Goal: Task Accomplishment & Management: Use online tool/utility

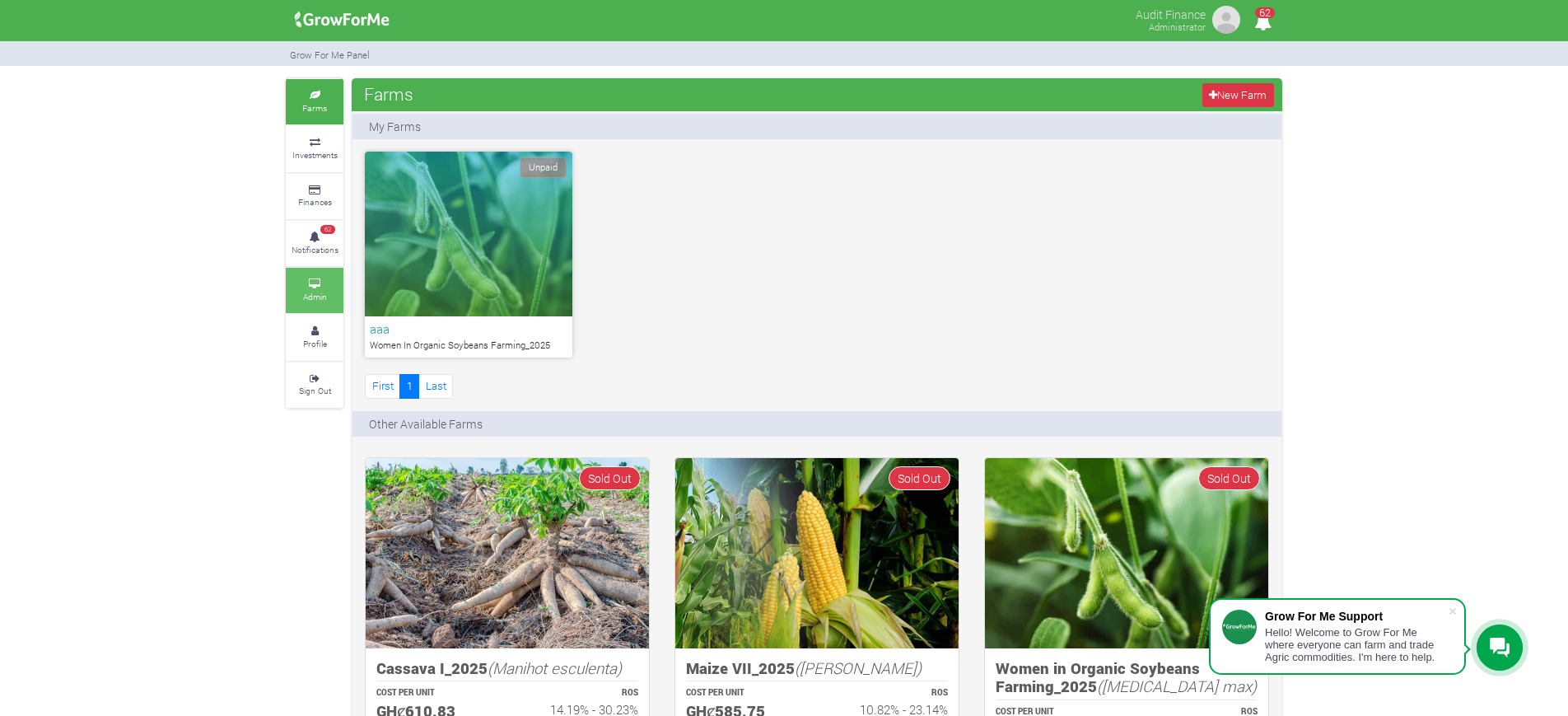
click at [305, 281] on icon at bounding box center [315, 284] width 49 height 9
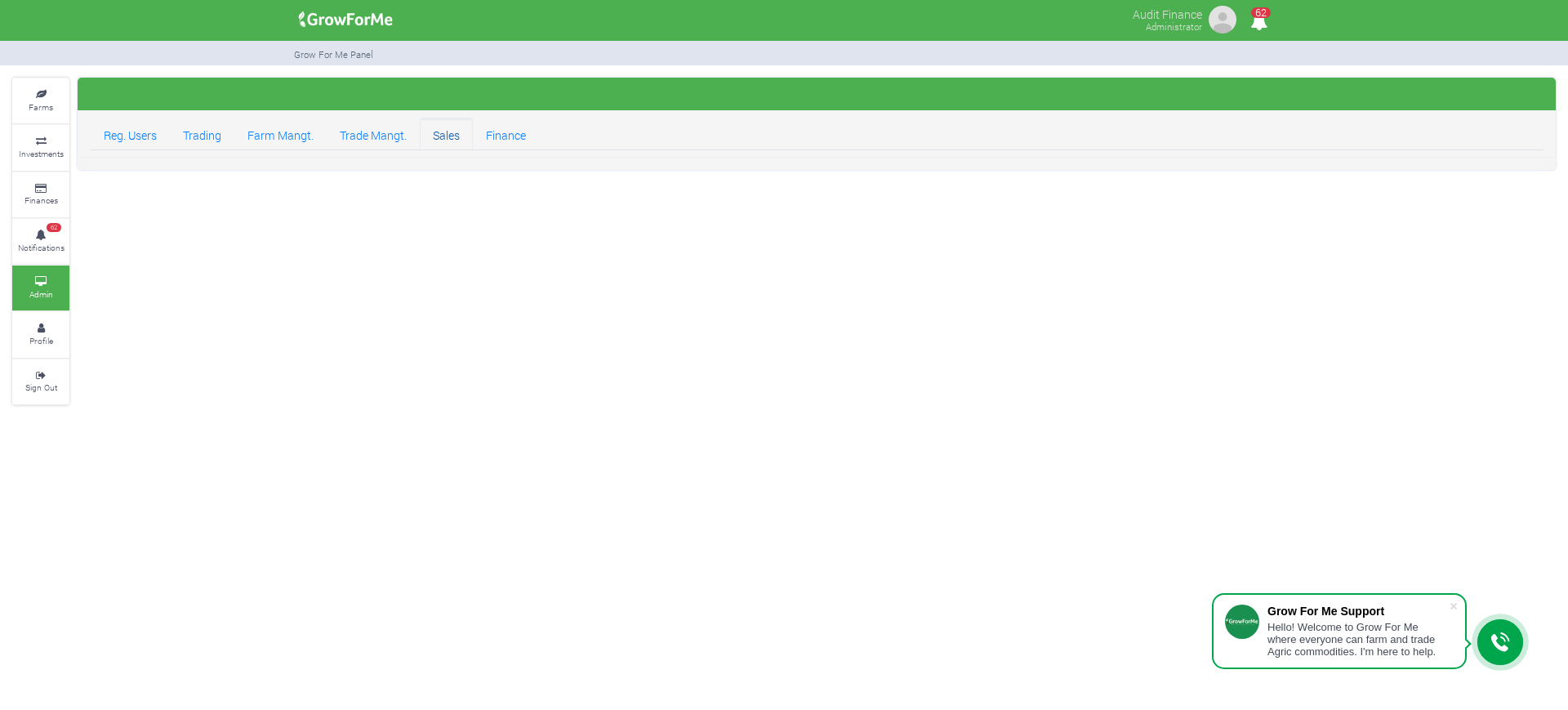
click at [446, 137] on link "Sales" at bounding box center [446, 134] width 53 height 33
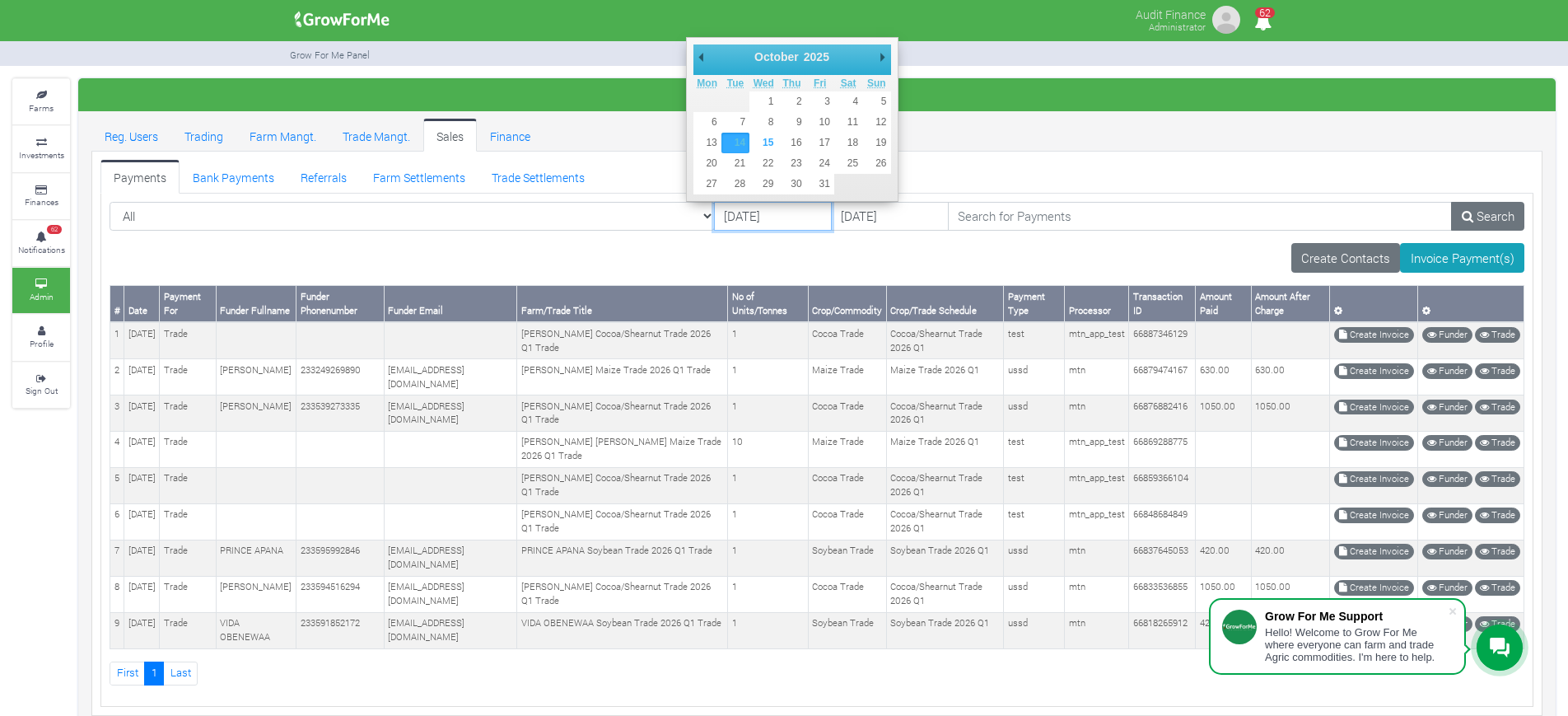
click at [714, 213] on input "14/10/2025" at bounding box center [773, 216] width 118 height 29
type input "08/10/2025"
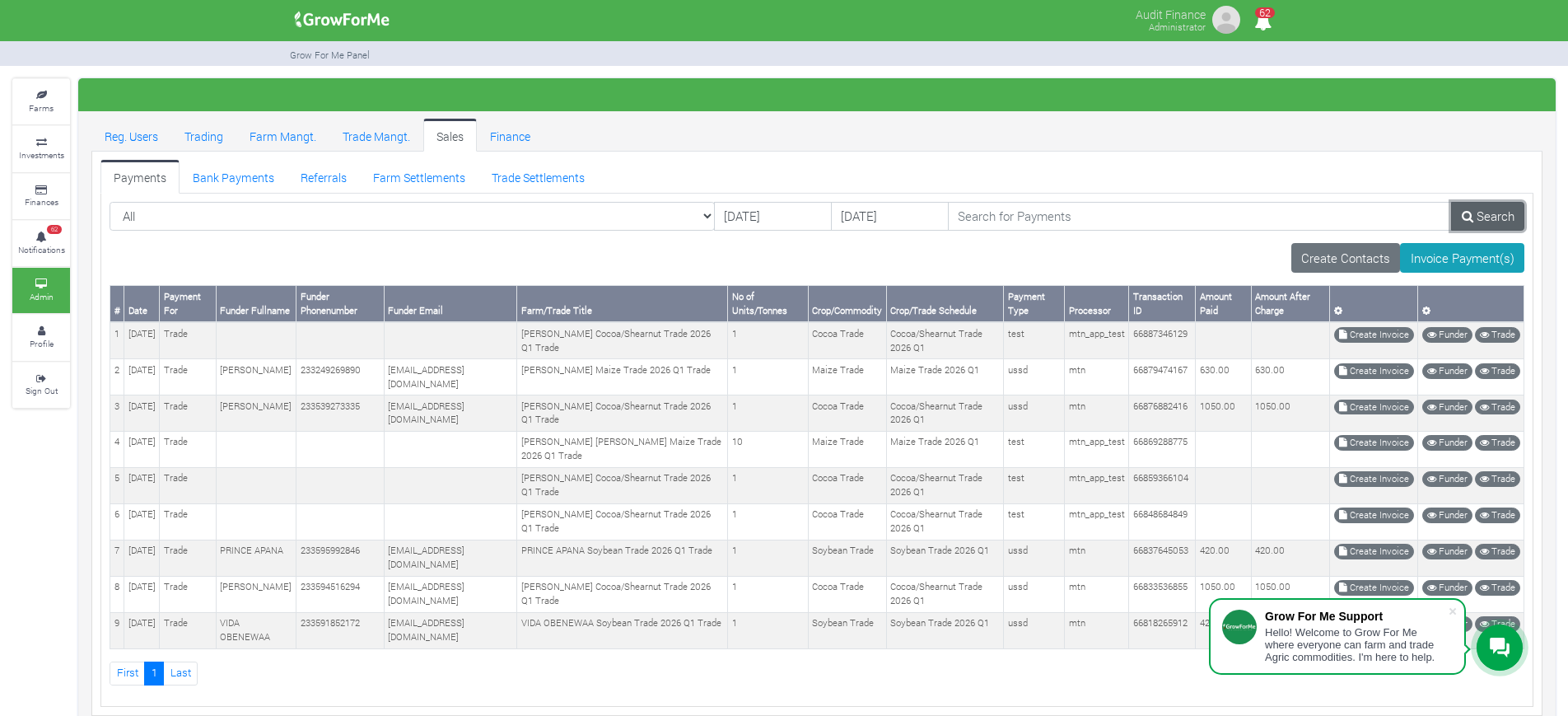
click at [1489, 208] on link "Search" at bounding box center [1487, 216] width 73 height 29
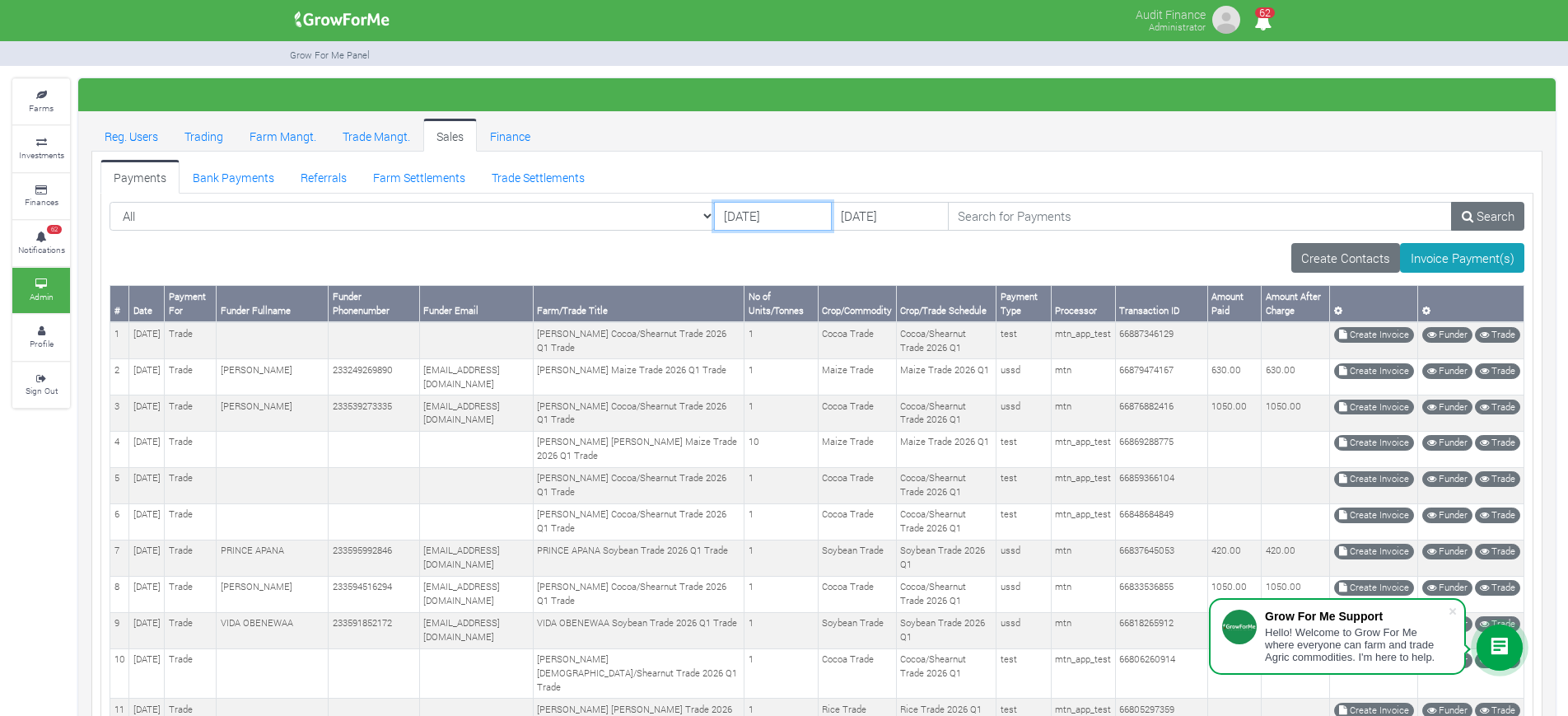
click at [714, 214] on input "08/10/2025" at bounding box center [773, 216] width 118 height 29
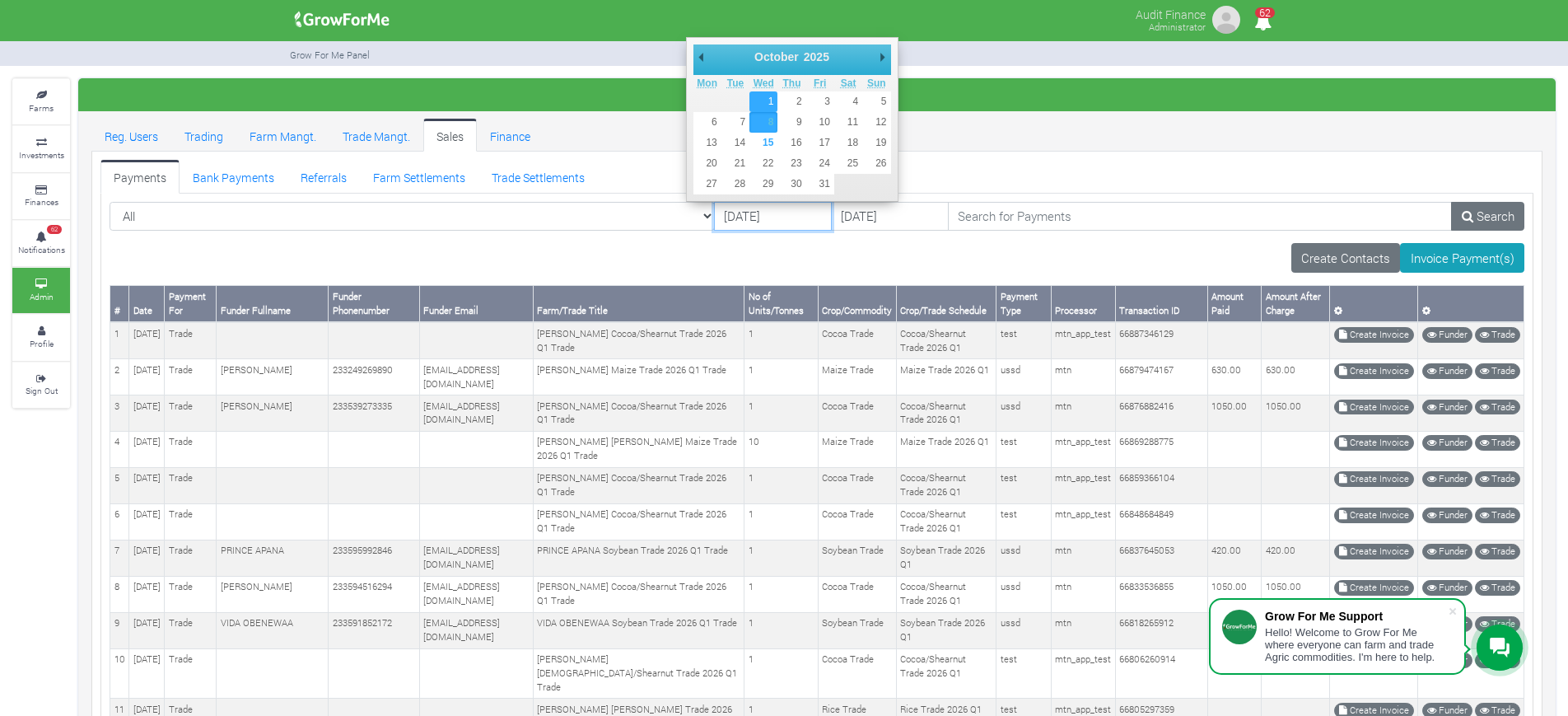
type input "[DATE]"
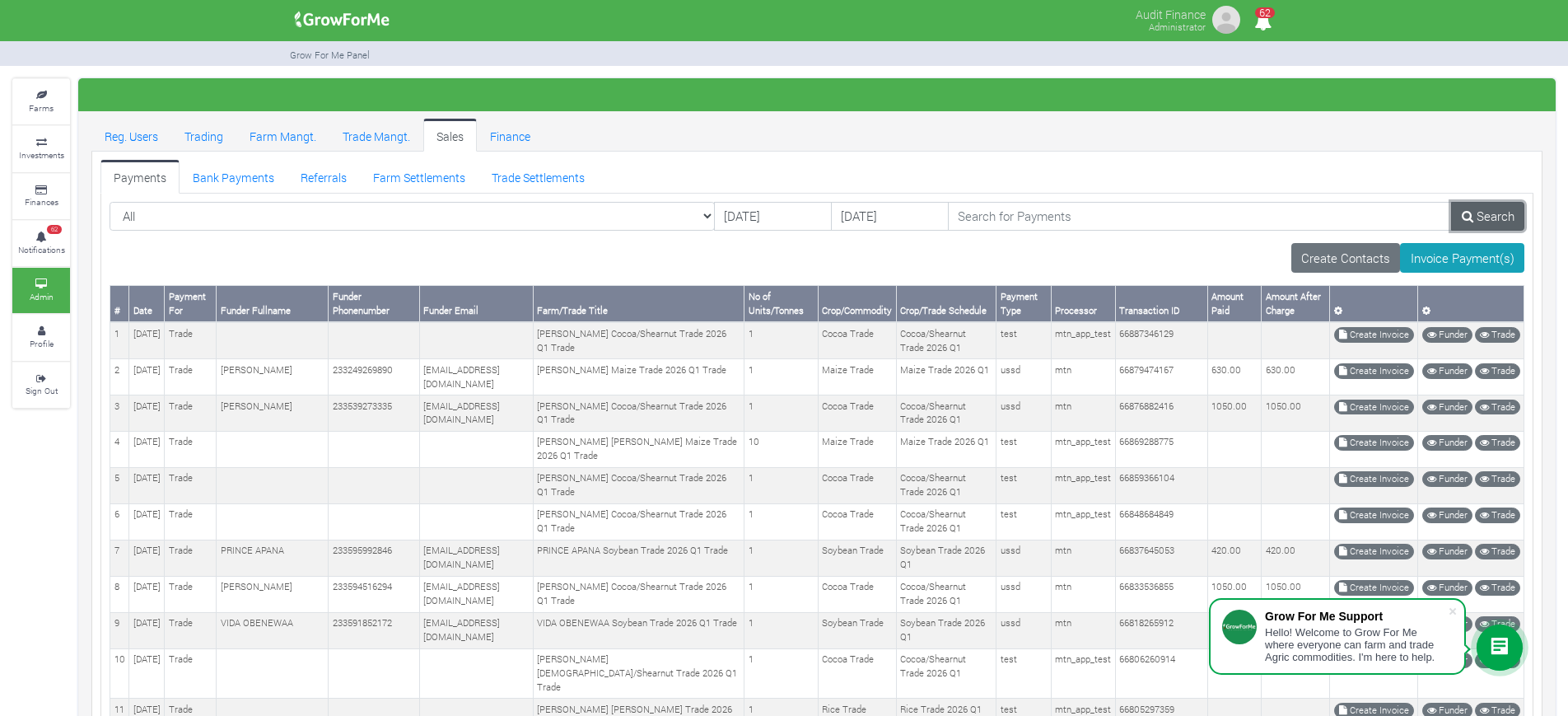
click at [1463, 214] on icon at bounding box center [1467, 216] width 11 height 12
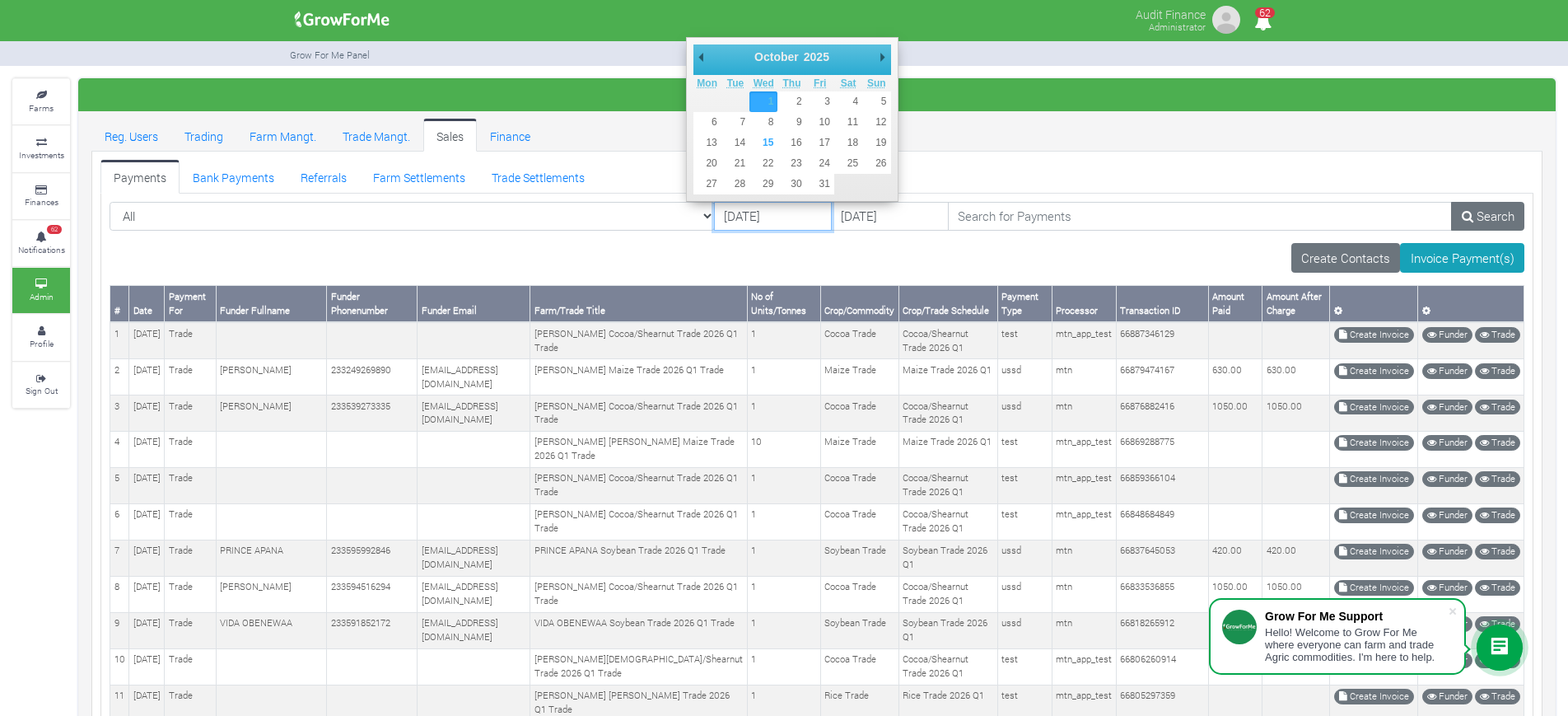
click at [714, 220] on input "[DATE]" at bounding box center [773, 216] width 118 height 29
type input "[DATE]"
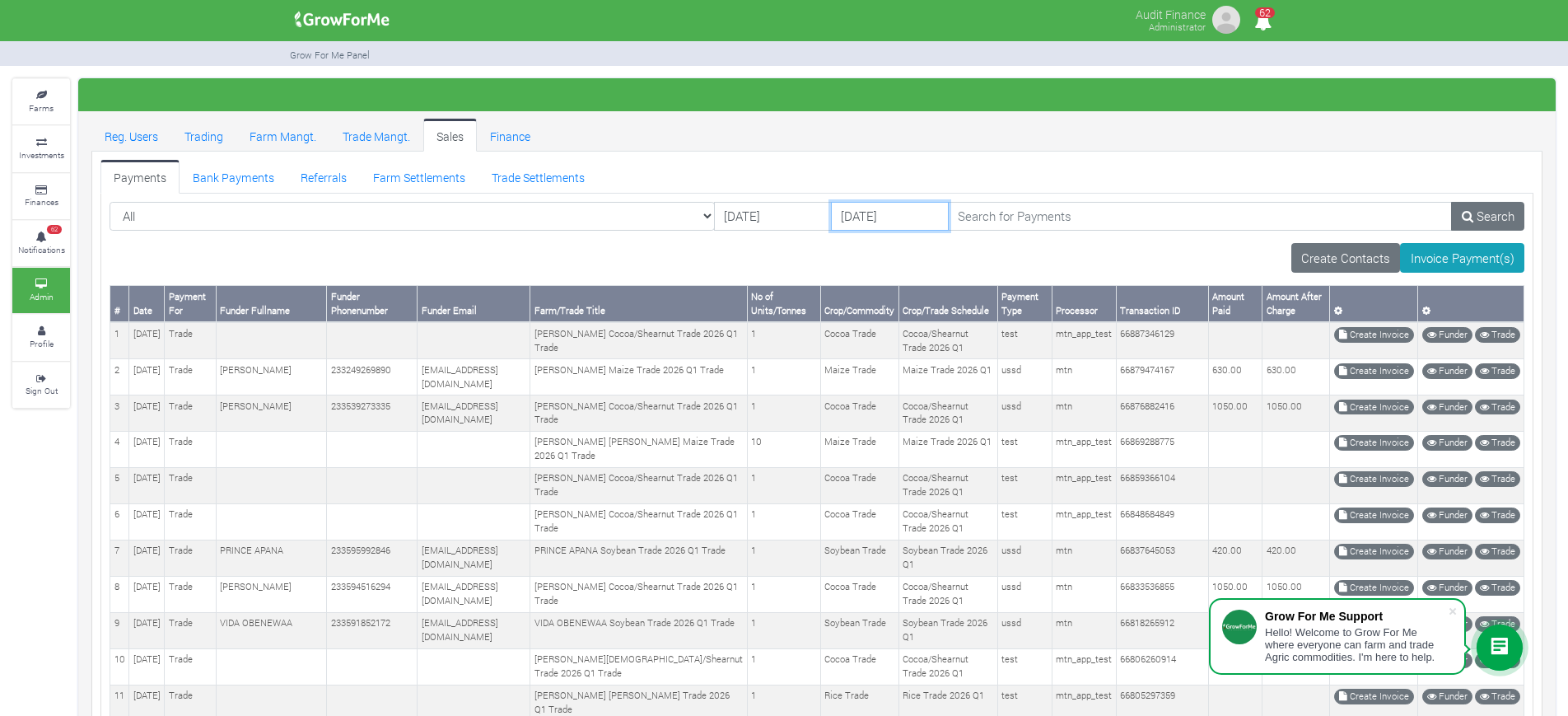
click at [831, 214] on input "16/10/2025" at bounding box center [889, 216] width 118 height 29
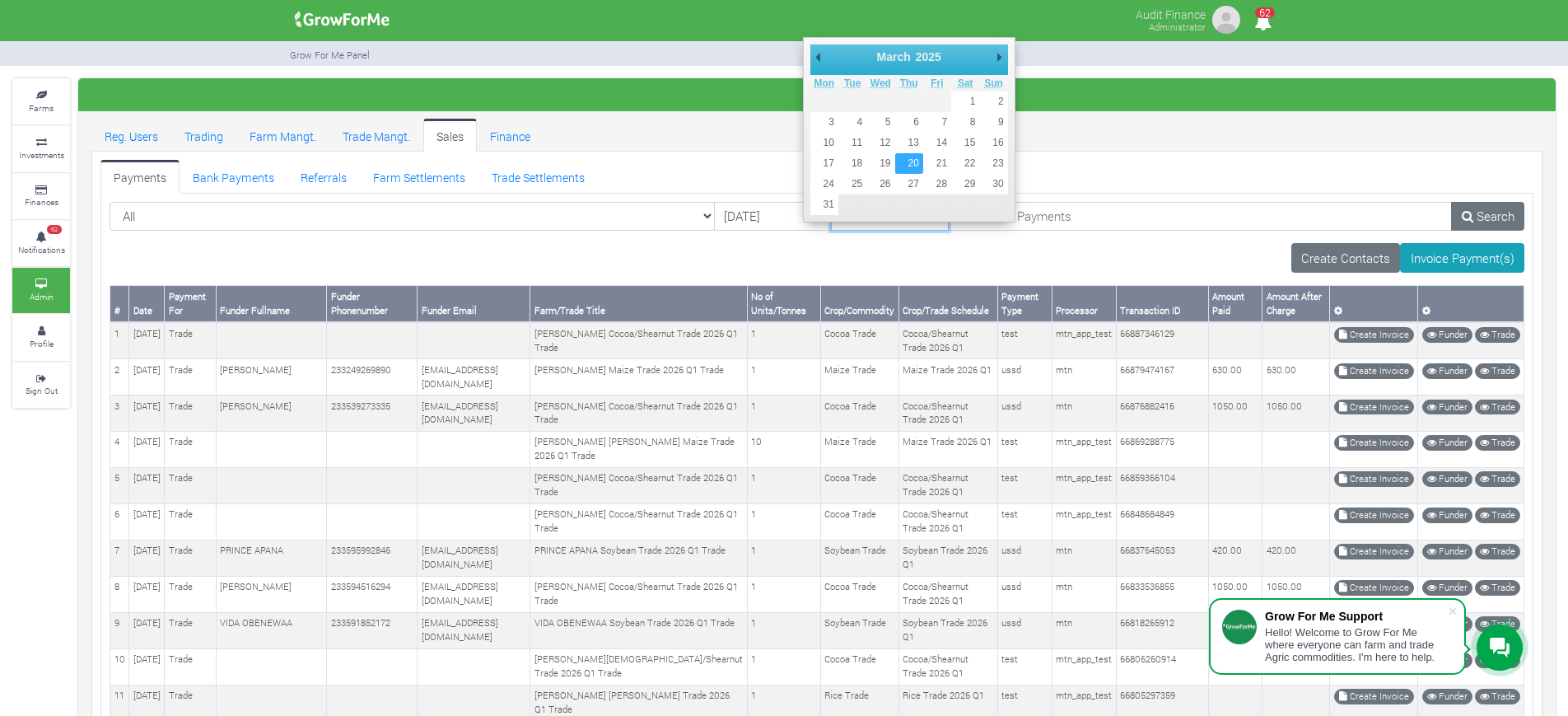
type input "20/03/2025"
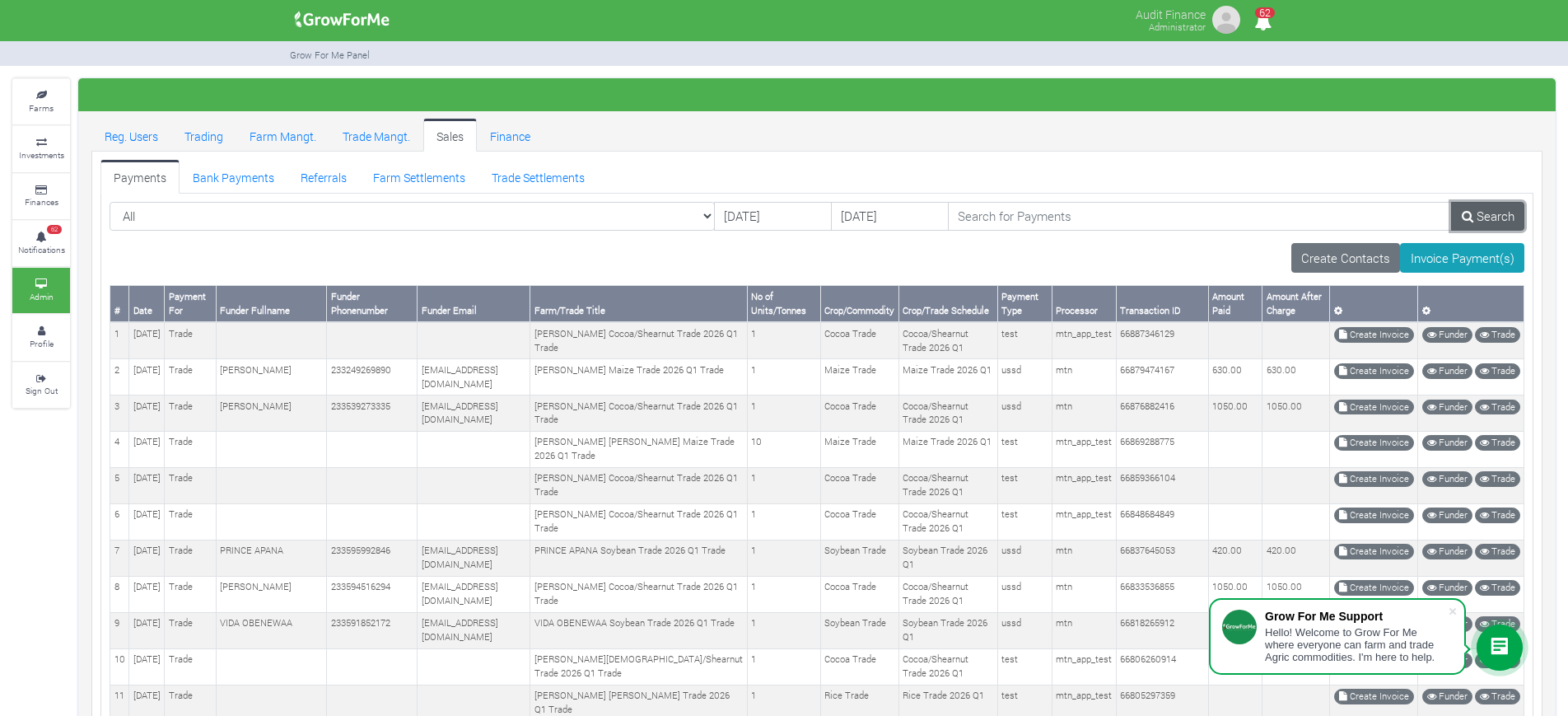
click at [1468, 215] on icon at bounding box center [1467, 216] width 11 height 12
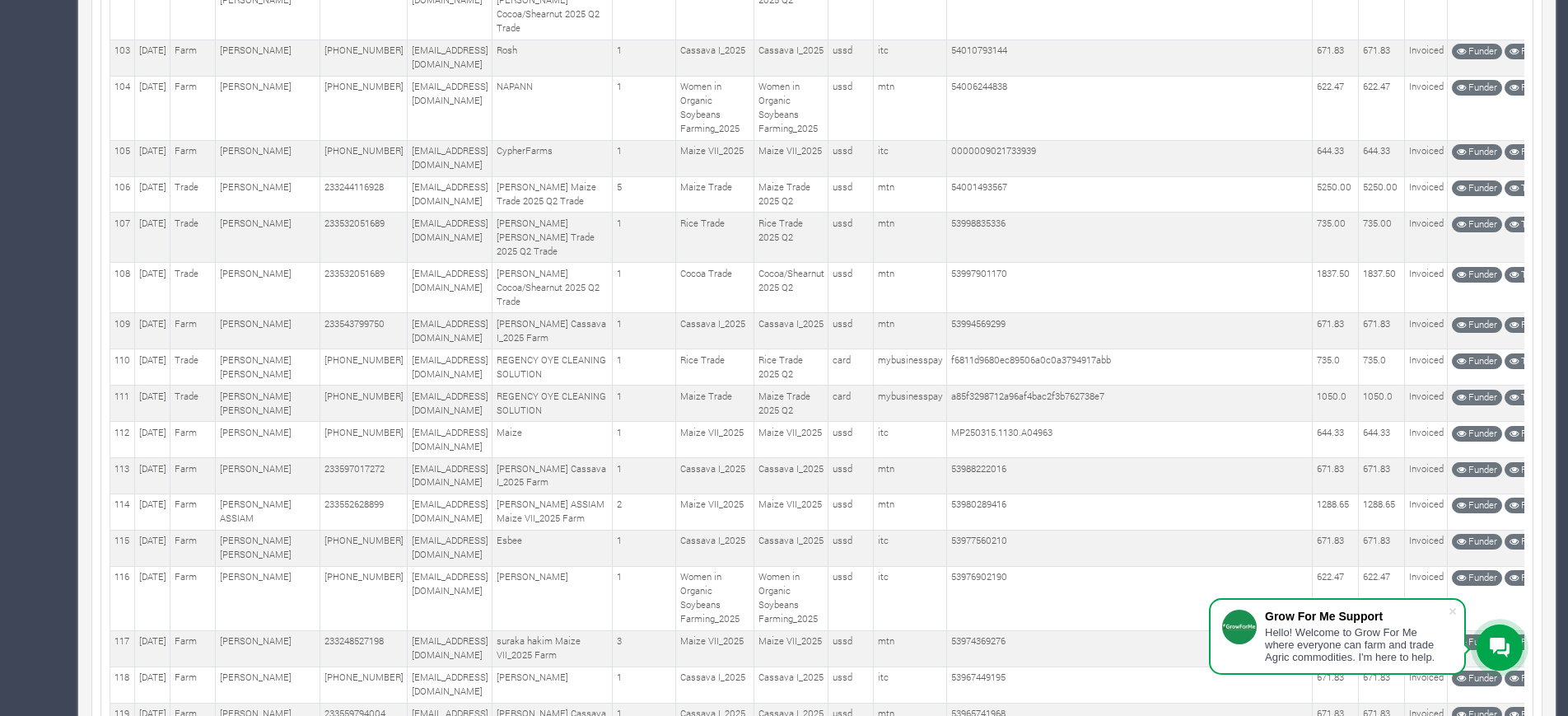
scroll to position [4841, 0]
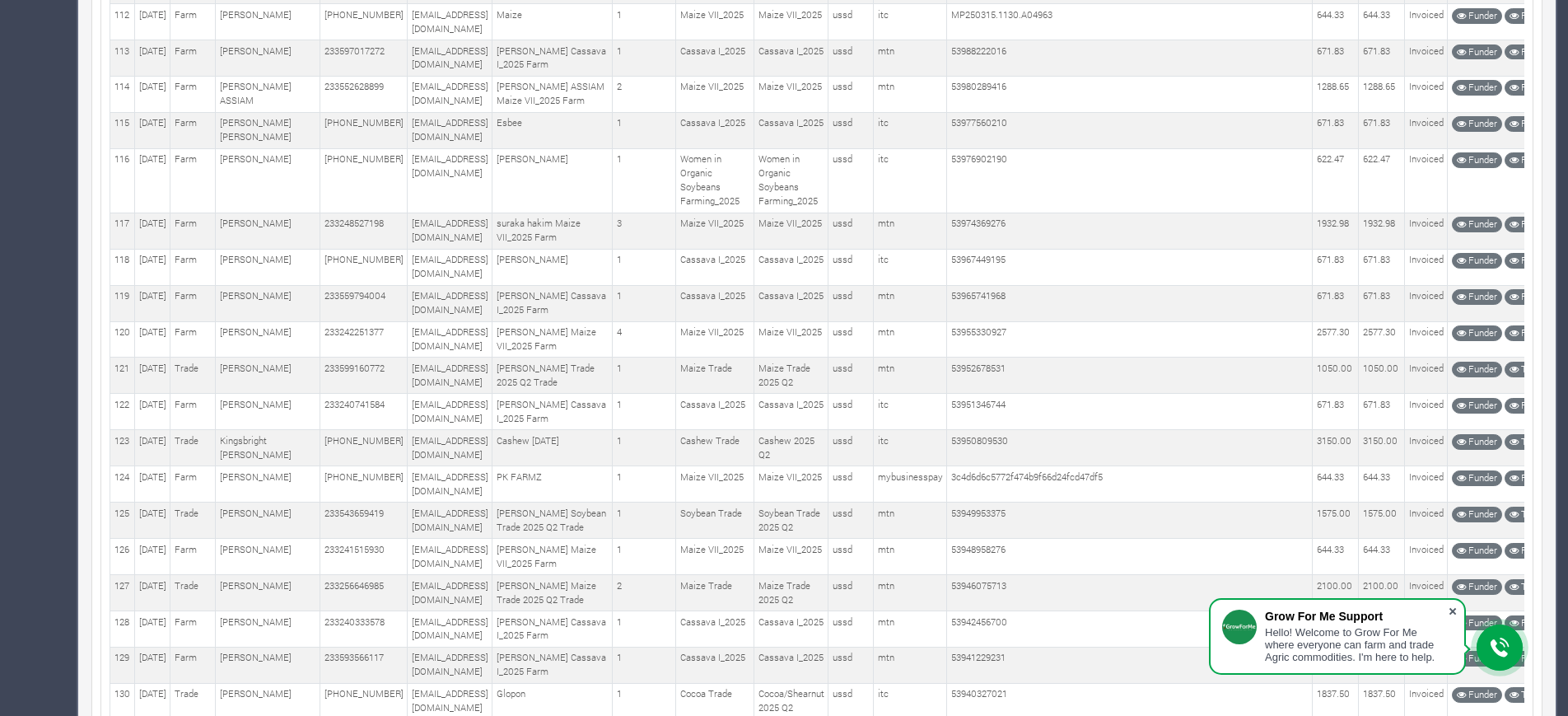
click at [1450, 610] on span at bounding box center [1452, 610] width 16 height 16
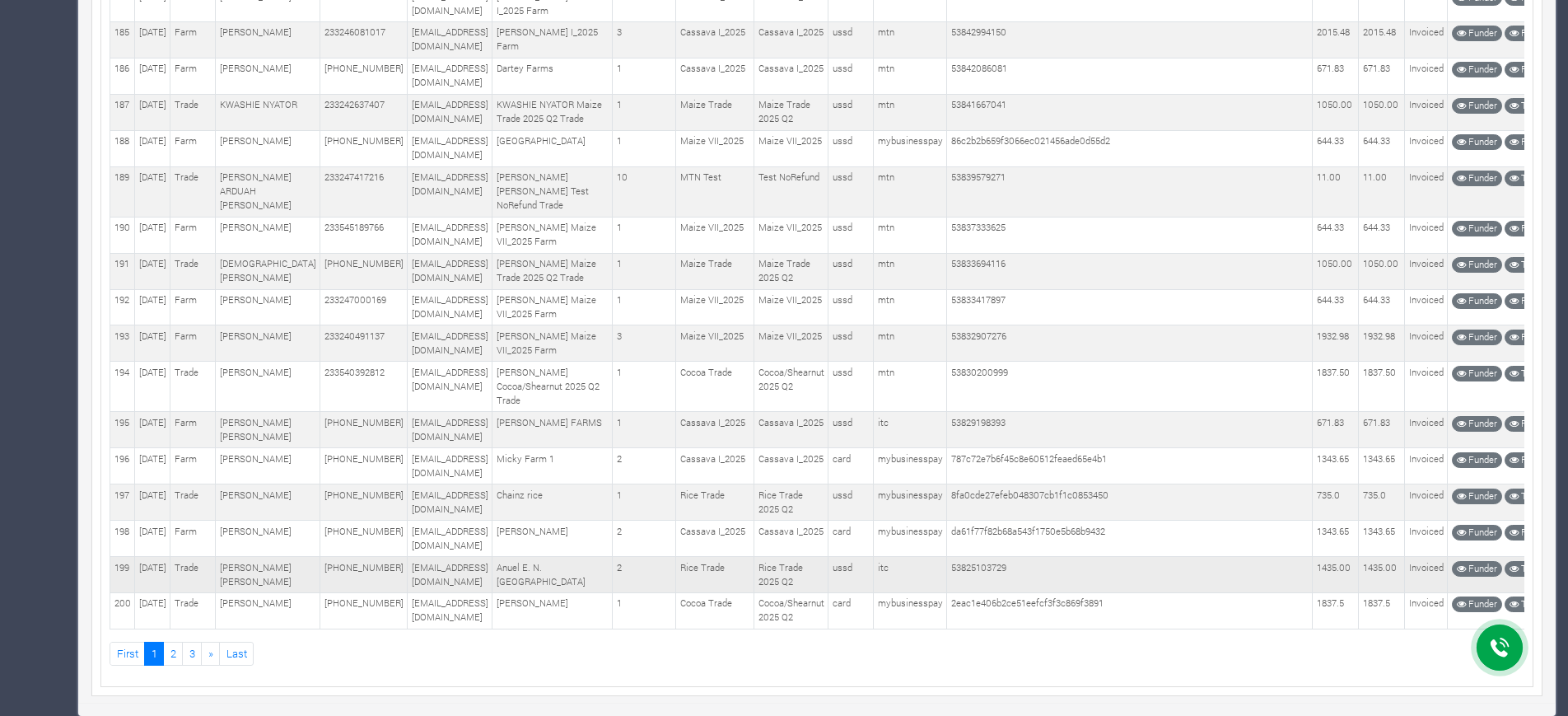
scroll to position [10914, 0]
click at [192, 653] on link "3" at bounding box center [191, 653] width 20 height 24
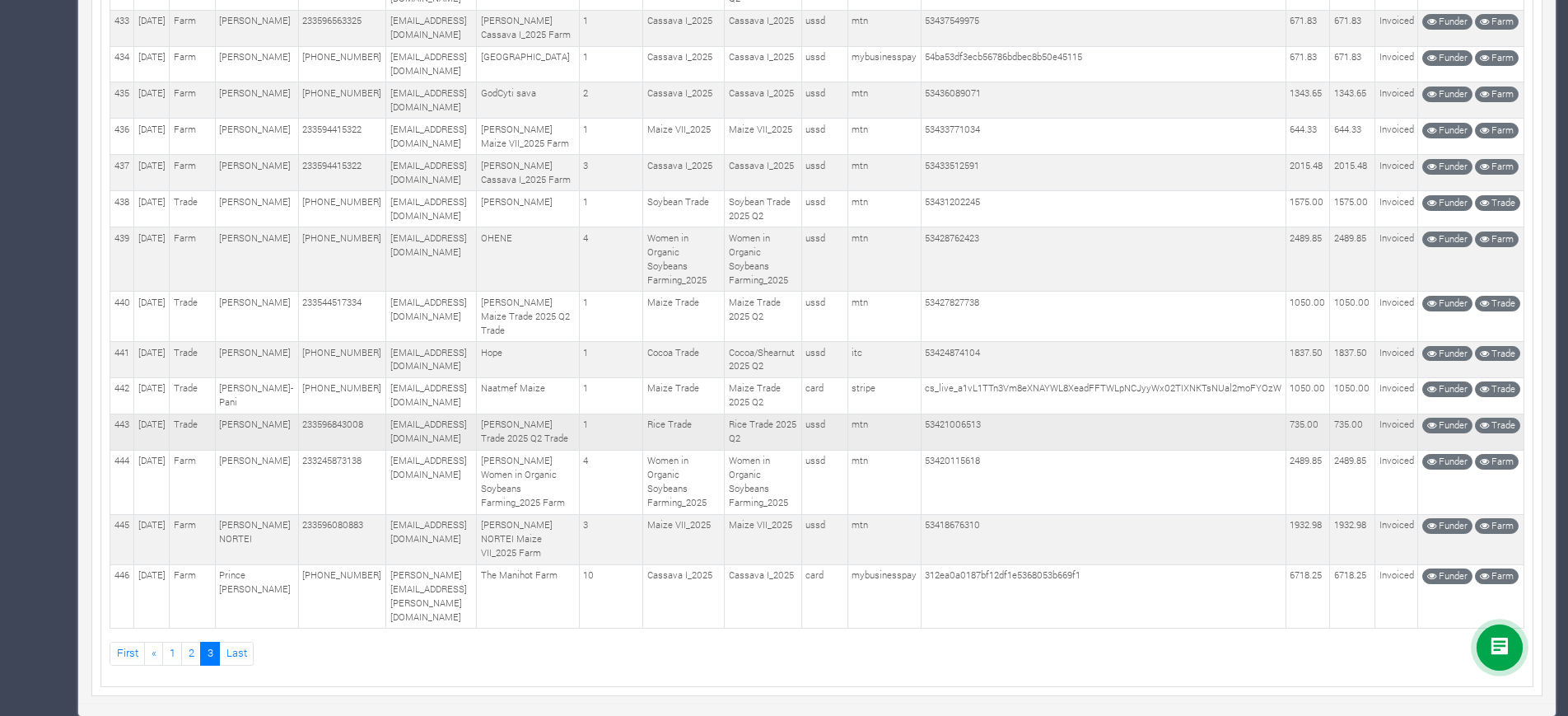
scroll to position [2296, 0]
click at [186, 653] on link "2" at bounding box center [191, 653] width 20 height 24
click at [193, 659] on link "2" at bounding box center [191, 653] width 20 height 24
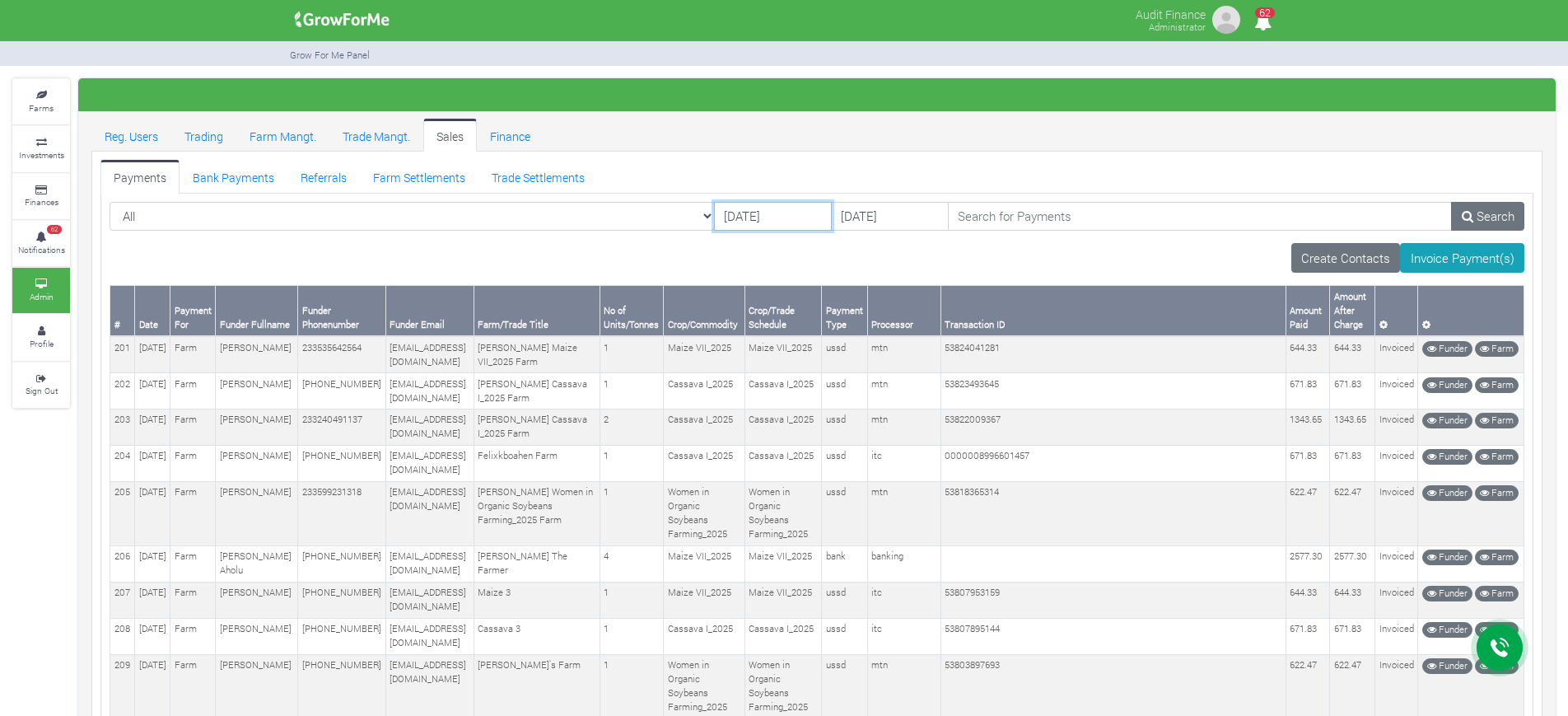
click at [714, 202] on input "05/03/2025" at bounding box center [773, 216] width 118 height 29
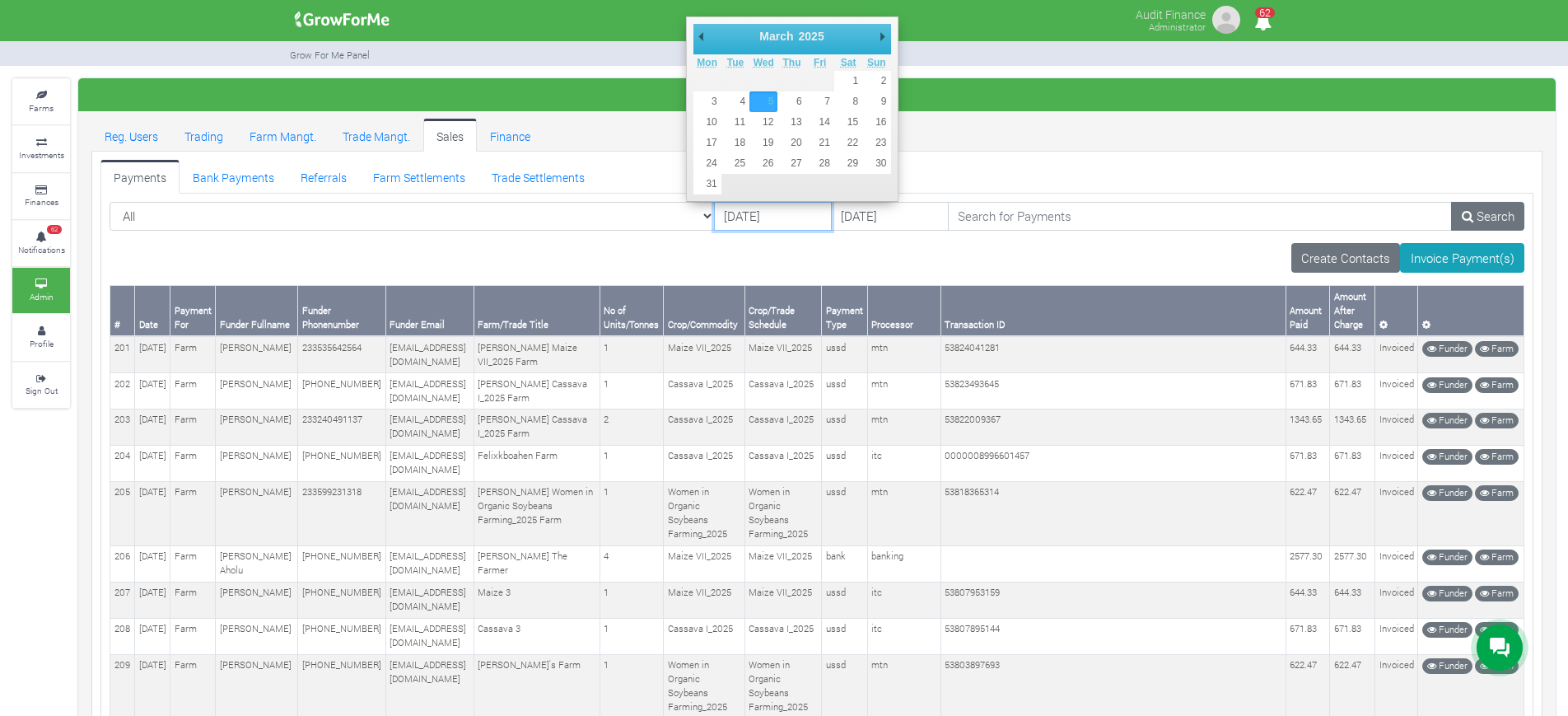
drag, startPoint x: 807, startPoint y: 22, endPoint x: 800, endPoint y: 31, distance: 11.4
click at [800, 31] on div "March January February March April May June July August September October Novem…" at bounding box center [793, 108] width 213 height 184
click at [793, 29] on div "March January February March April May June July August September October Novem…" at bounding box center [793, 38] width 198 height 29
click at [796, 28] on select "2016 2017 2018 2019 2020 2021 2022 2023 2024 2025 2026 2027 2028 2029 2030" at bounding box center [818, 35] width 45 height 16
click at [766, 37] on select "January February March April May June July August September October November De…" at bounding box center [794, 35] width 75 height 16
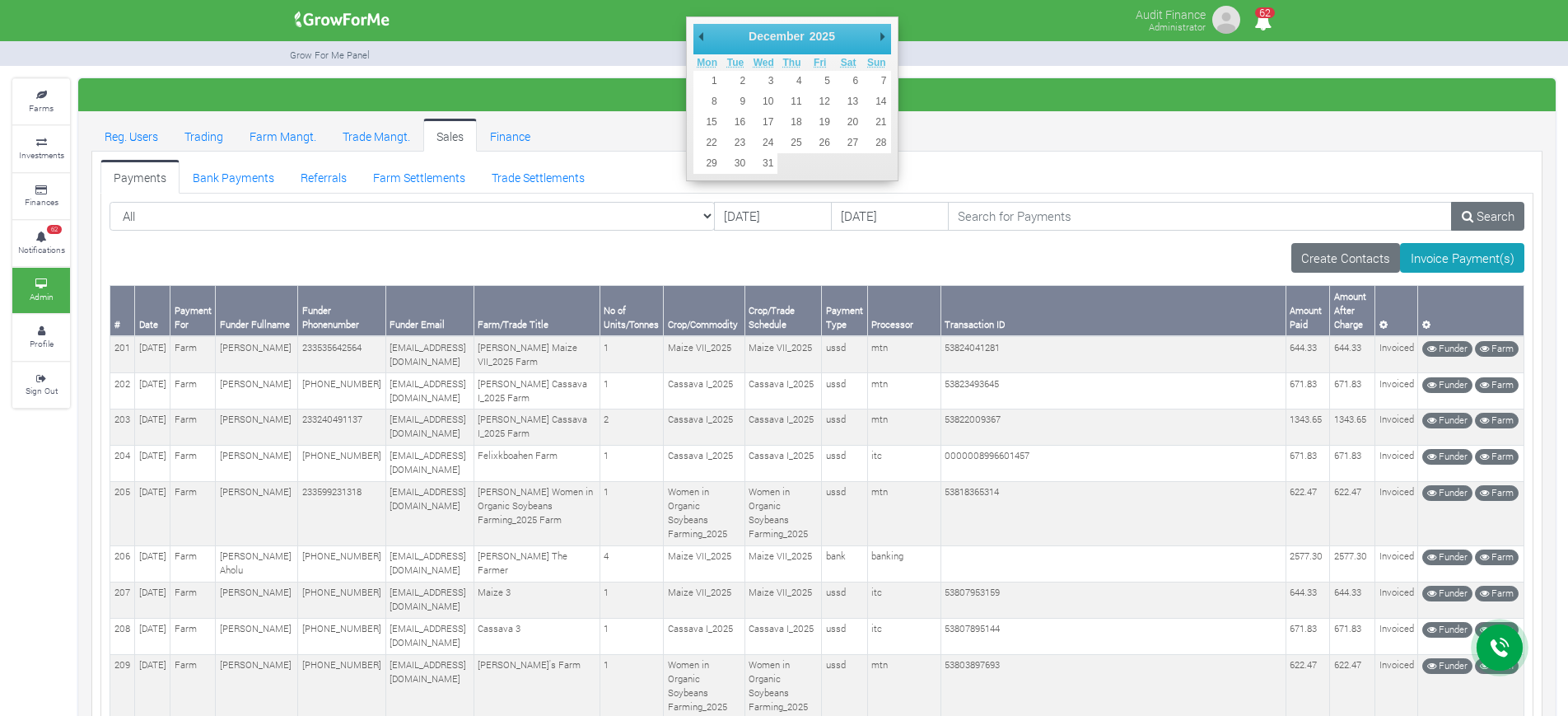
click at [816, 29] on select "2016 2017 2018 2019 2020 2021 2022 2023 2024 2025 2026 2027 2028 2029 2030" at bounding box center [829, 35] width 45 height 16
type input "16/12/2024"
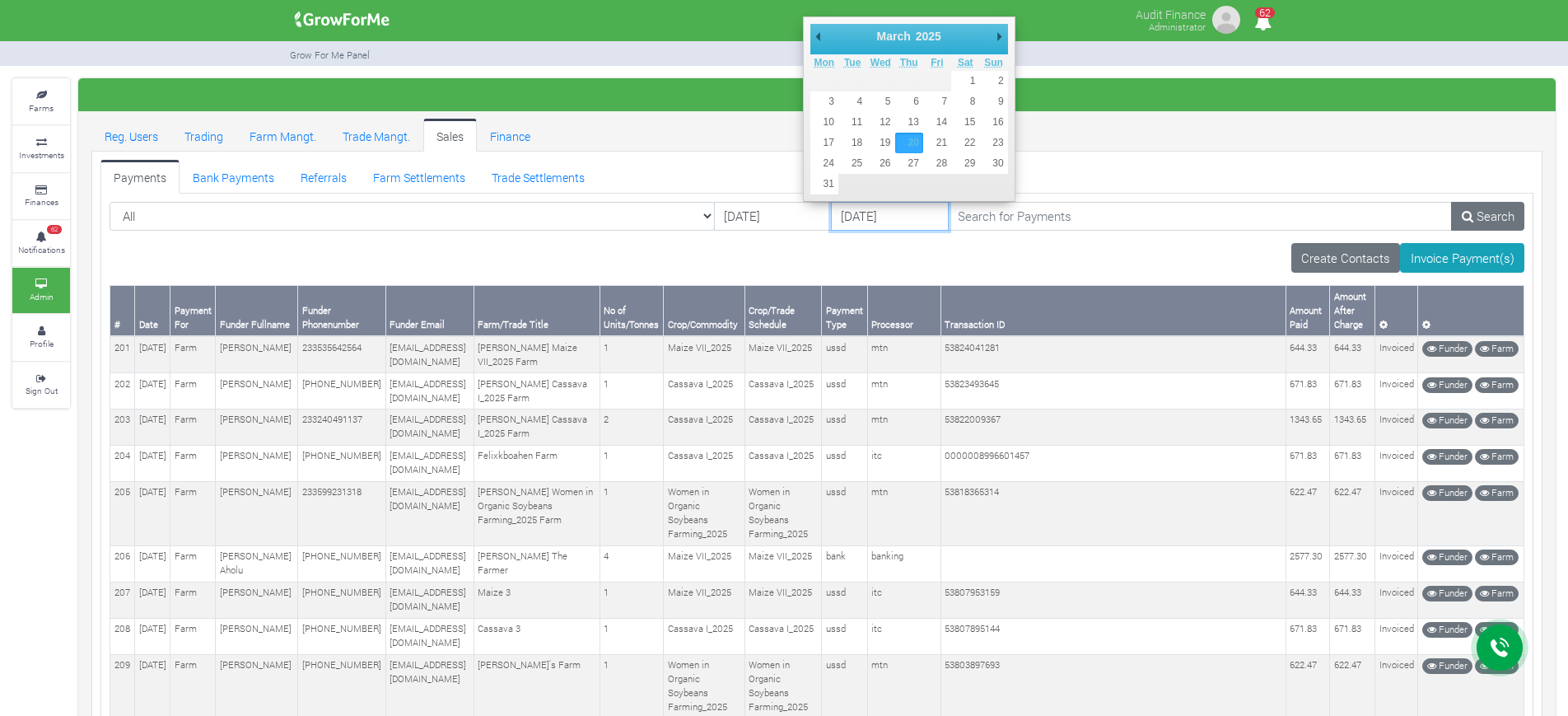
click at [831, 209] on input "20/03/2025" at bounding box center [889, 216] width 118 height 29
click at [903, 30] on select "January February March April May June July August September October November De…" at bounding box center [910, 35] width 75 height 16
click at [939, 32] on select "2016 2017 2018 2019 2020 2021 2022 2023 2024 2025 2026 2027 2028 2029 2030" at bounding box center [946, 35] width 45 height 16
type input "18/12/2024"
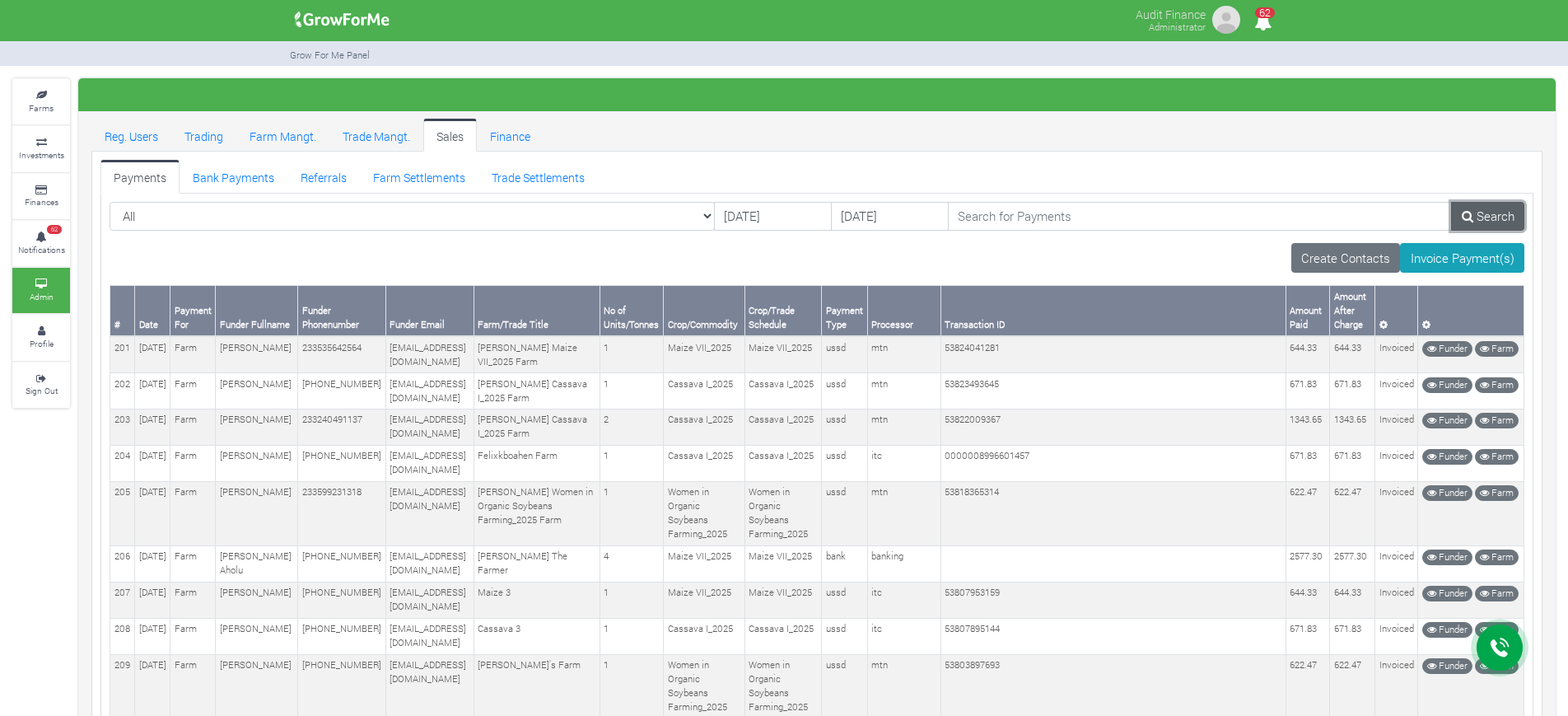
click at [1466, 214] on icon at bounding box center [1467, 216] width 11 height 12
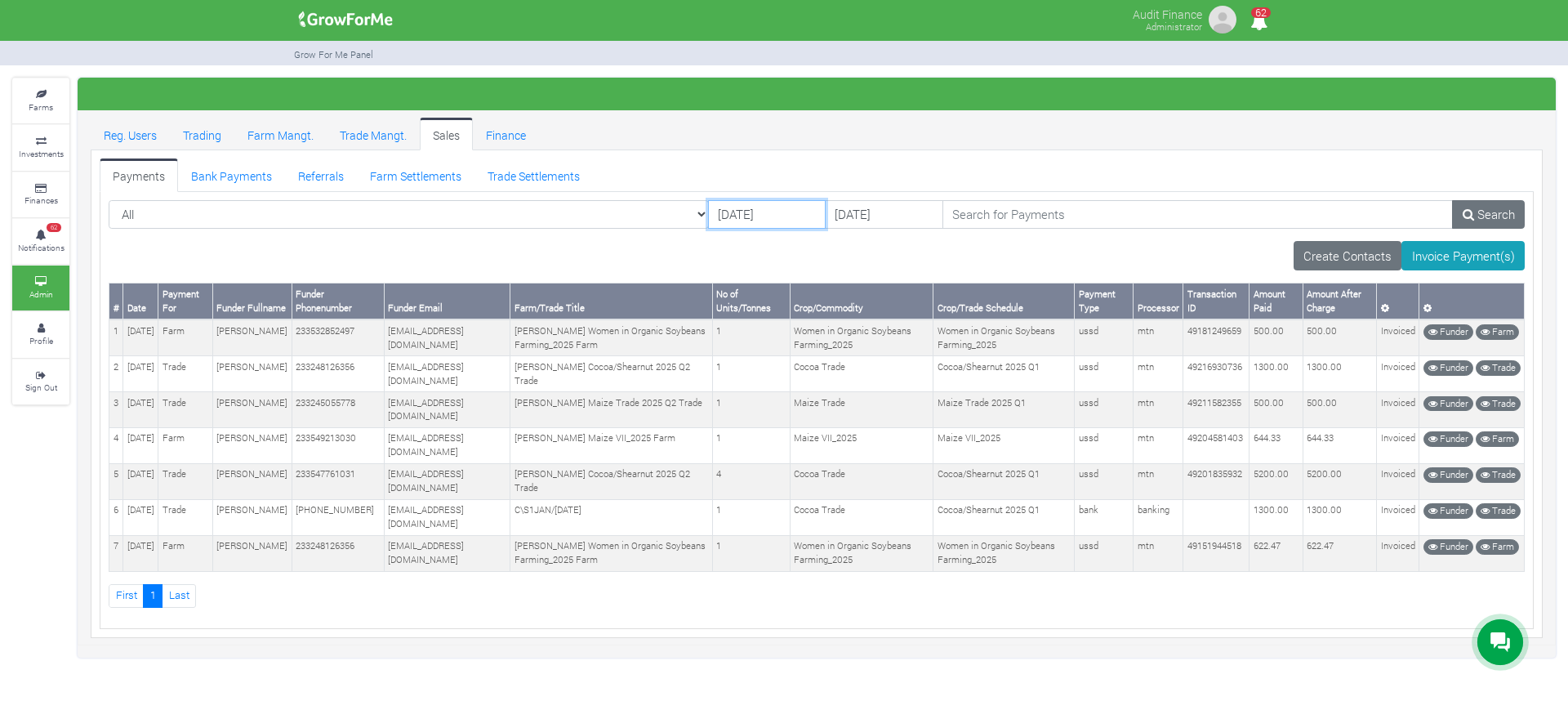
click at [708, 215] on input "[DATE]" at bounding box center [766, 214] width 118 height 29
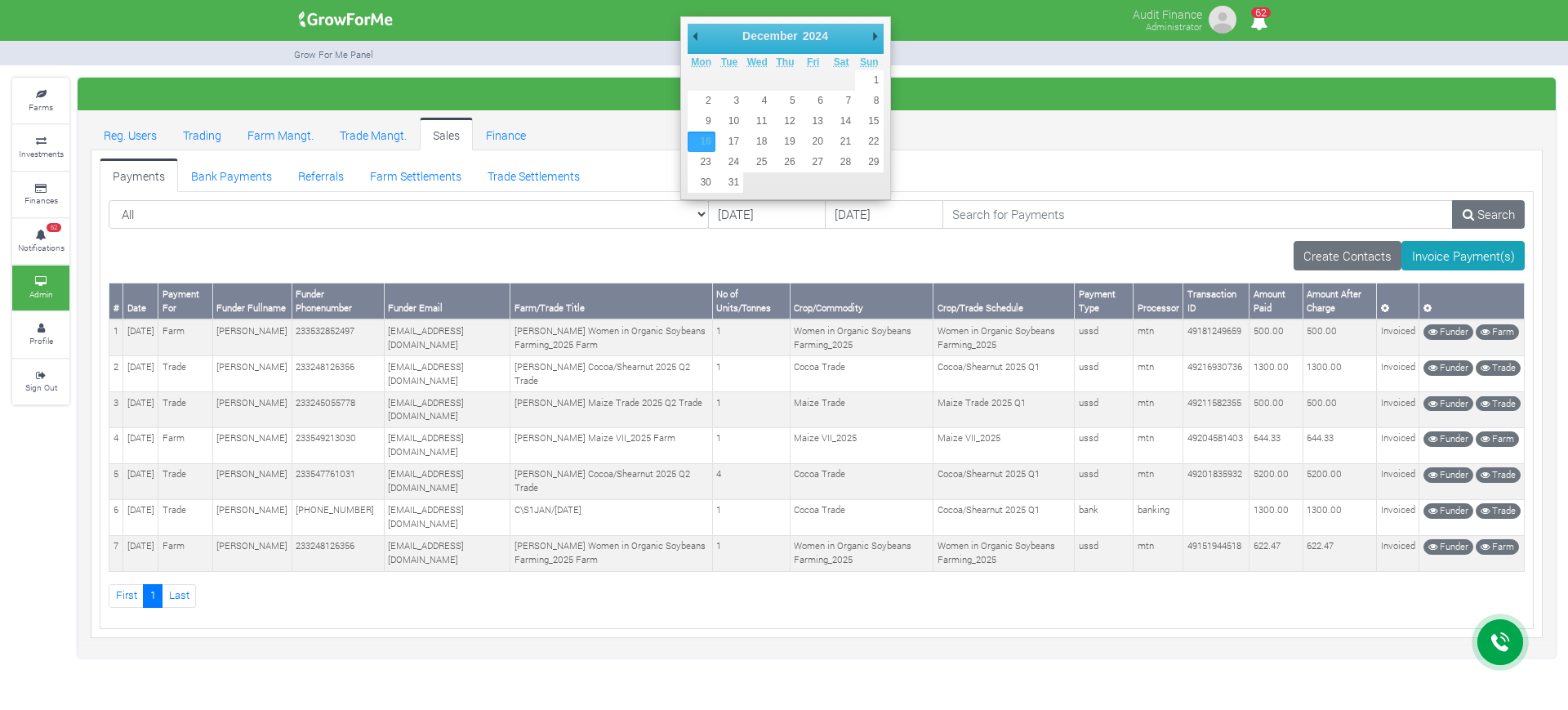
click at [814, 36] on select "2016 2017 2018 2019 2020 2021 2022 2023 2024 2025 2026 2027 2028 2029 2030" at bounding box center [822, 35] width 44 height 16
click at [745, 34] on select "January February March April May June July August September October November De…" at bounding box center [776, 35] width 74 height 16
type input "[DATE]"
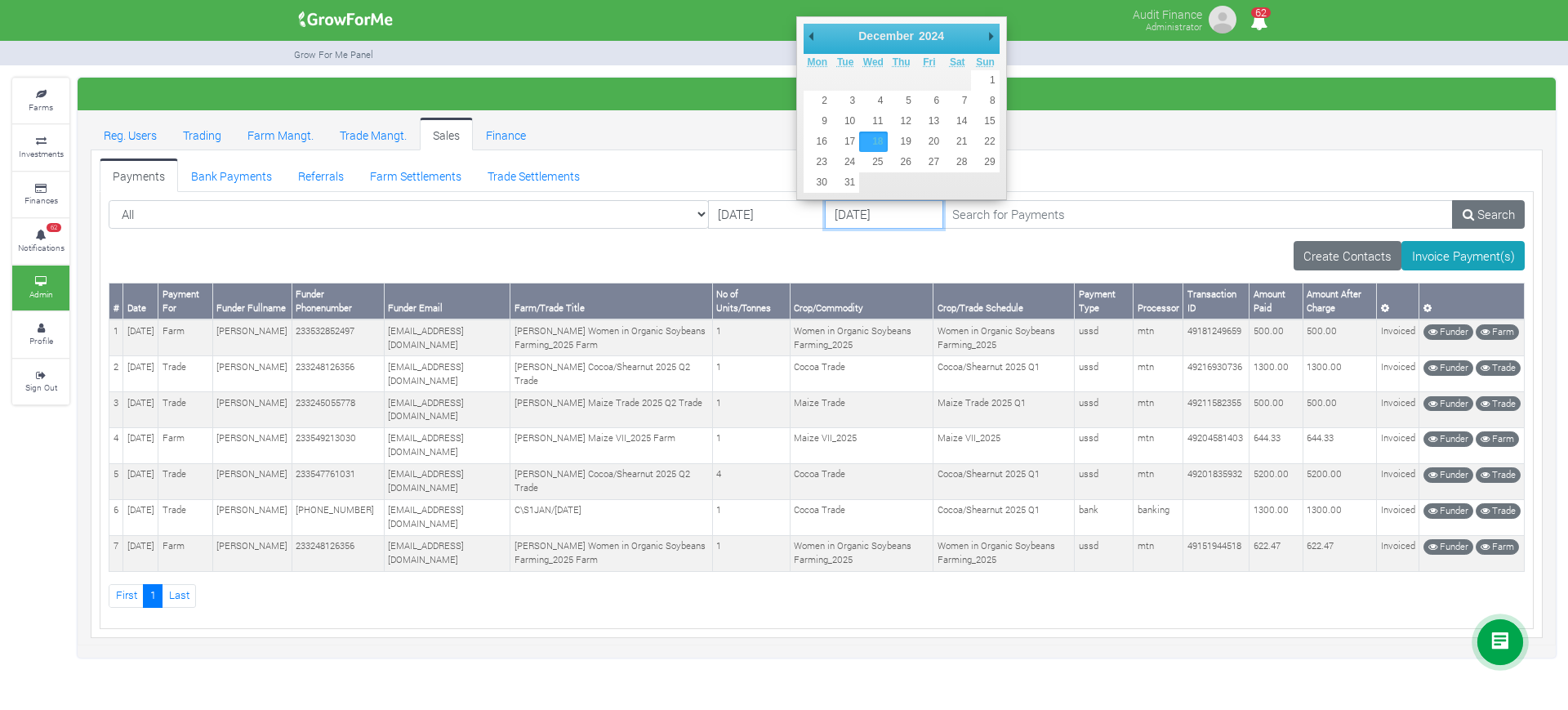
click at [825, 213] on input "18/12/2024" at bounding box center [883, 214] width 118 height 29
click at [942, 33] on select "2016 2017 2018 2019 2020 2021 2022 2023 2024 2025 2026 2027 2028 2029 2030" at bounding box center [938, 35] width 44 height 16
click at [890, 35] on select "January February March April May June July August September October November De…" at bounding box center [892, 35] width 74 height 16
type input "[DATE]"
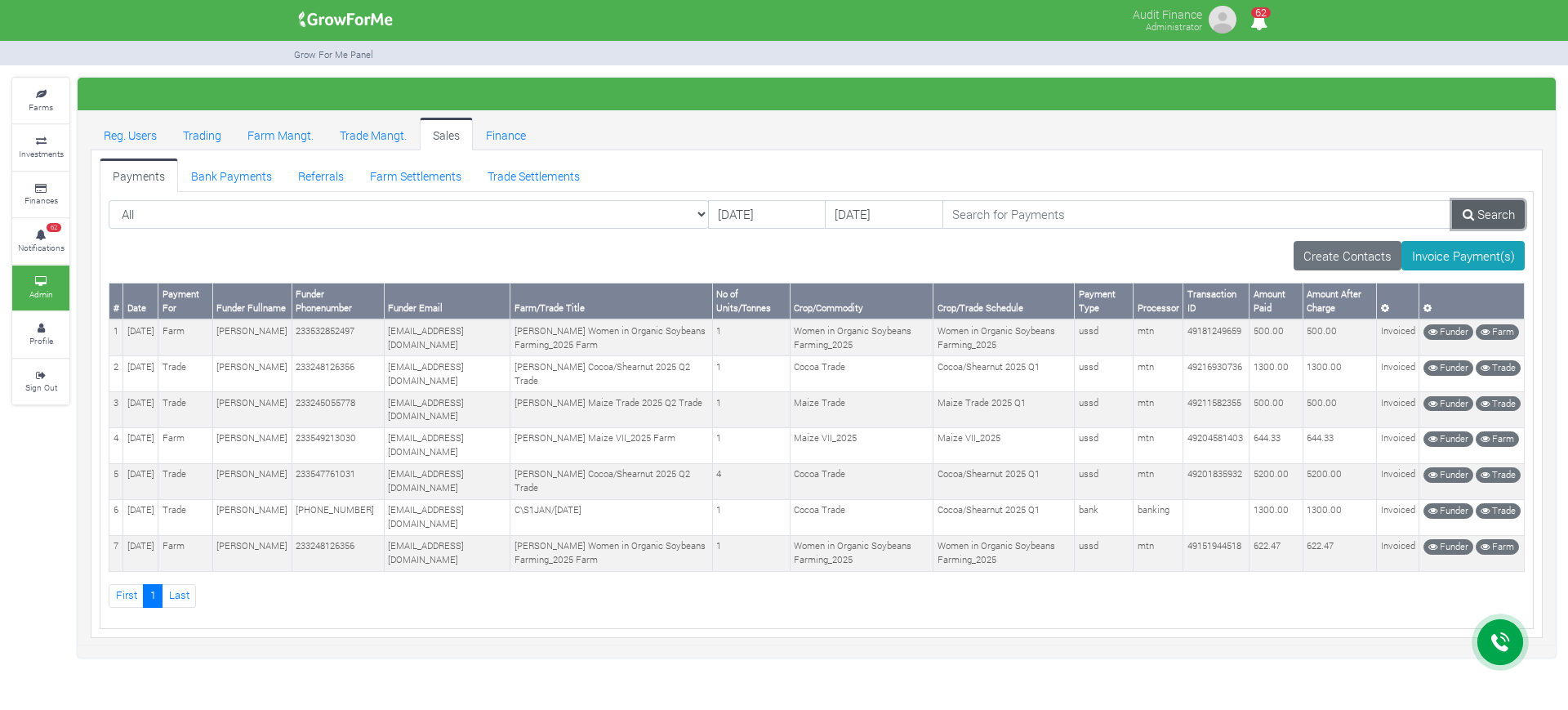
click at [1478, 203] on link "Search" at bounding box center [1488, 214] width 73 height 29
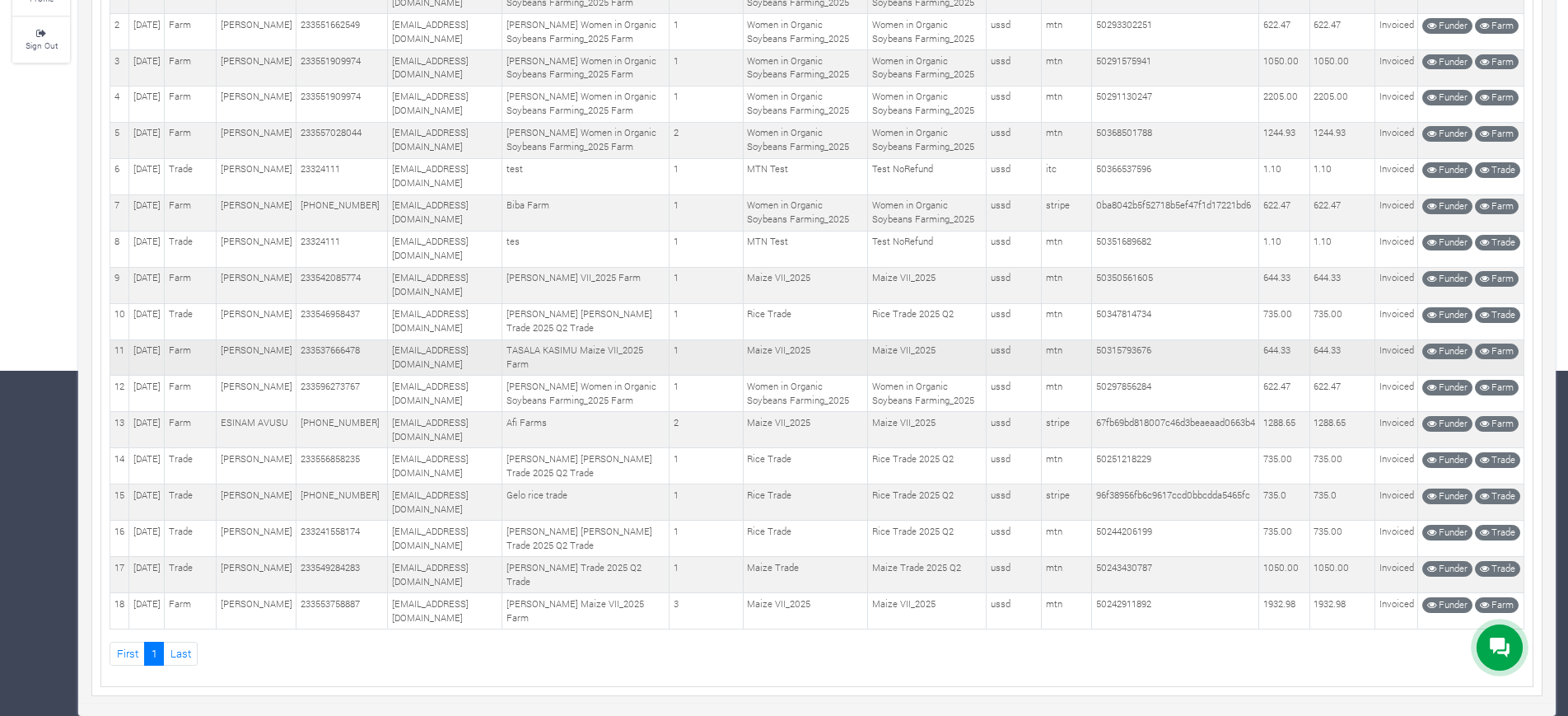
scroll to position [126, 0]
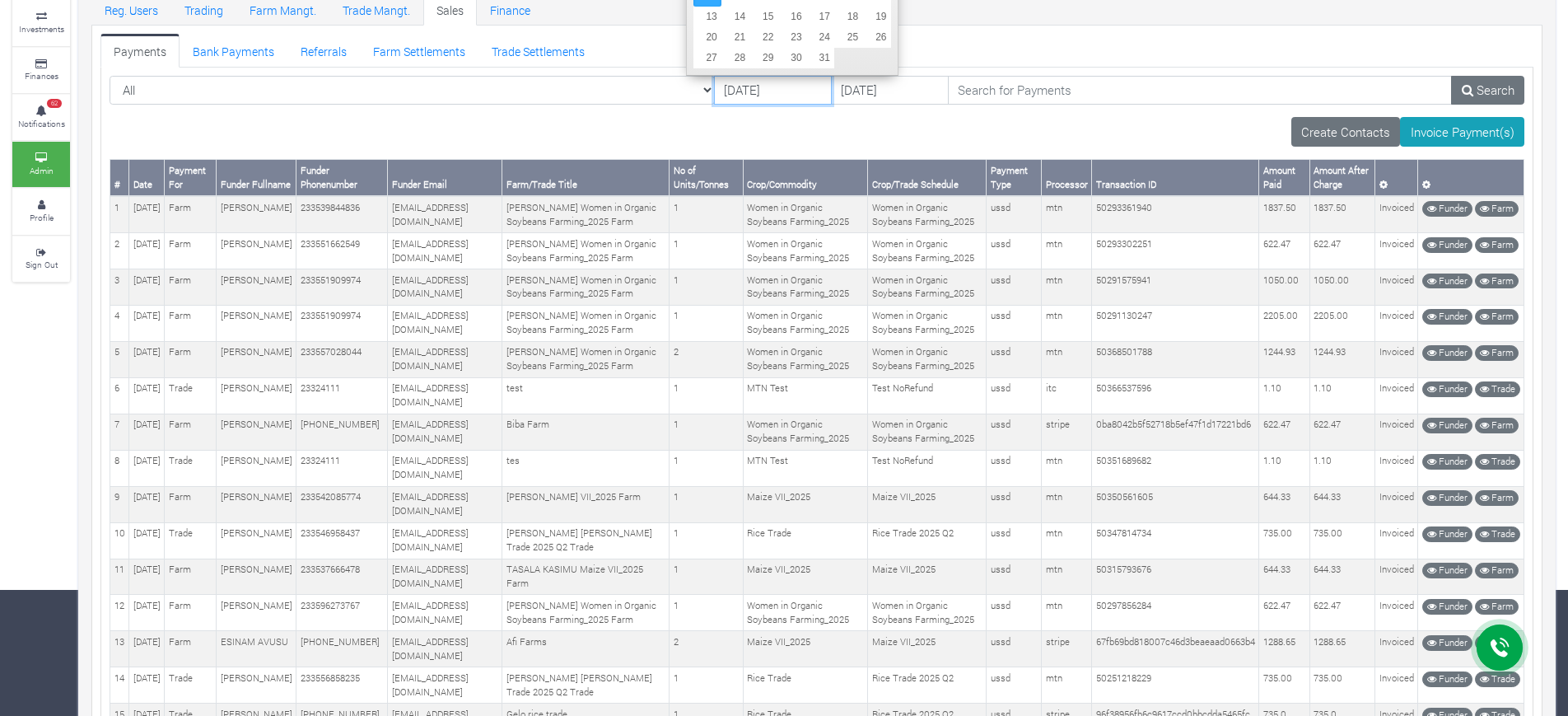
click at [714, 89] on input "[DATE]" at bounding box center [773, 90] width 118 height 29
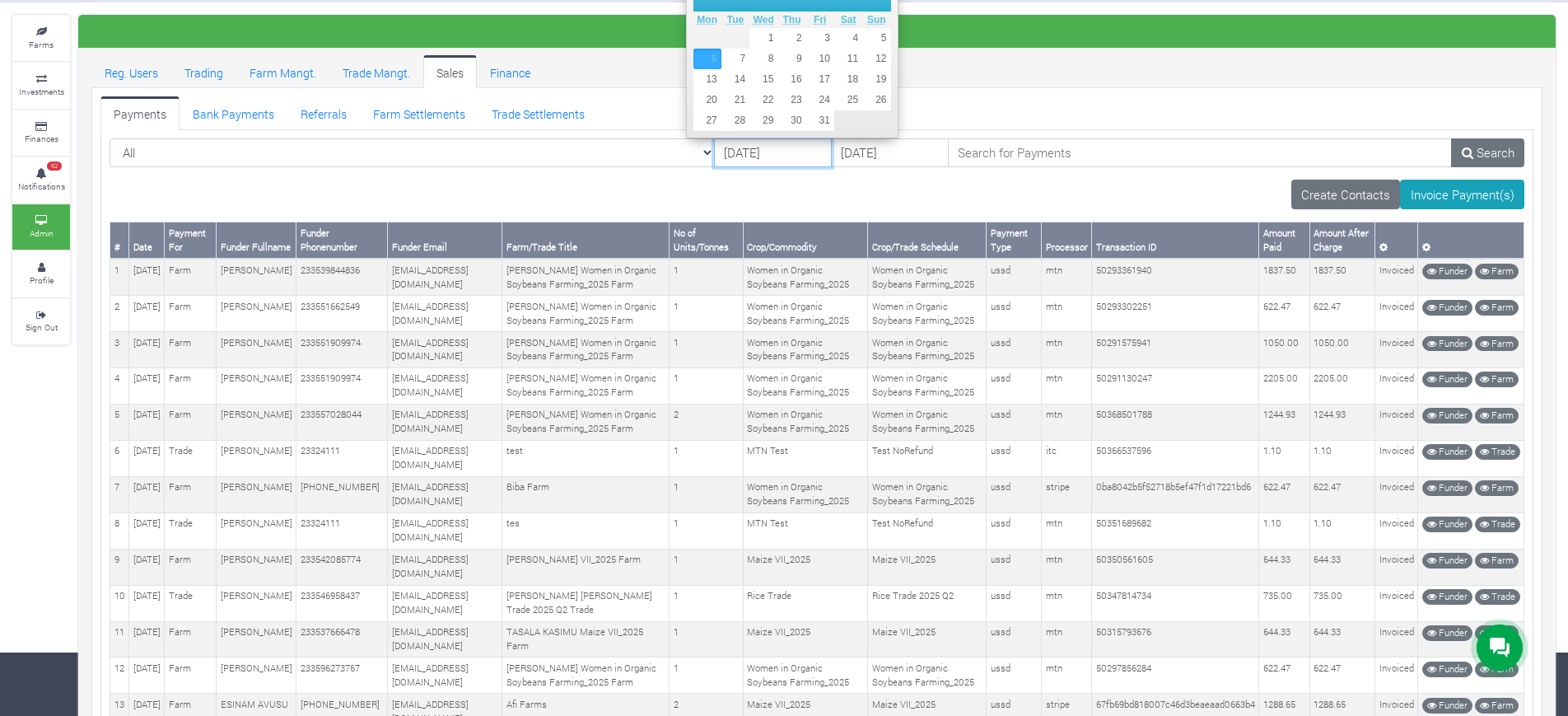
scroll to position [0, 0]
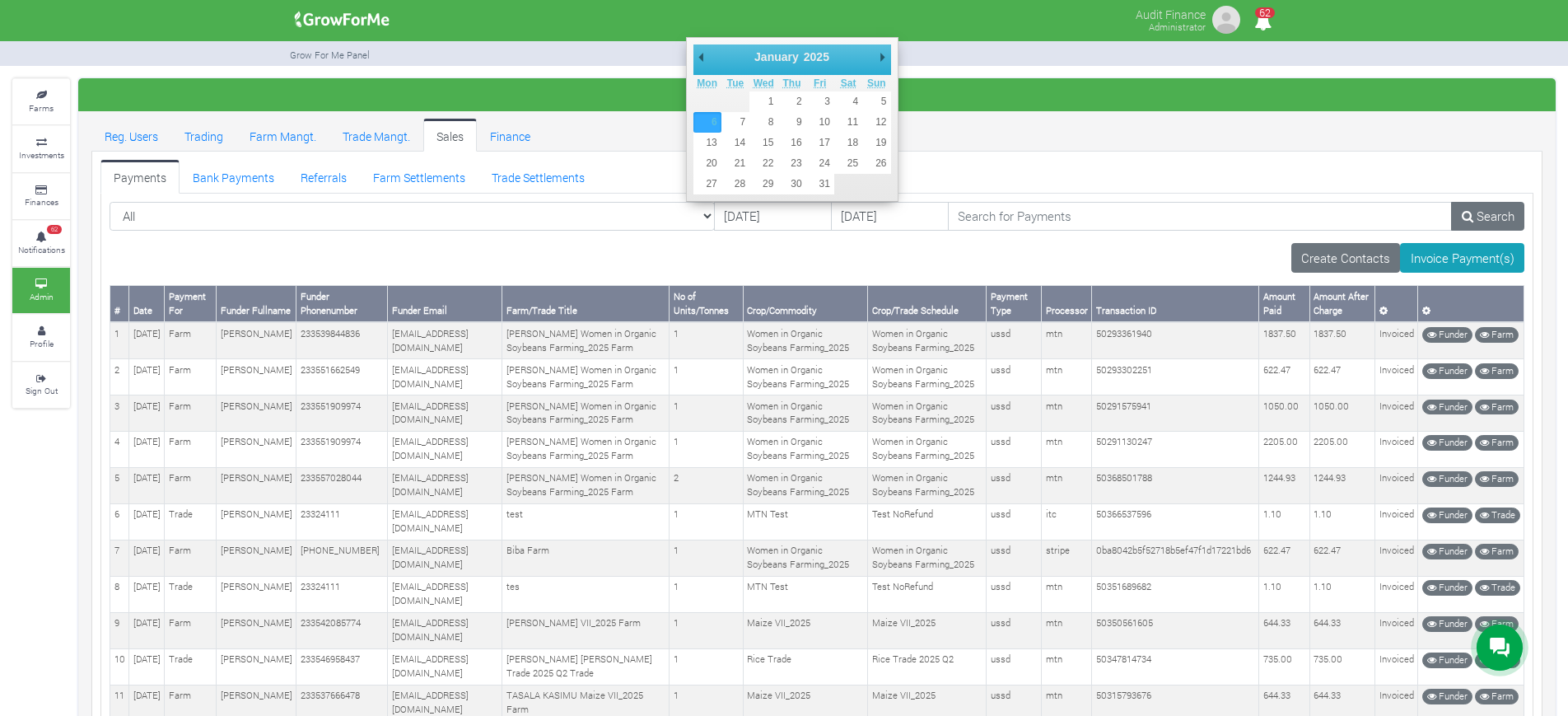
click at [784, 51] on select "January February March April May June July August September October November De…" at bounding box center [789, 56] width 75 height 16
type input "[DATE]"
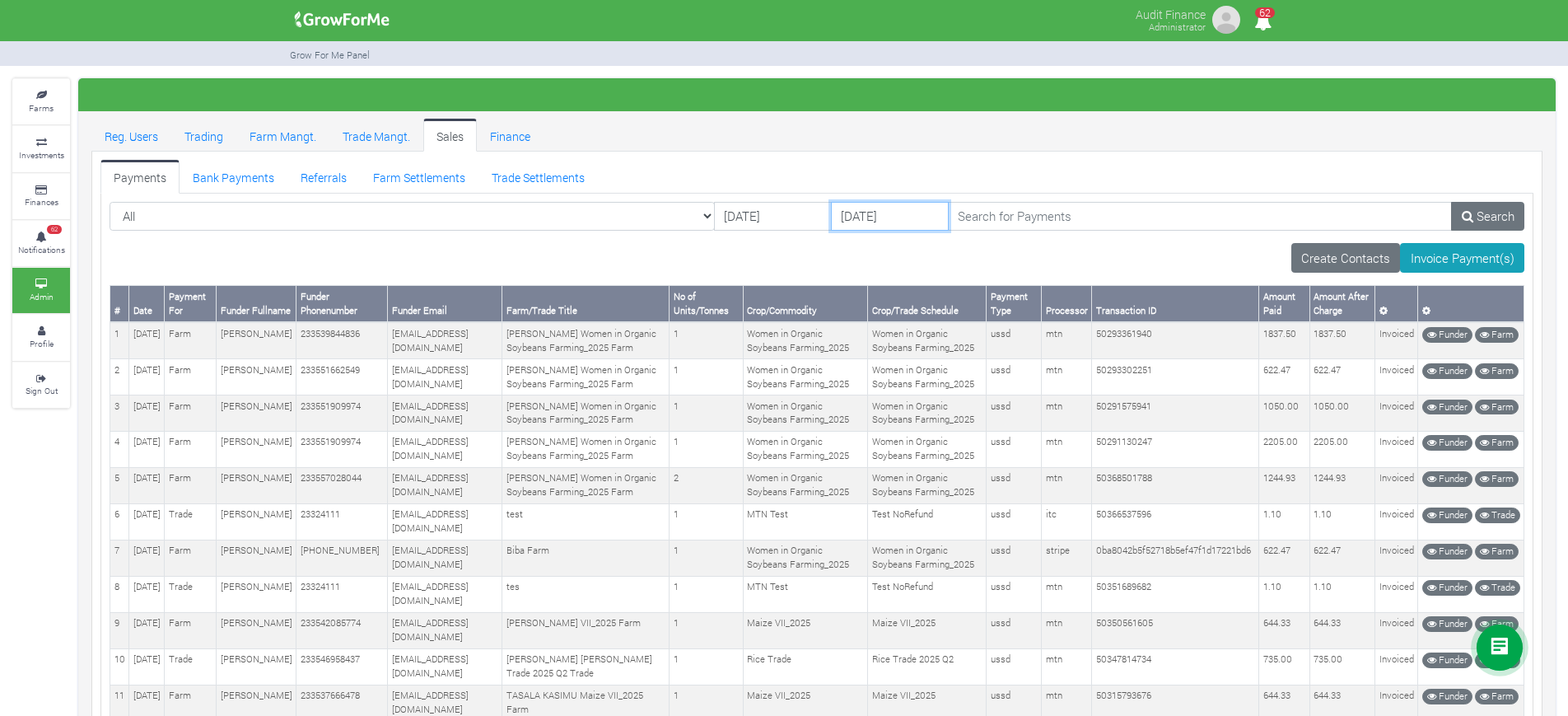
click at [831, 213] on input "[DATE]" at bounding box center [889, 216] width 118 height 29
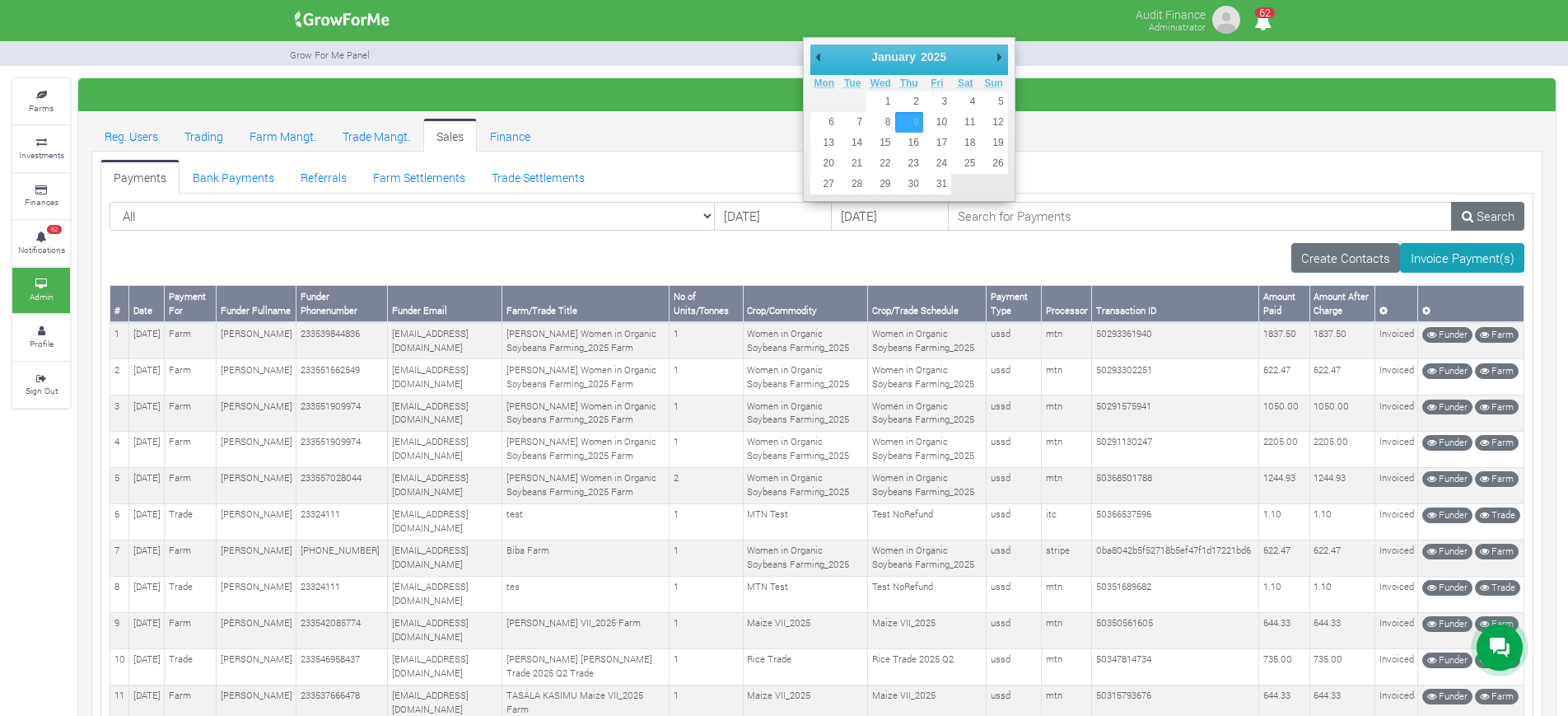
click at [889, 60] on select "January February March April May June July August September October November De…" at bounding box center [906, 56] width 75 height 16
type input "[DATE]"
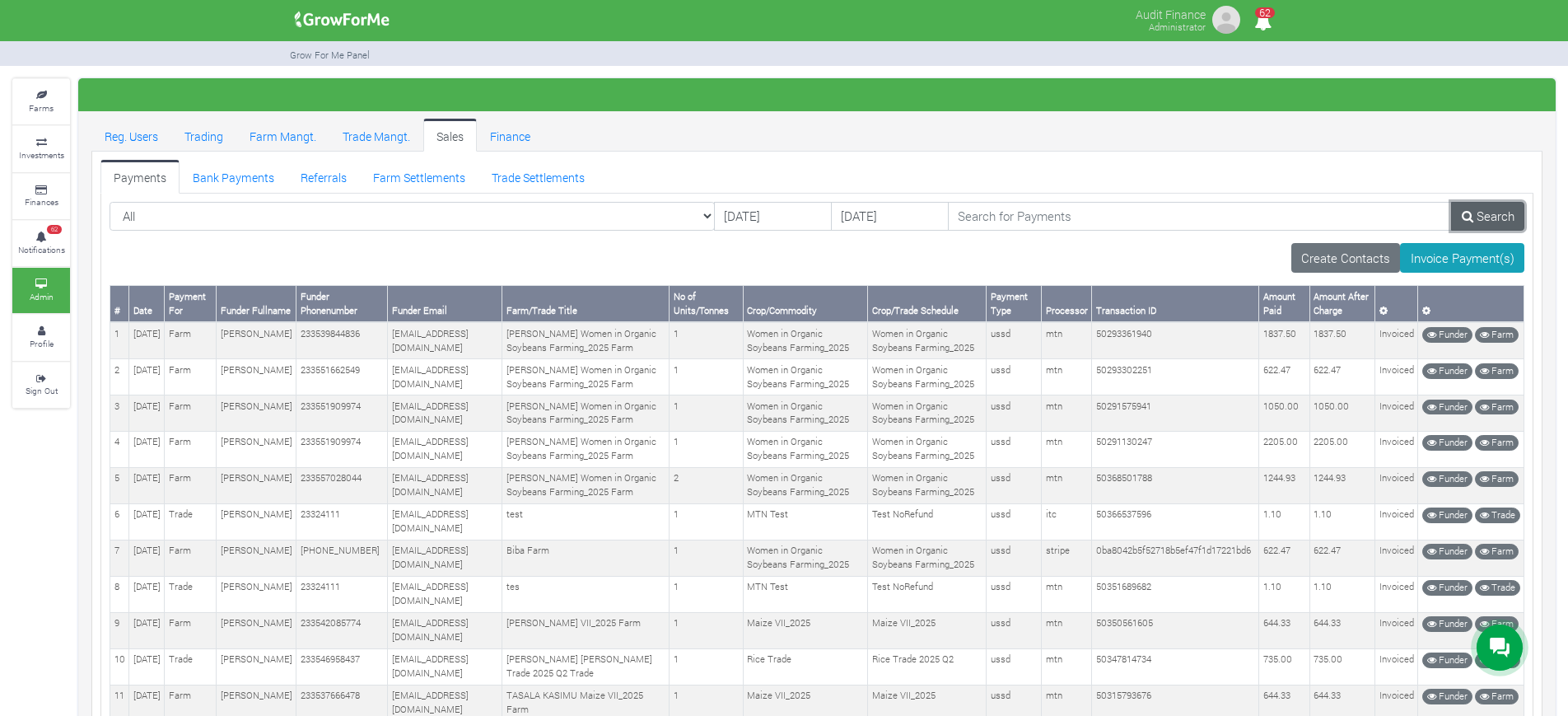
click at [1487, 217] on link "Search" at bounding box center [1487, 216] width 73 height 29
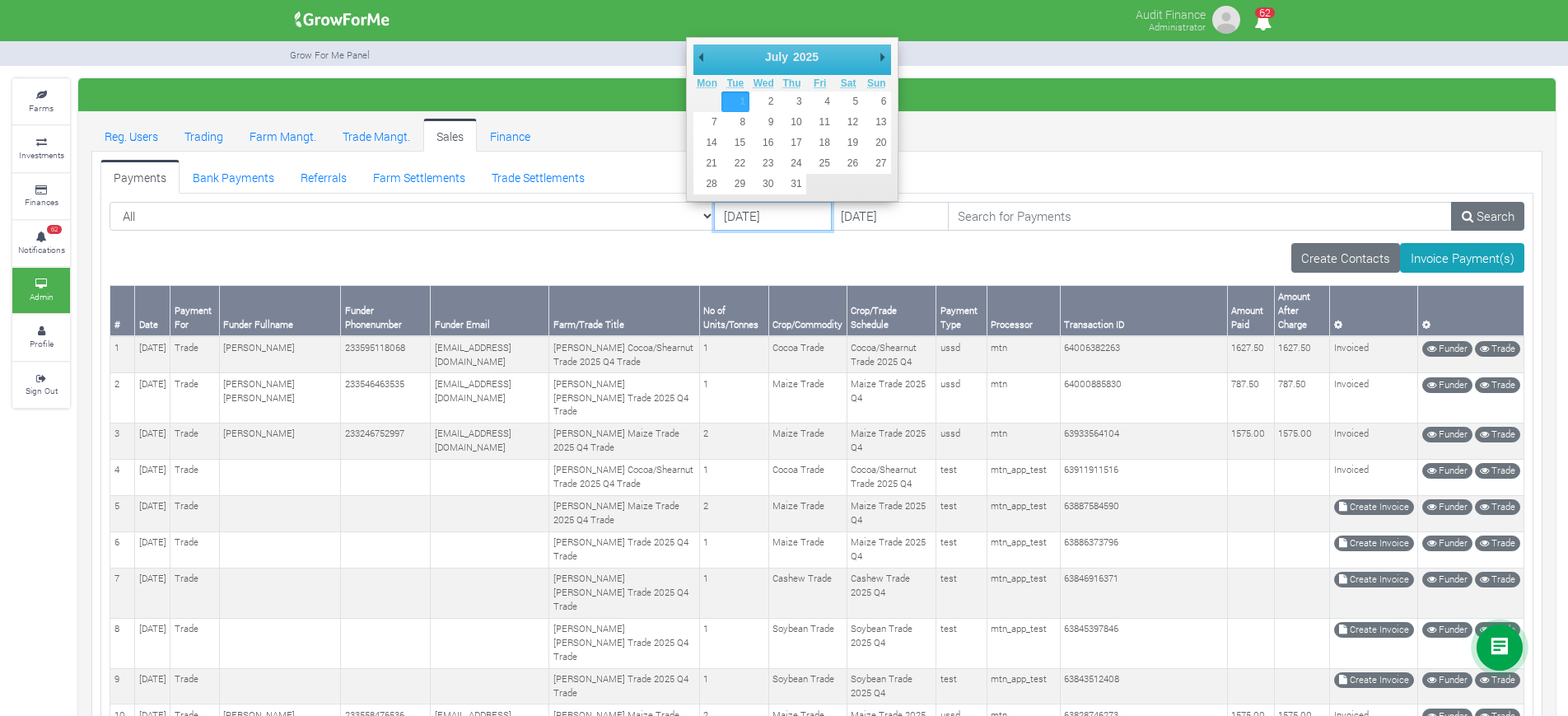
click at [714, 212] on input "01/07/2025" at bounding box center [773, 216] width 118 height 29
type input "01/08/2025"
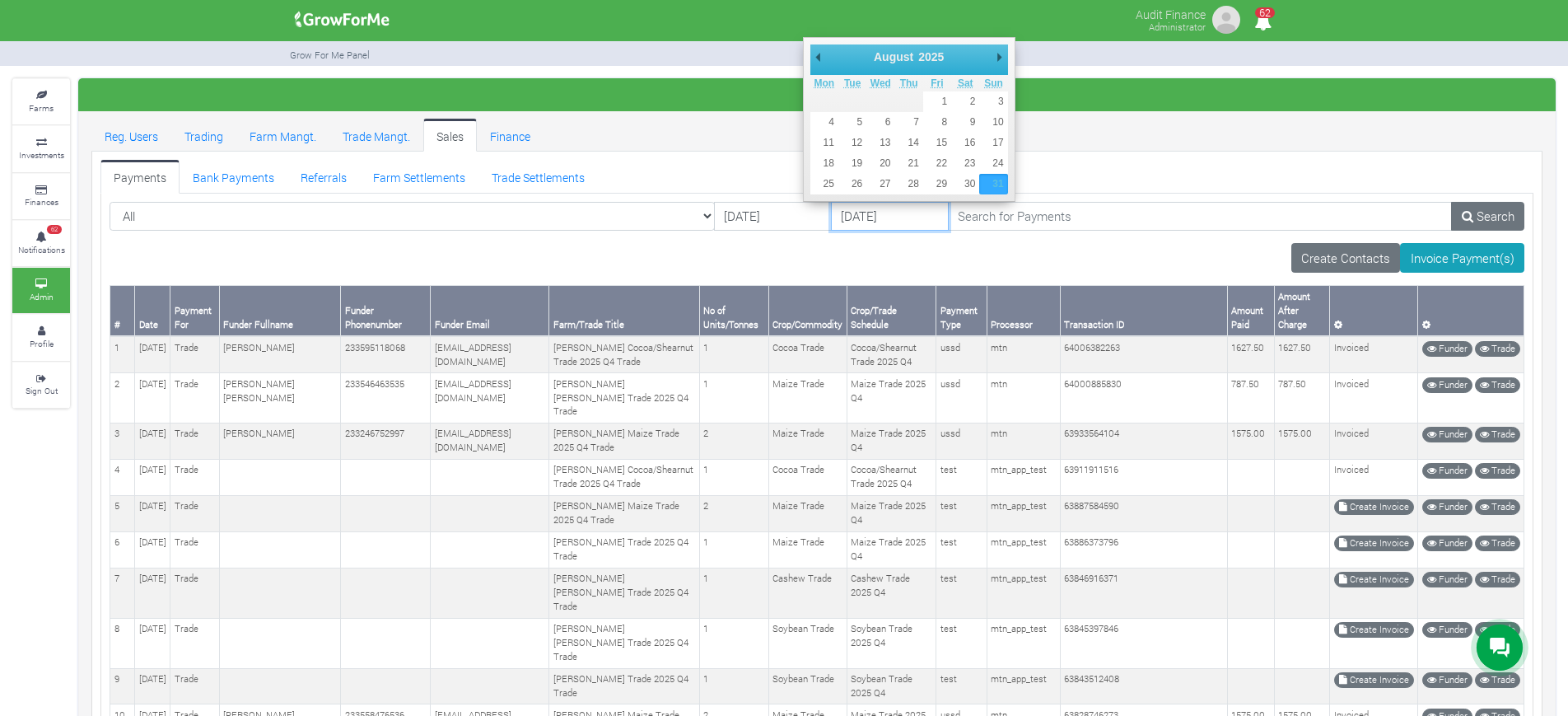
click at [831, 212] on input "31/08/2025" at bounding box center [889, 216] width 118 height 29
type input "[DATE]"
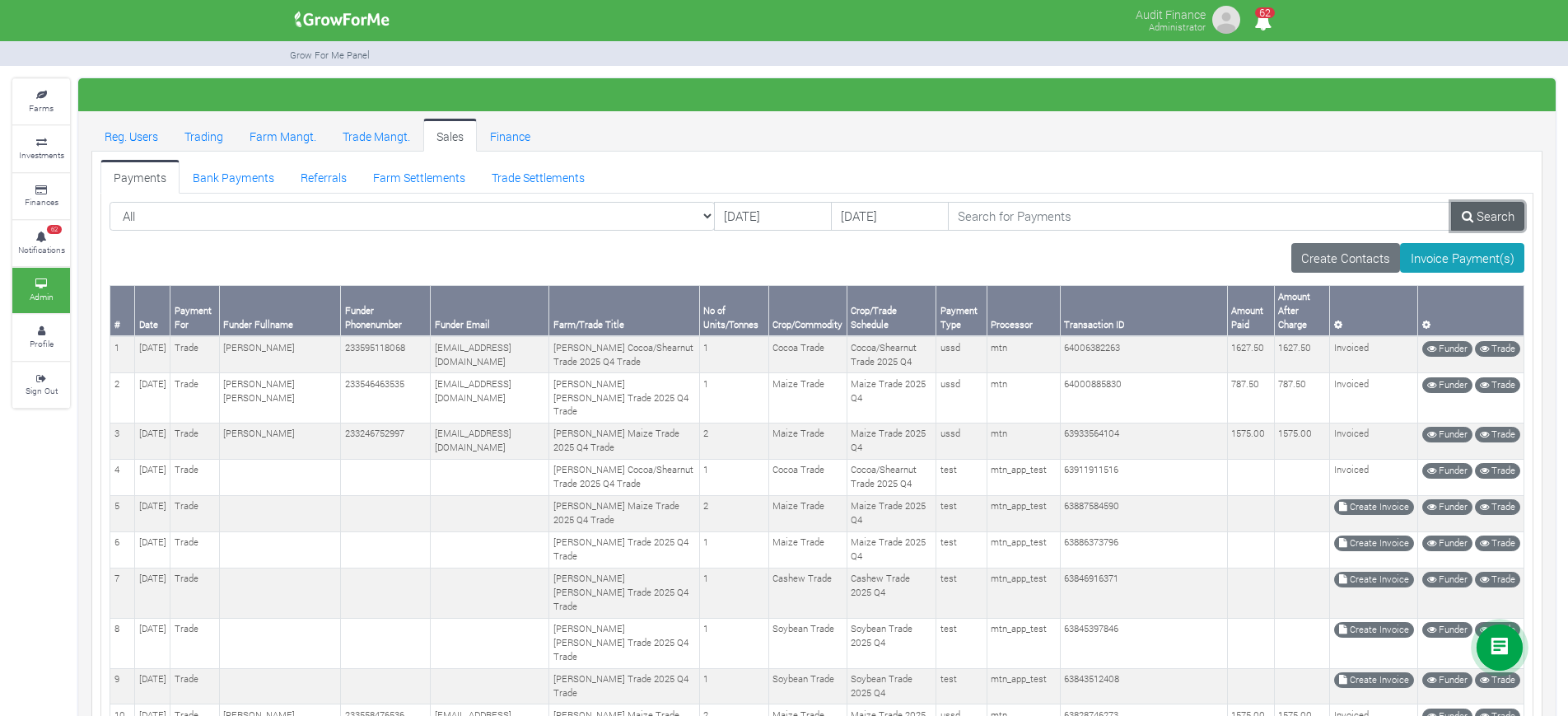
click at [1485, 220] on link "Search" at bounding box center [1487, 216] width 73 height 29
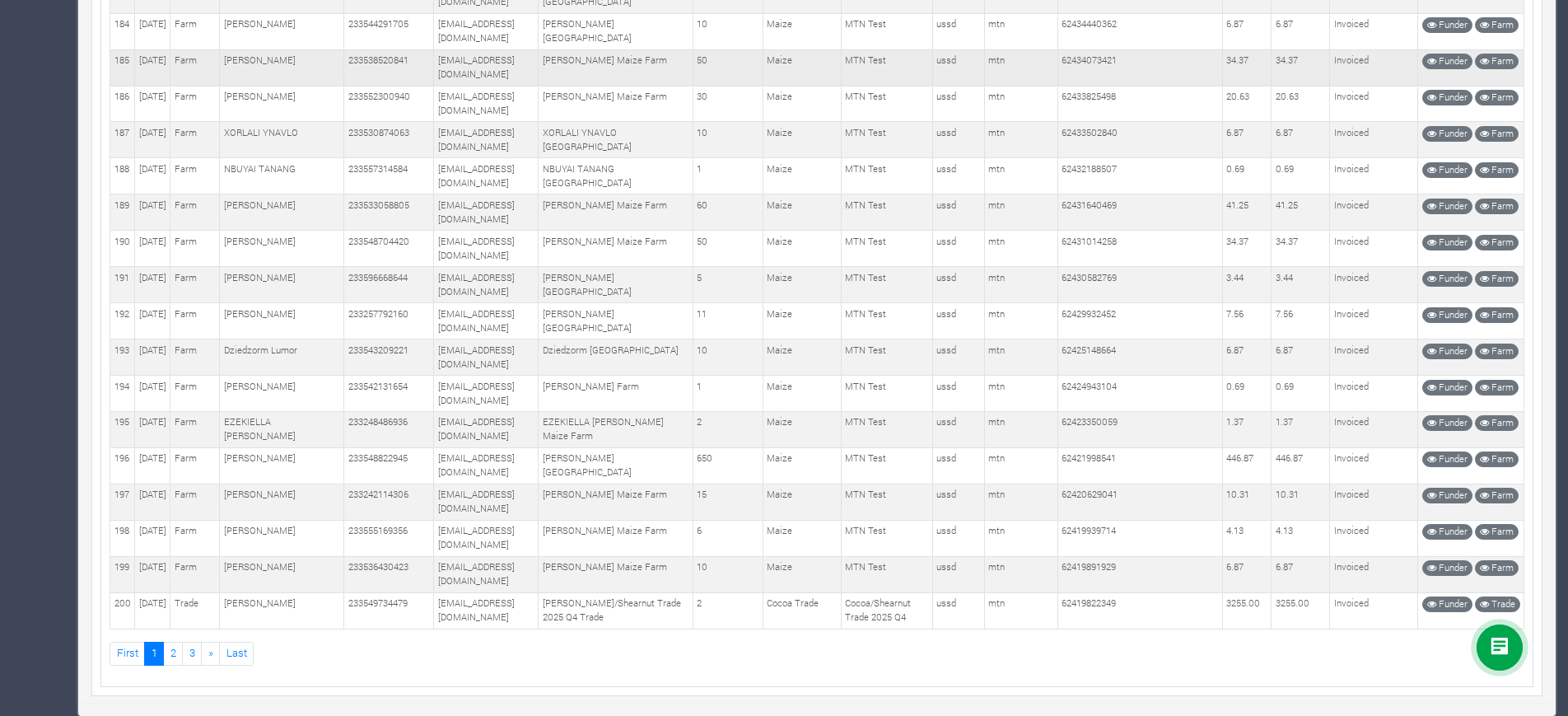
scroll to position [9744, 0]
click at [176, 651] on link "2" at bounding box center [173, 653] width 20 height 24
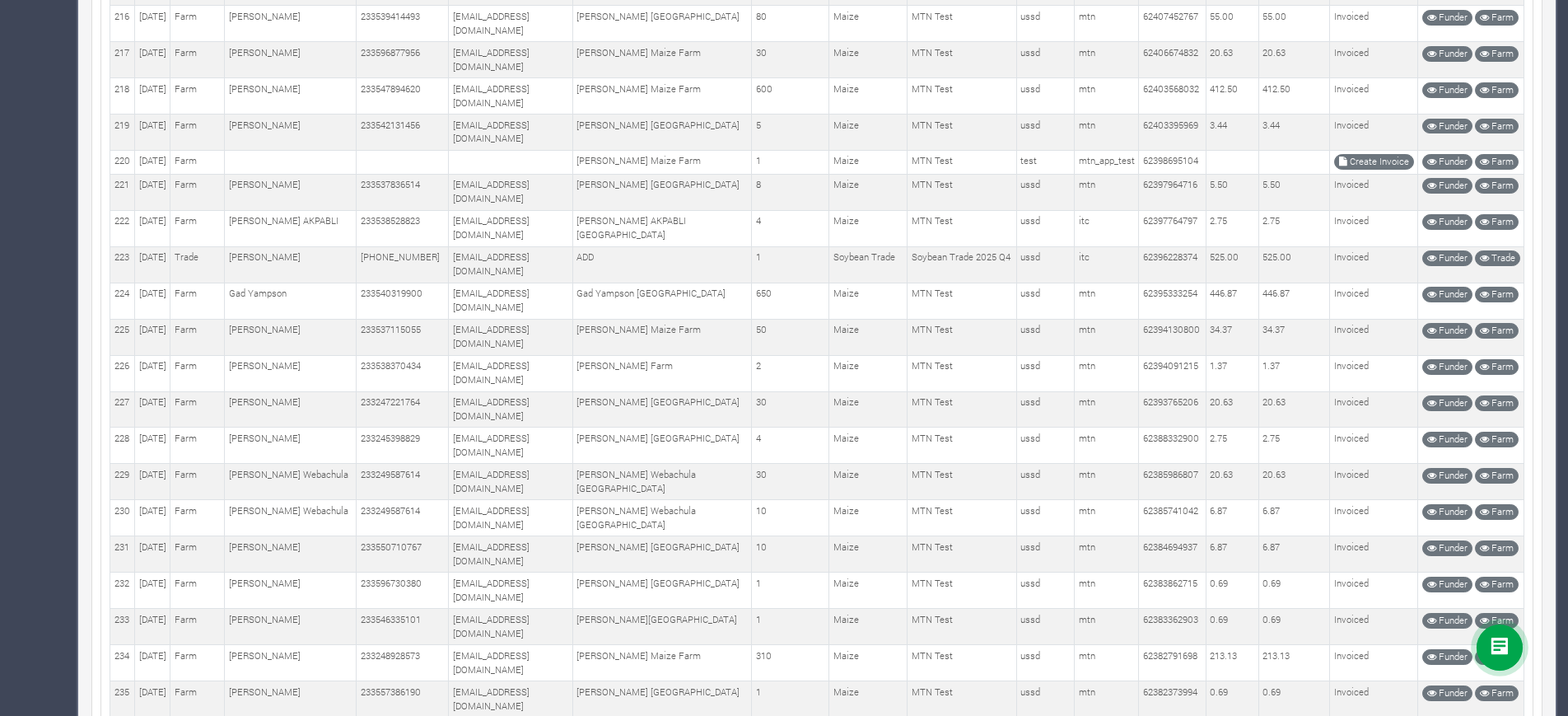
scroll to position [823, 0]
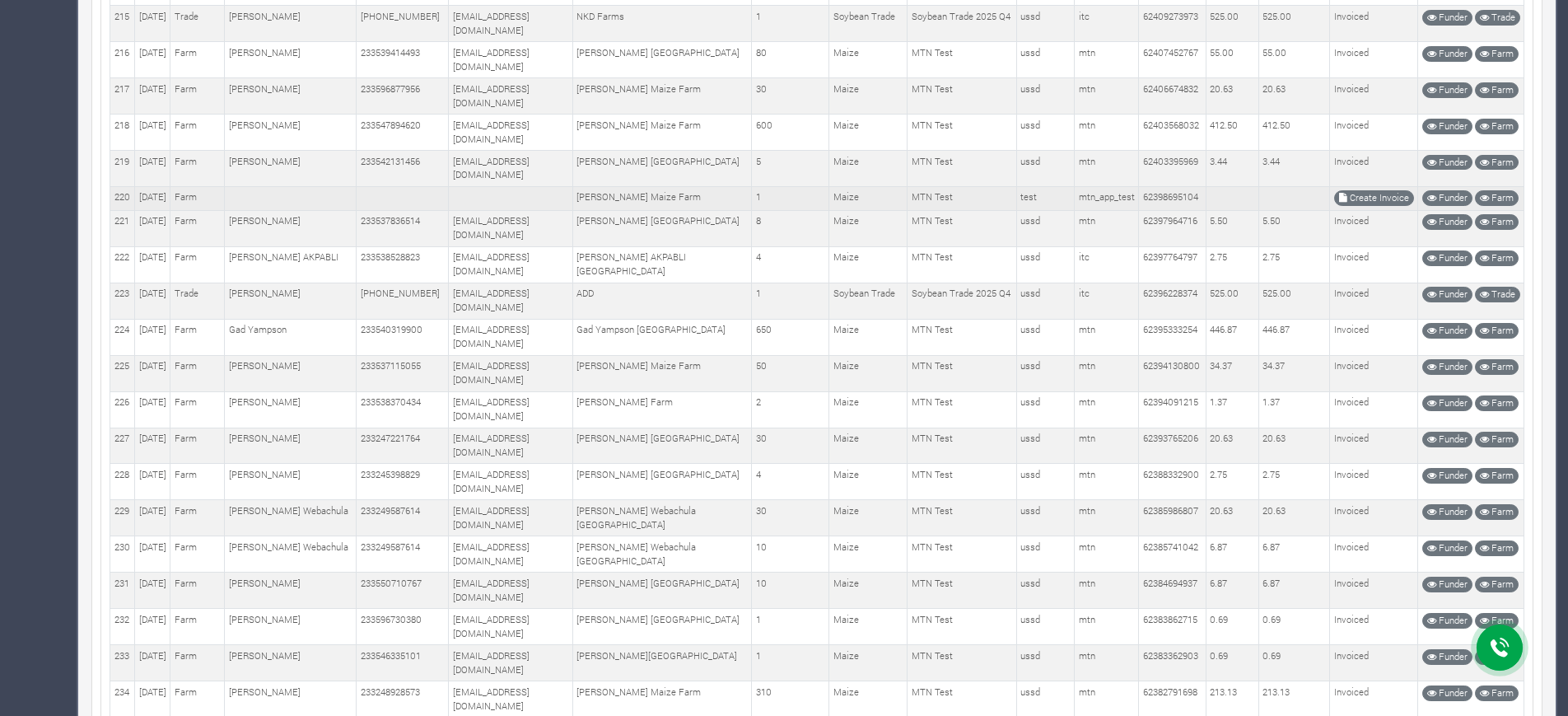
click at [1166, 190] on td "62398695104" at bounding box center [1172, 198] width 67 height 24
click at [1166, 191] on td "62398695104" at bounding box center [1172, 198] width 67 height 24
copy td "62398695104"
click at [1363, 199] on link "Create Invoice" at bounding box center [1374, 198] width 80 height 15
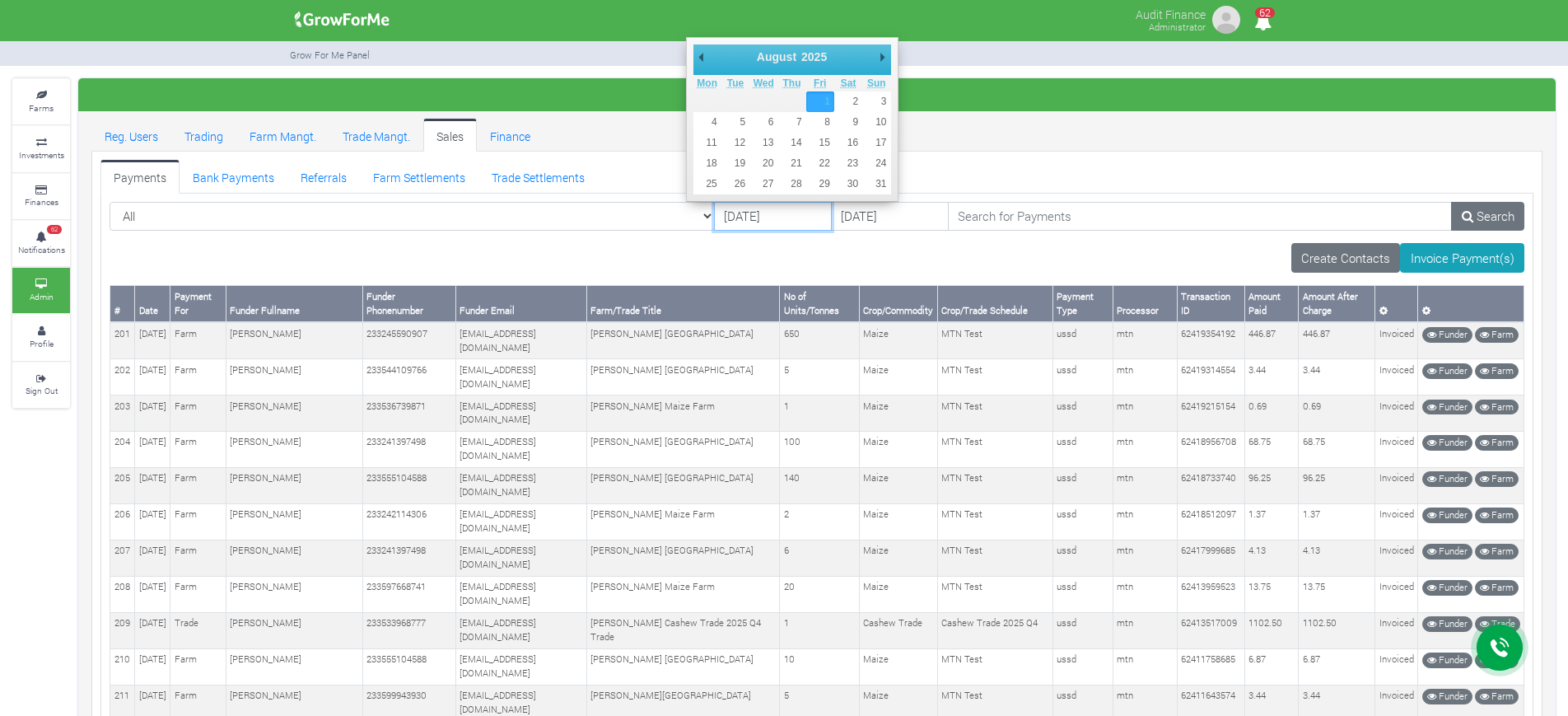
click at [714, 220] on input "01/08/2025" at bounding box center [773, 216] width 118 height 29
type input "[DATE]"
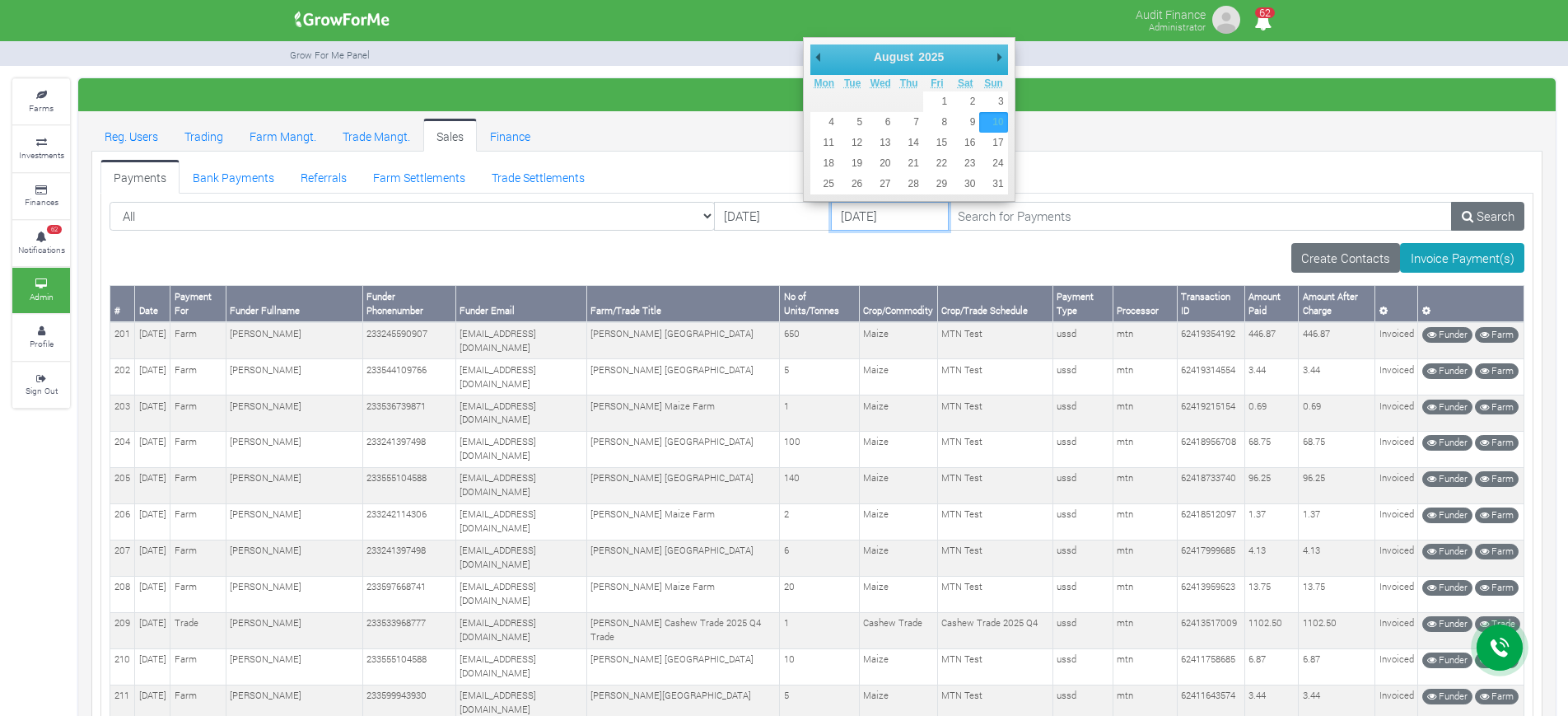
click at [831, 220] on input "10/08/2025" at bounding box center [889, 216] width 118 height 29
type input "17/08/2025"
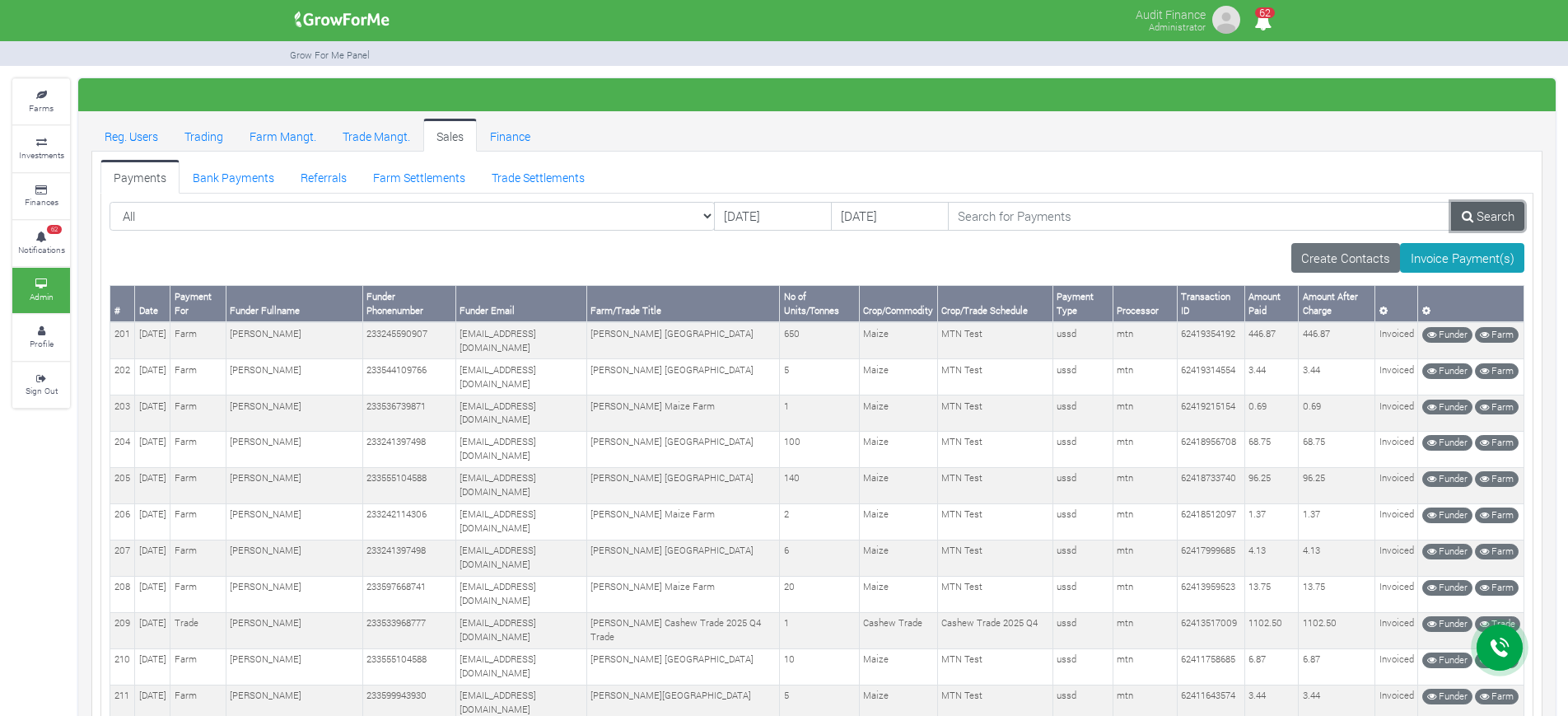
click at [1482, 216] on link "Search" at bounding box center [1487, 216] width 73 height 29
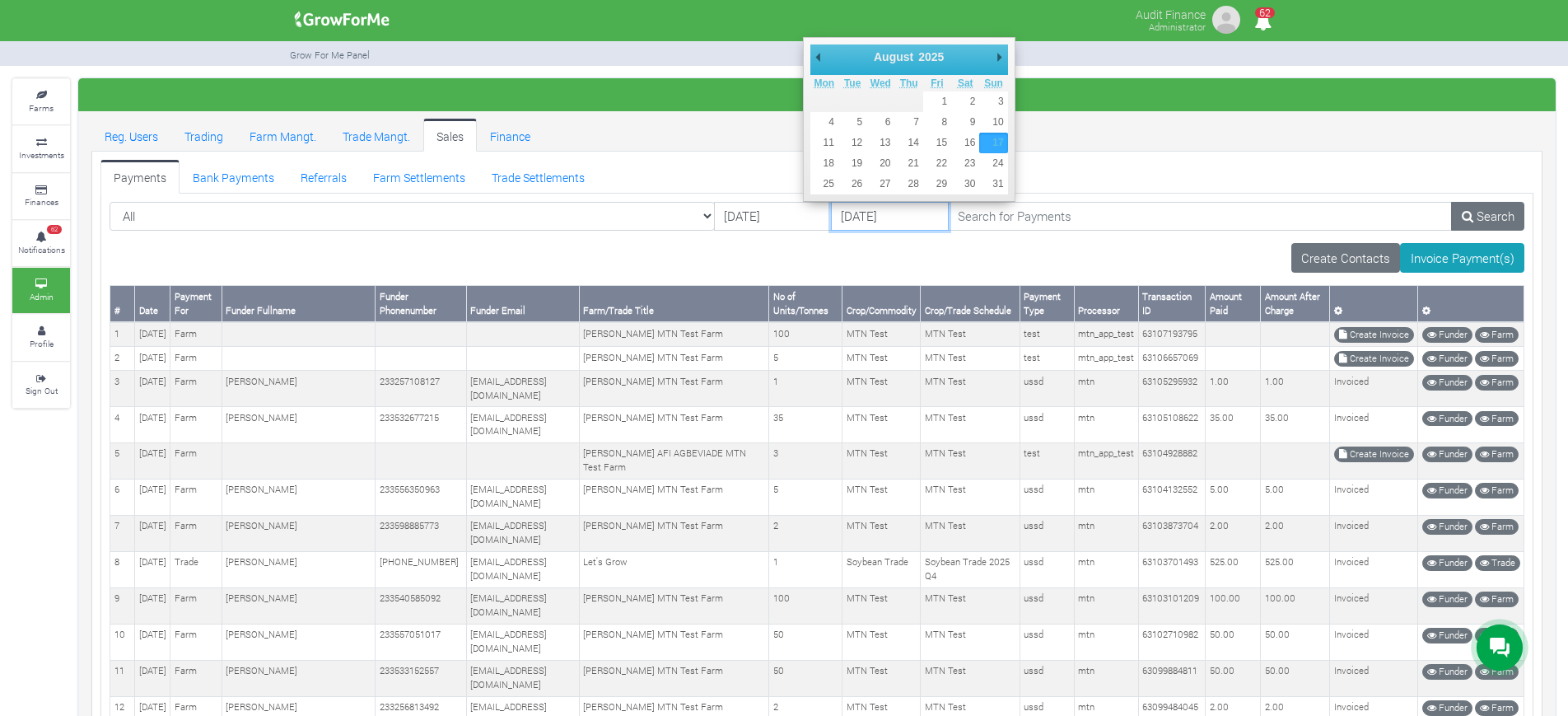
click at [831, 217] on input "17/08/2025" at bounding box center [889, 216] width 118 height 29
type input "[DATE]"
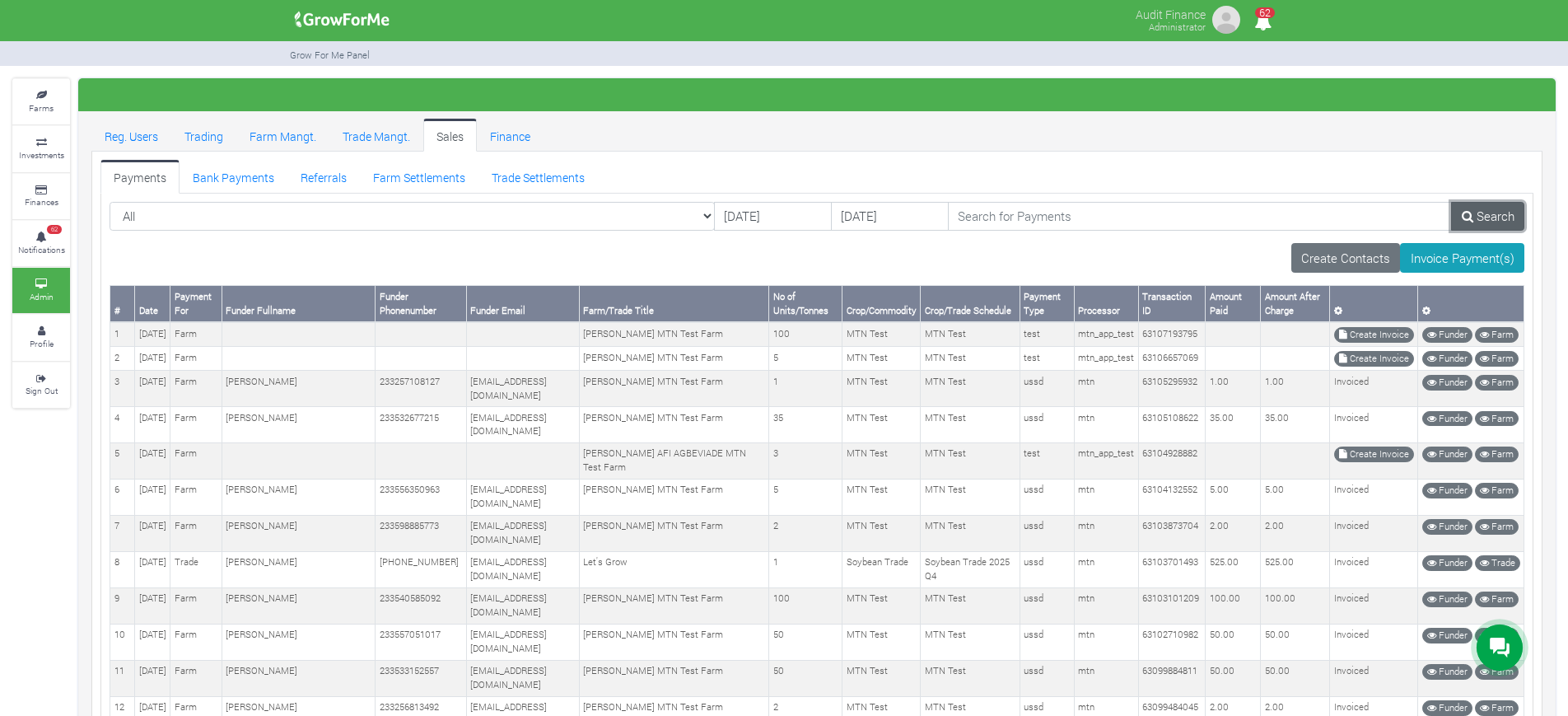
click at [1496, 215] on link "Search" at bounding box center [1487, 216] width 73 height 29
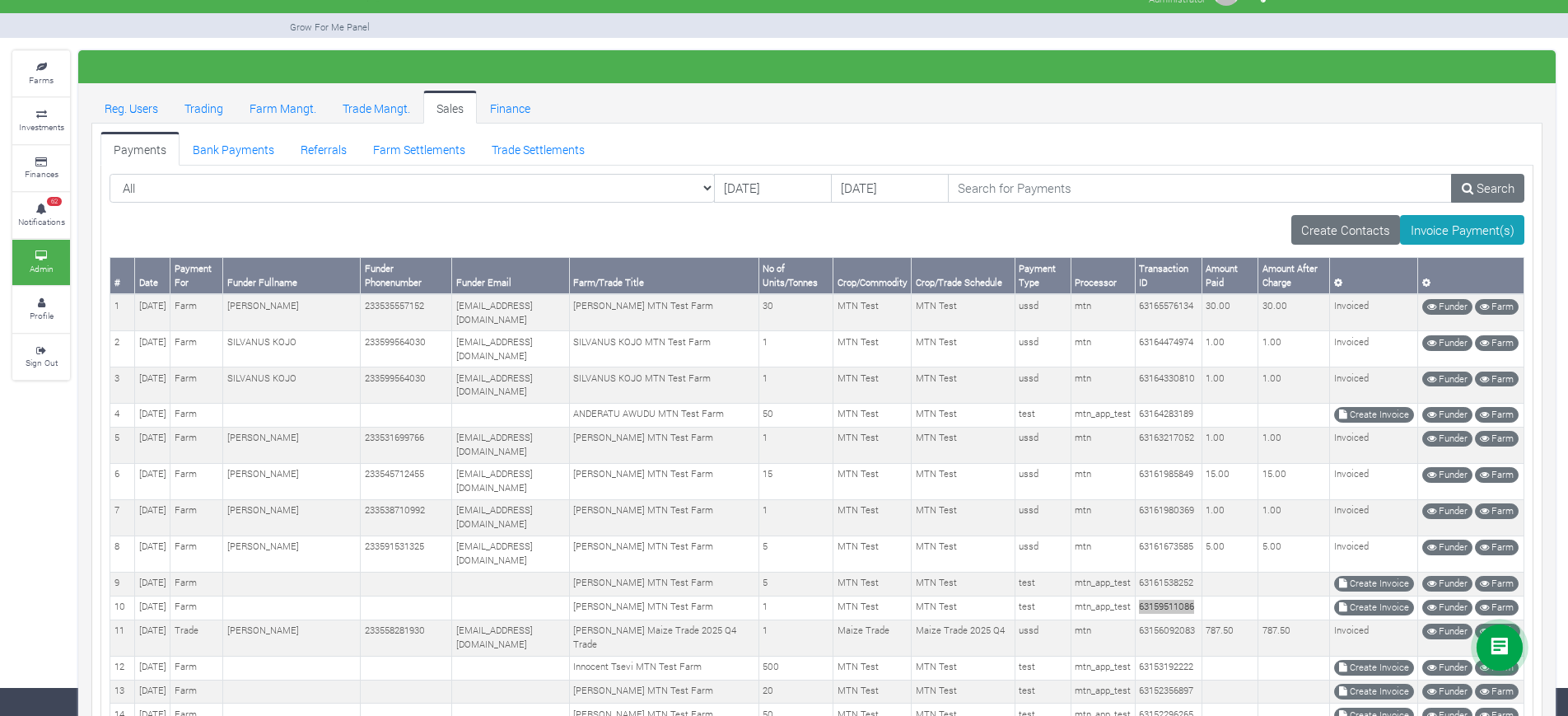
scroll to position [29, 0]
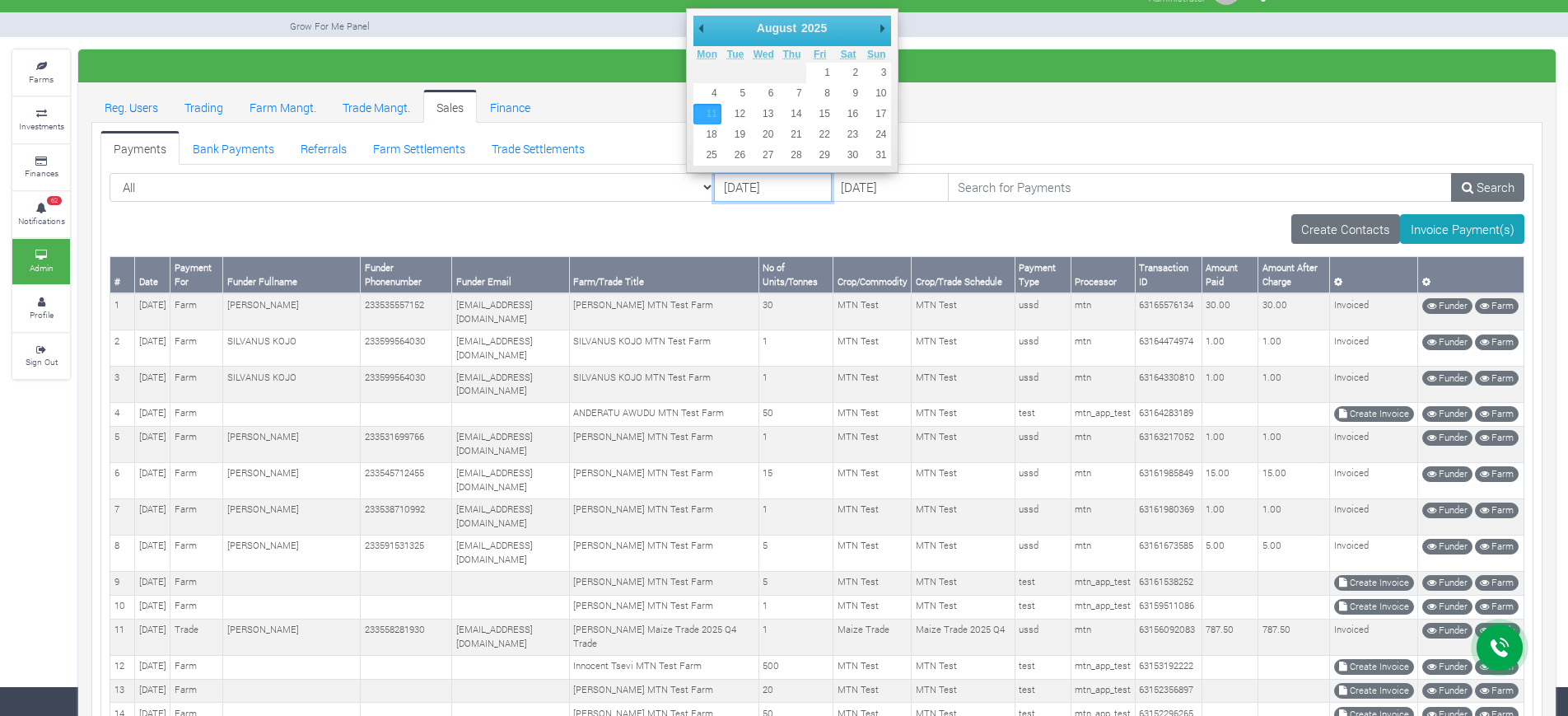
click at [714, 184] on input "[DATE]" at bounding box center [773, 187] width 118 height 29
type input "[DATE]"
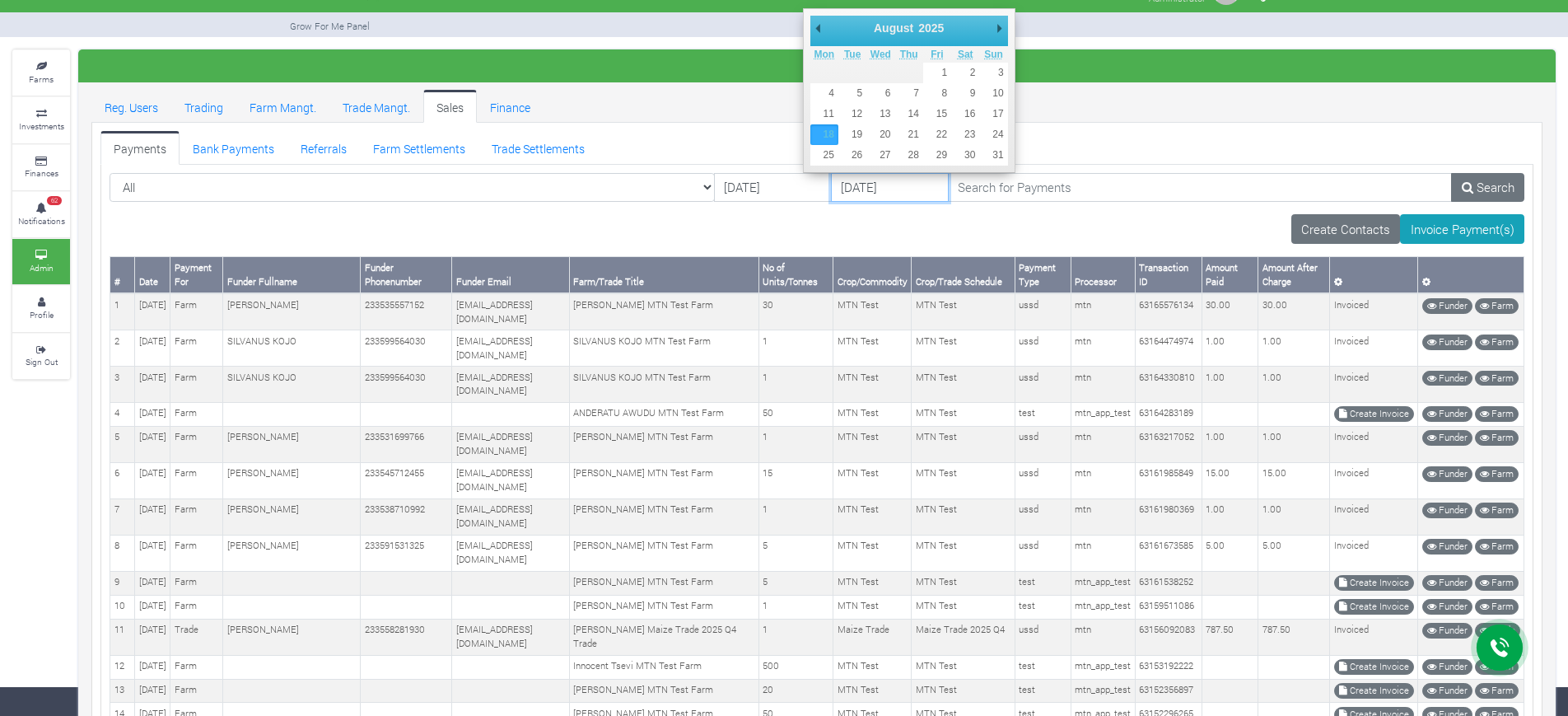
click at [831, 183] on input "18/08/2025" at bounding box center [889, 187] width 118 height 29
type input "29/08/2025"
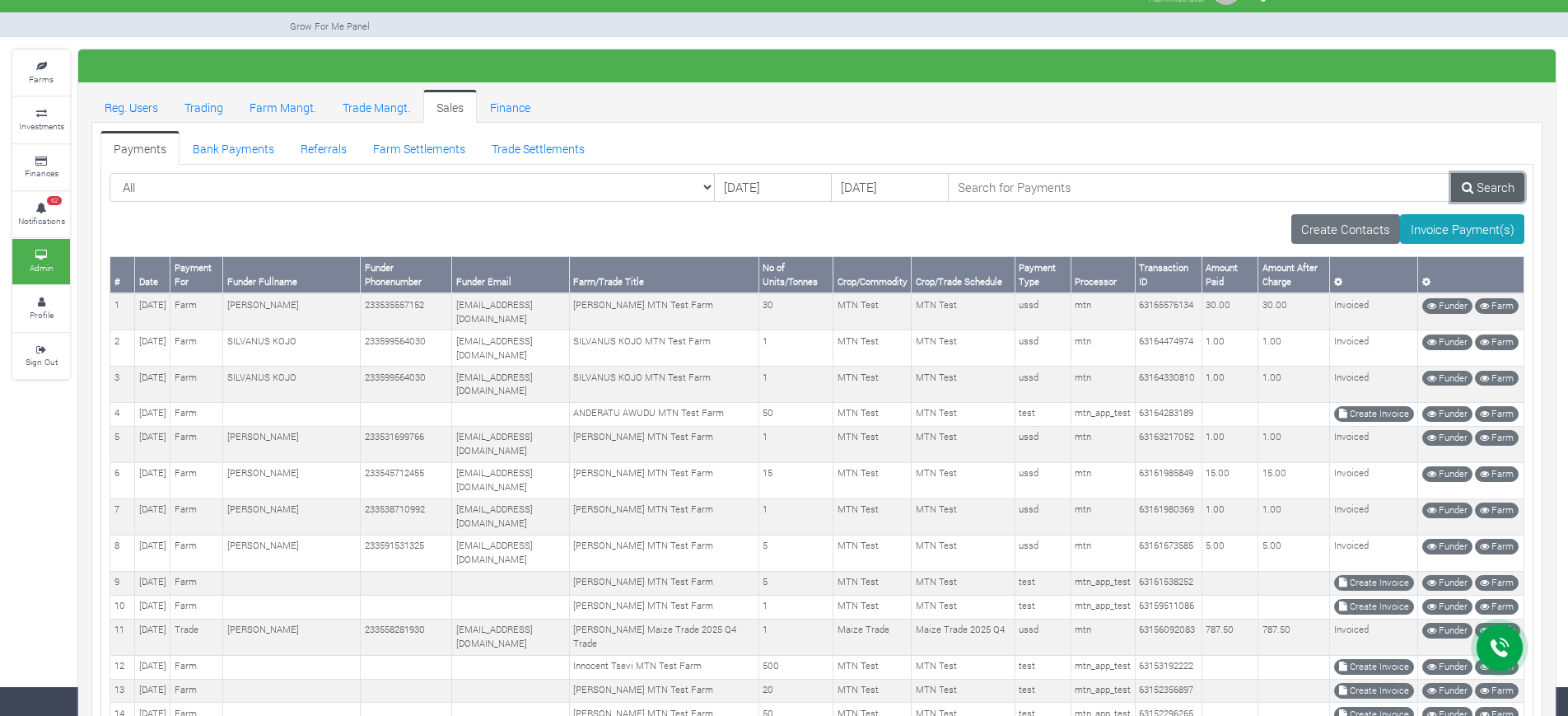
click at [1470, 195] on link "Search" at bounding box center [1487, 187] width 73 height 29
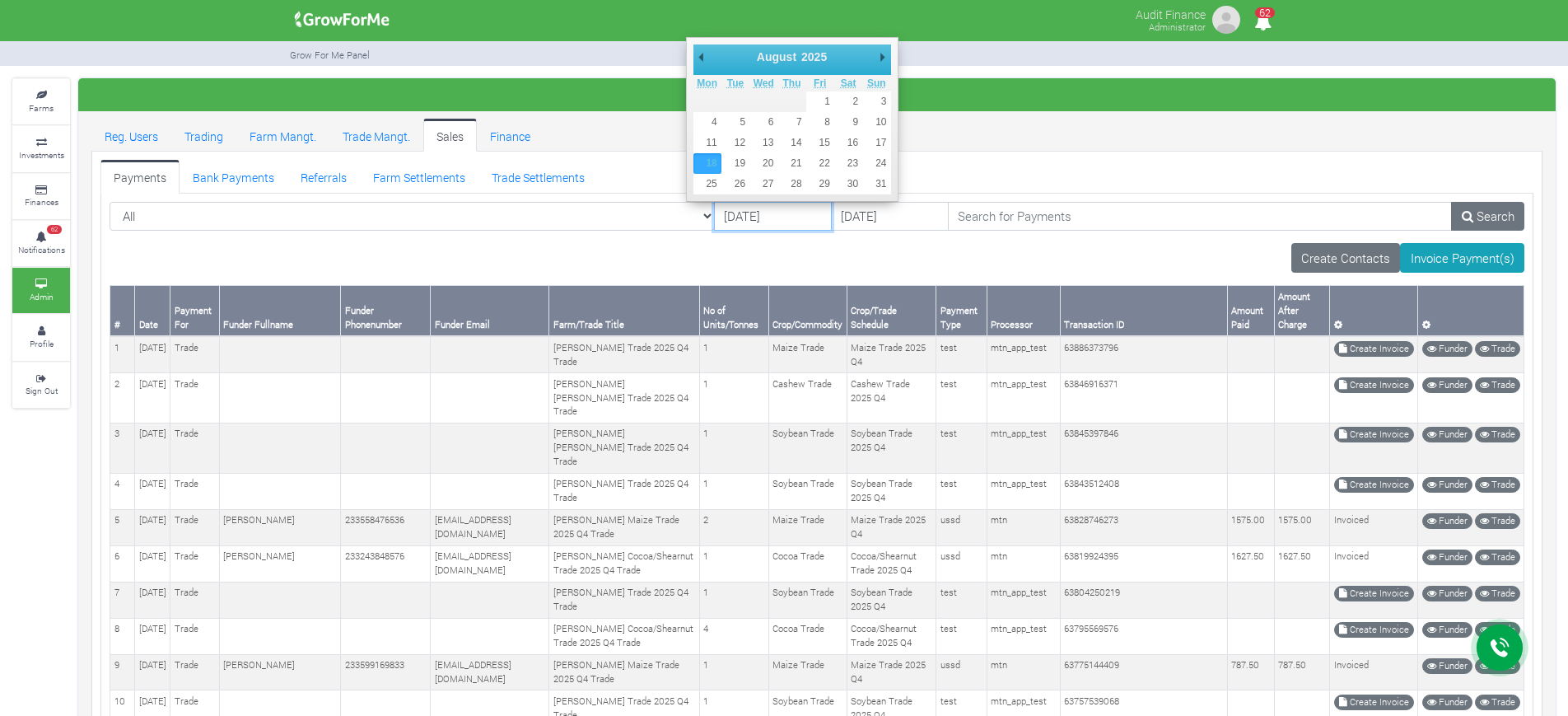
click at [714, 218] on input "[DATE]" at bounding box center [773, 216] width 118 height 29
type input "[DATE]"
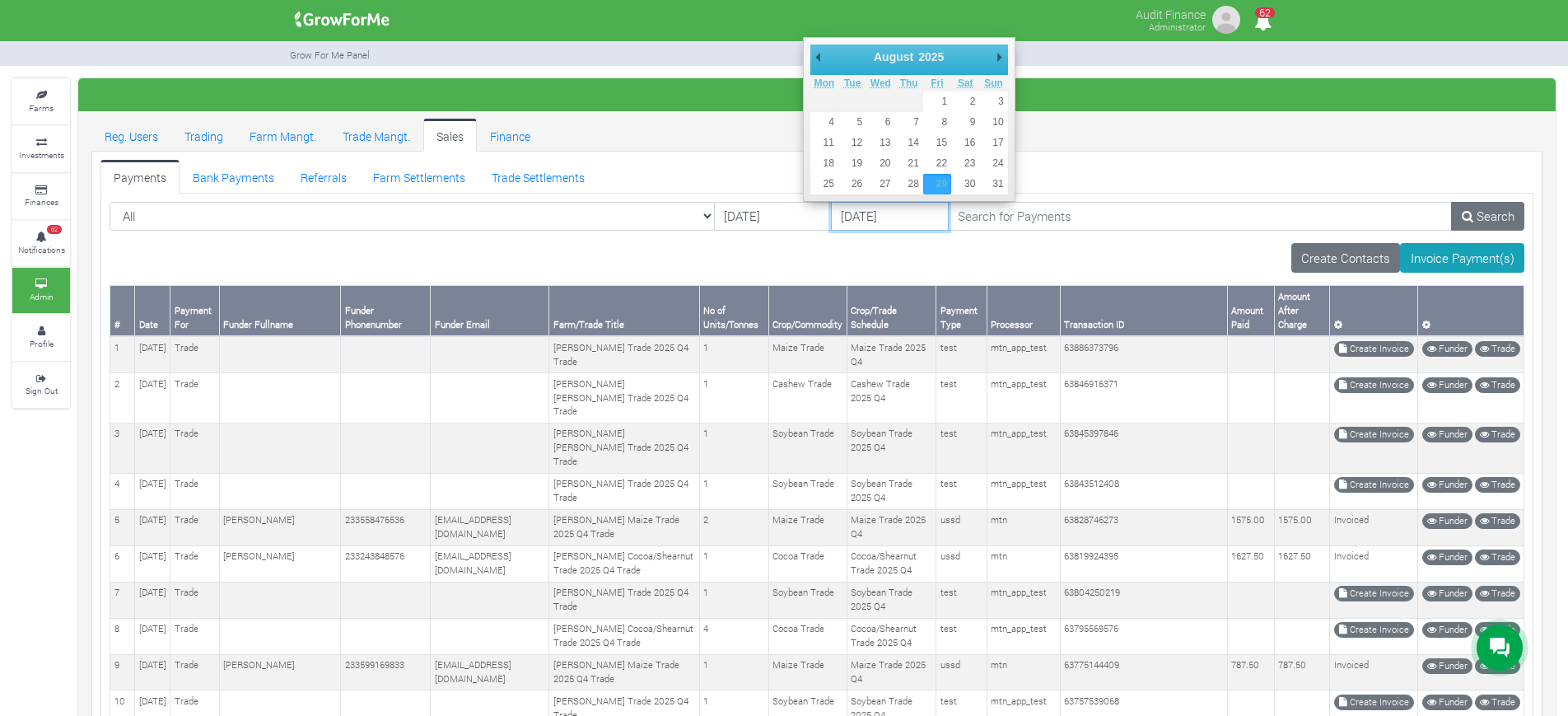
click at [831, 219] on input "29/08/2025" at bounding box center [889, 216] width 118 height 29
type input "18/08/2025"
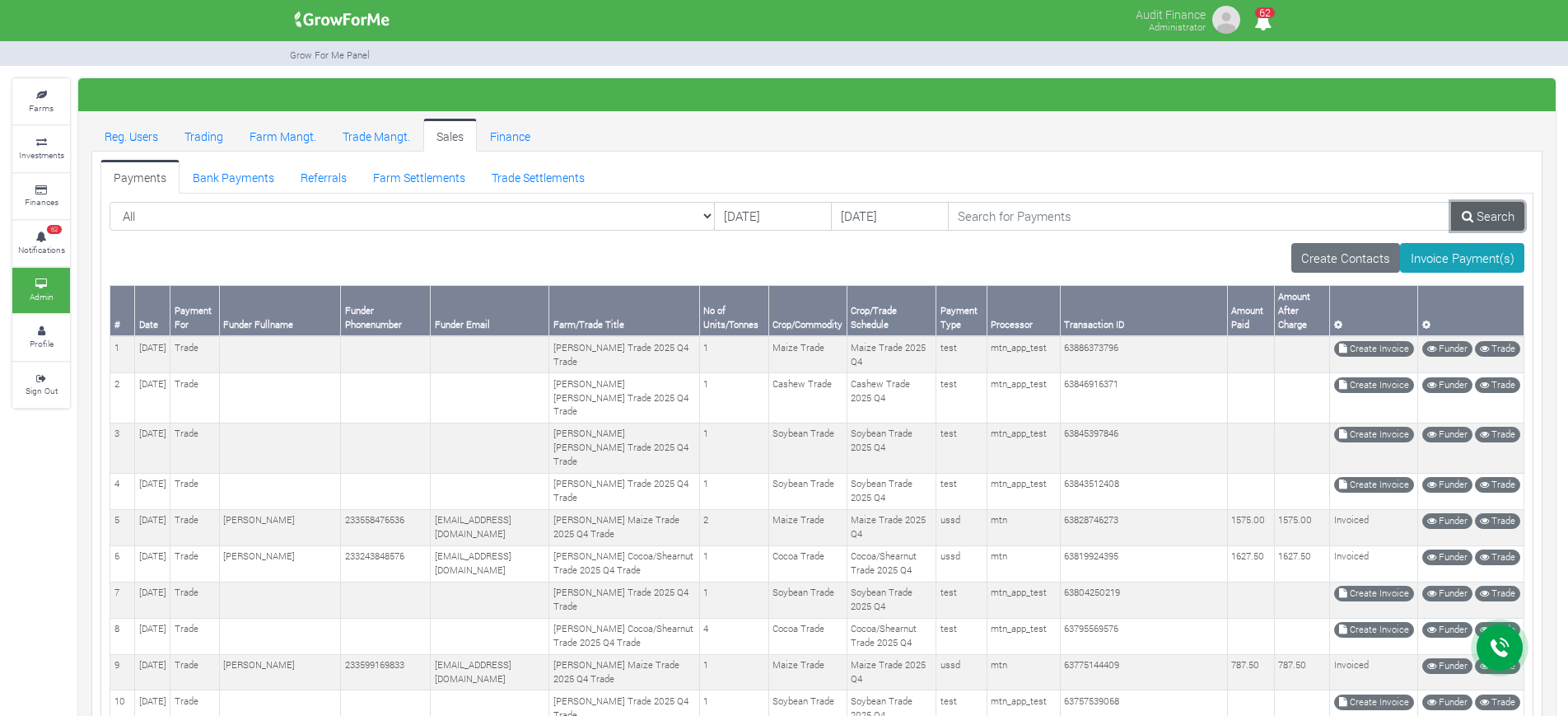
click at [1483, 218] on link "Search" at bounding box center [1487, 216] width 73 height 29
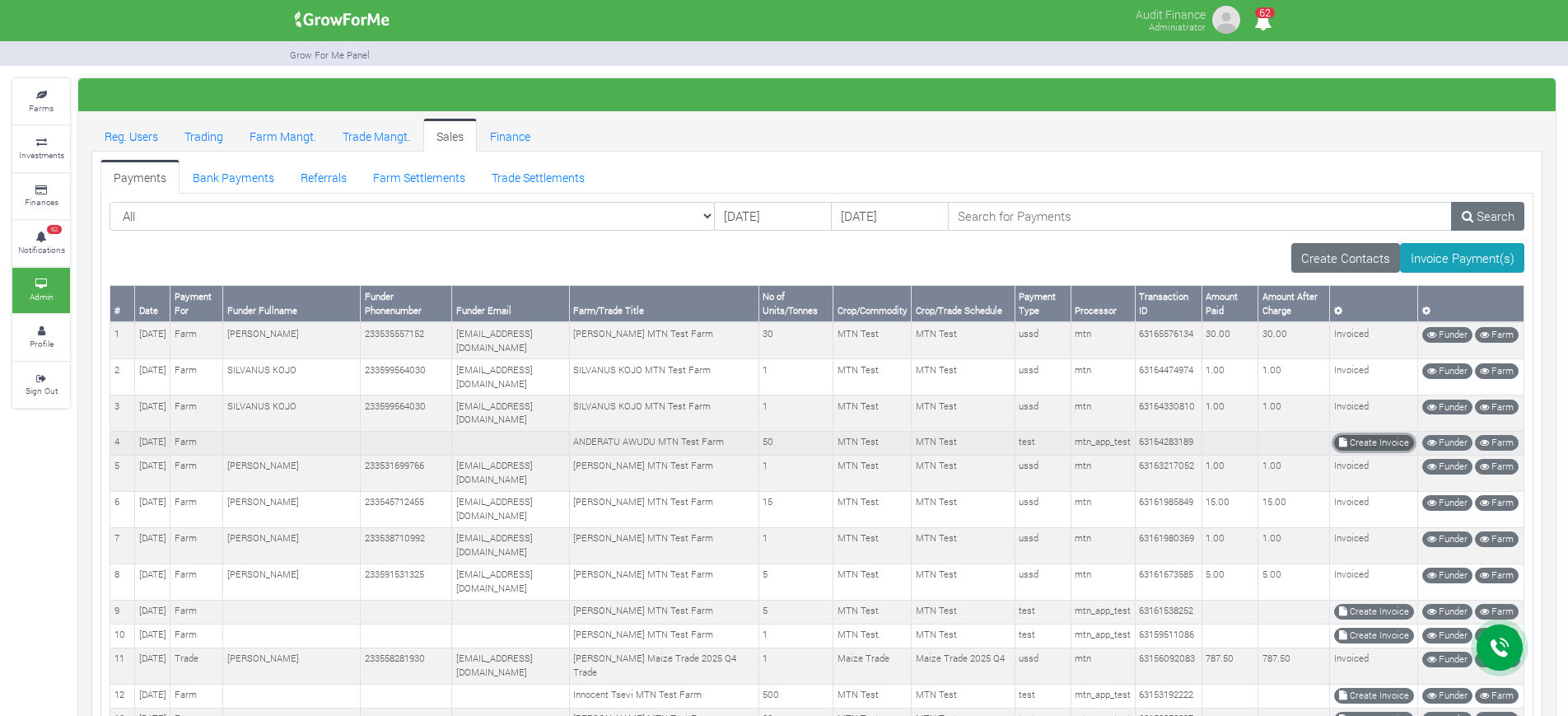
click at [1376, 446] on link "Create Invoice" at bounding box center [1374, 443] width 80 height 15
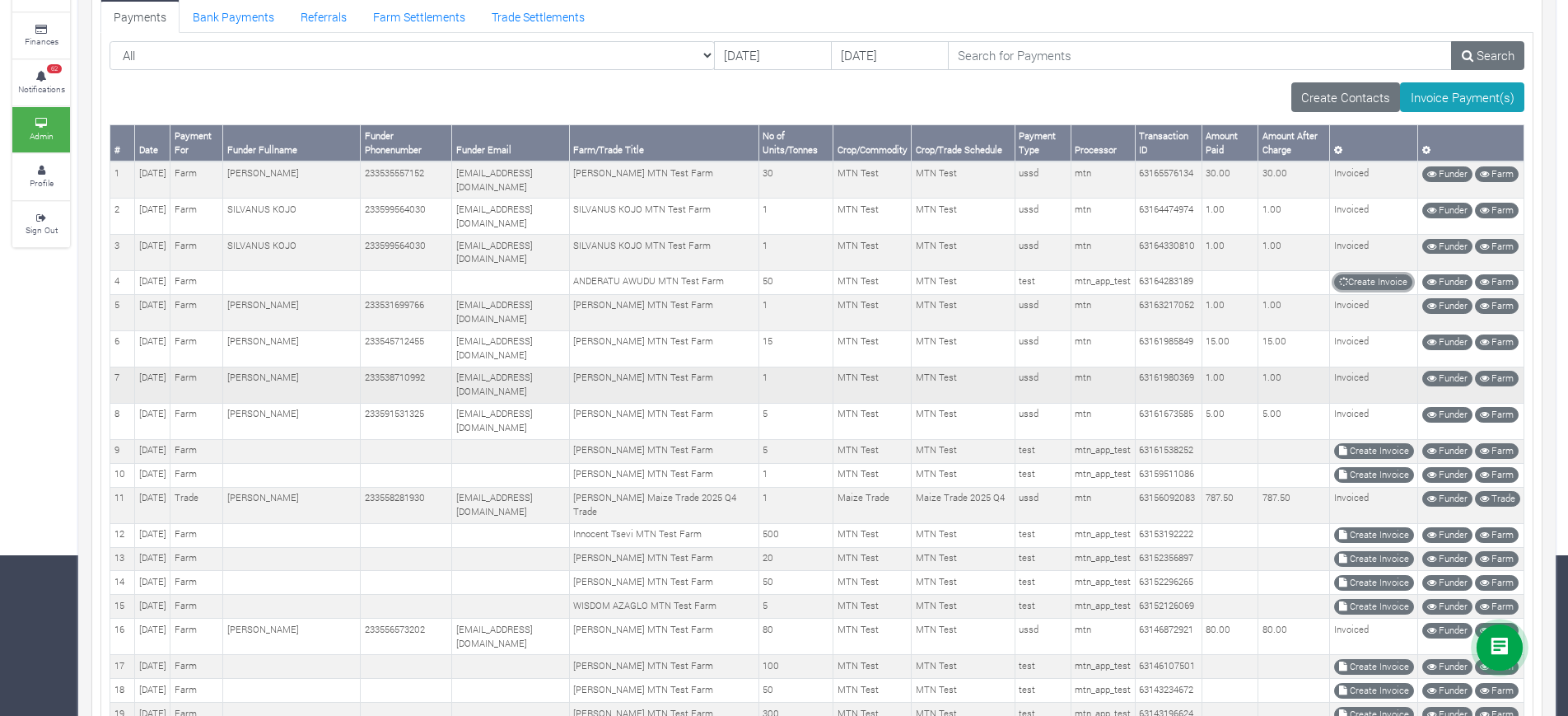
scroll to position [164, 0]
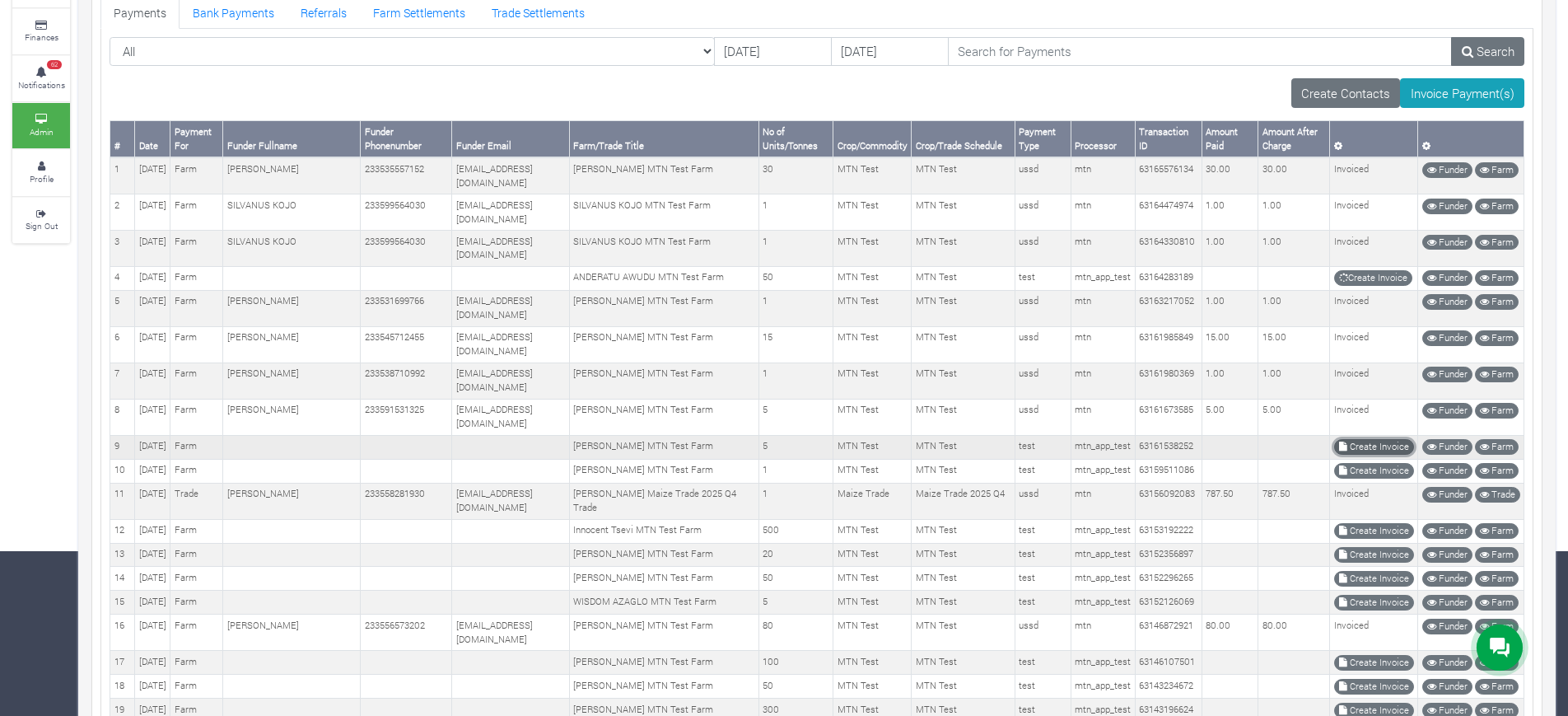
click at [1360, 455] on link "Create Invoice" at bounding box center [1374, 447] width 80 height 15
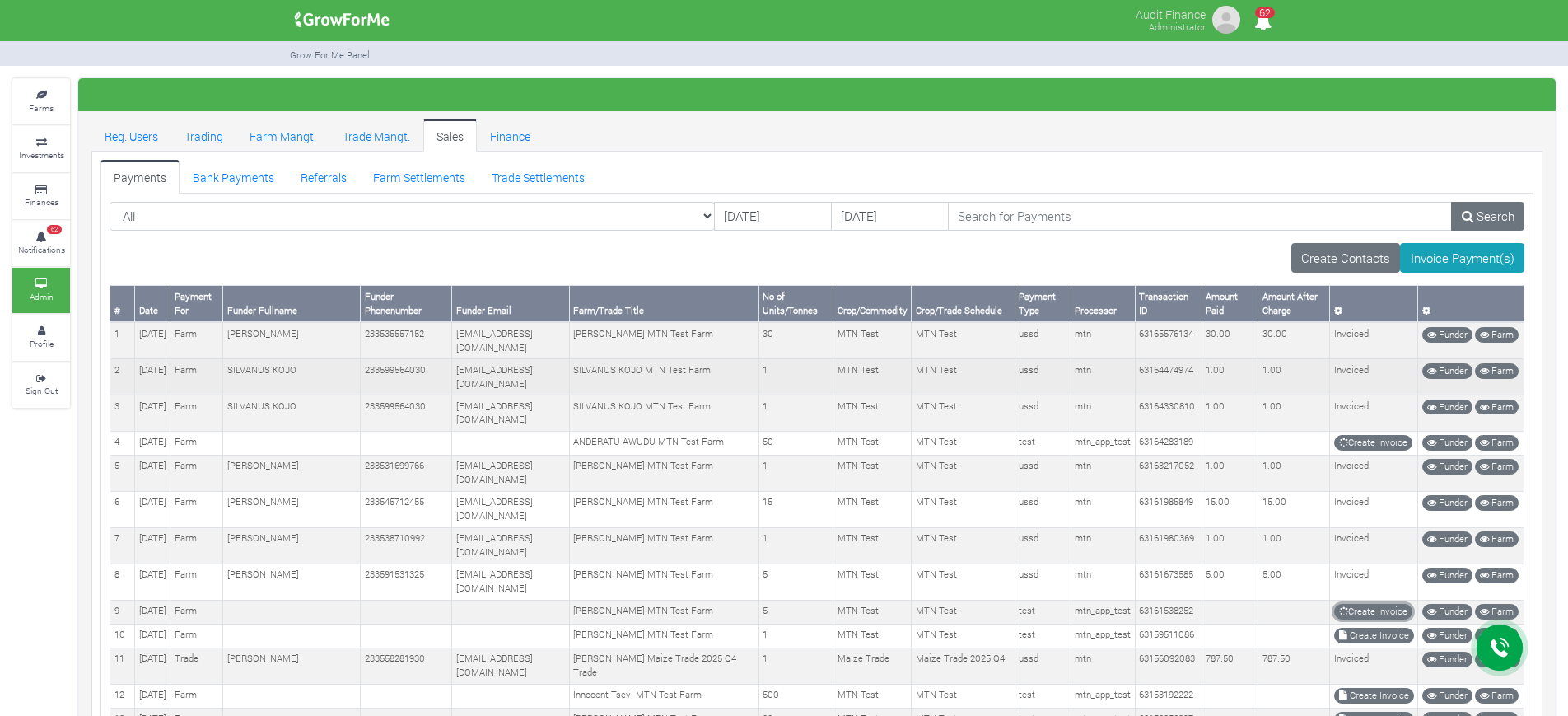
scroll to position [206, 0]
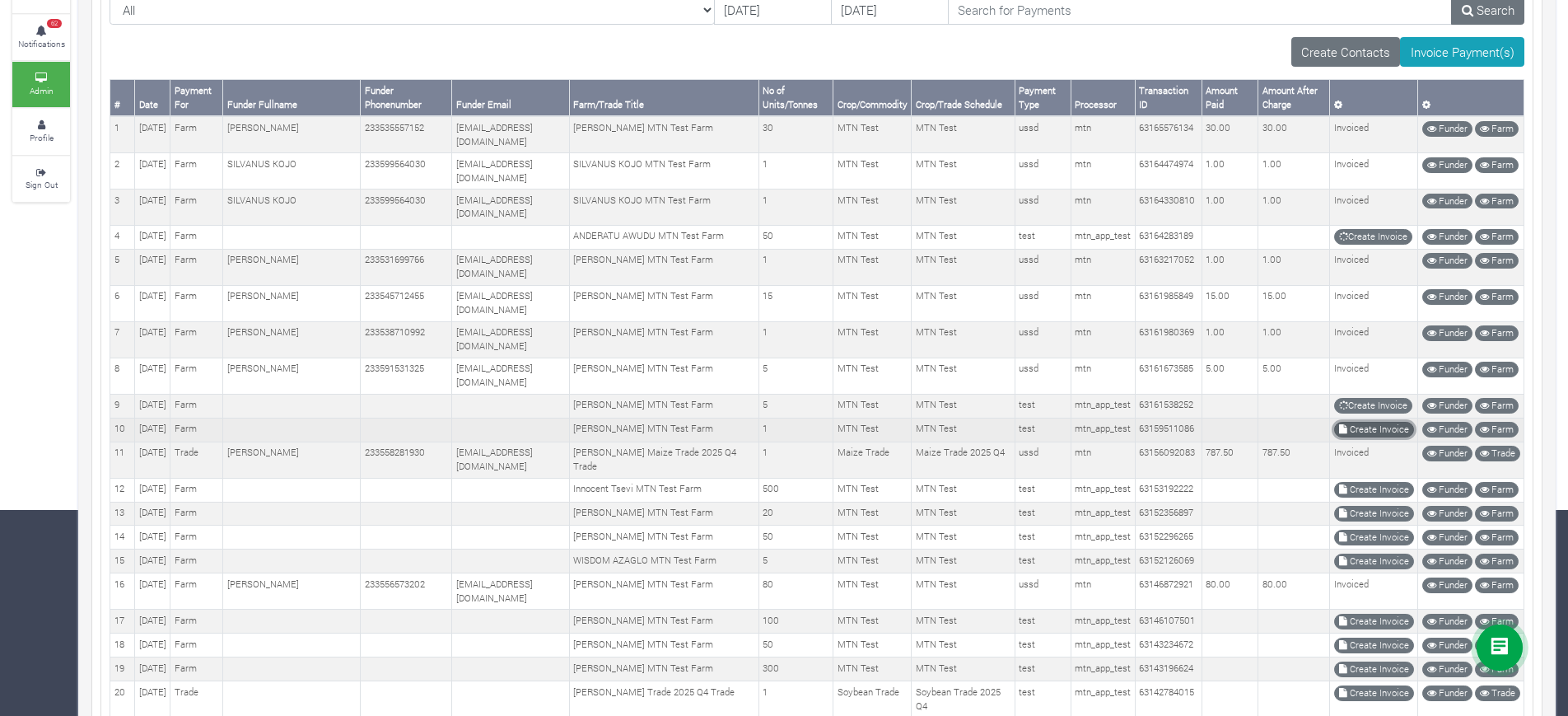
click at [1354, 437] on link "Create Invoice" at bounding box center [1374, 430] width 80 height 15
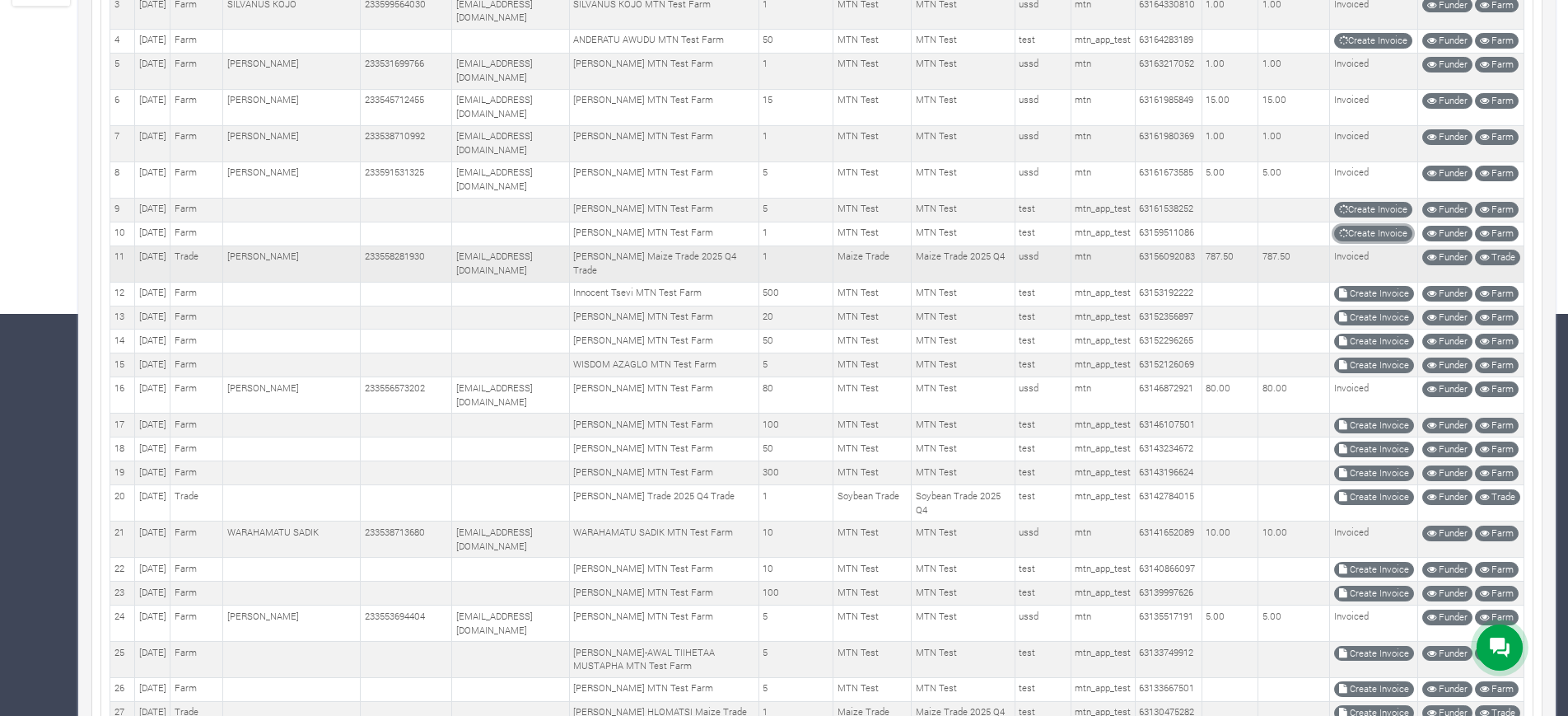
scroll to position [515, 0]
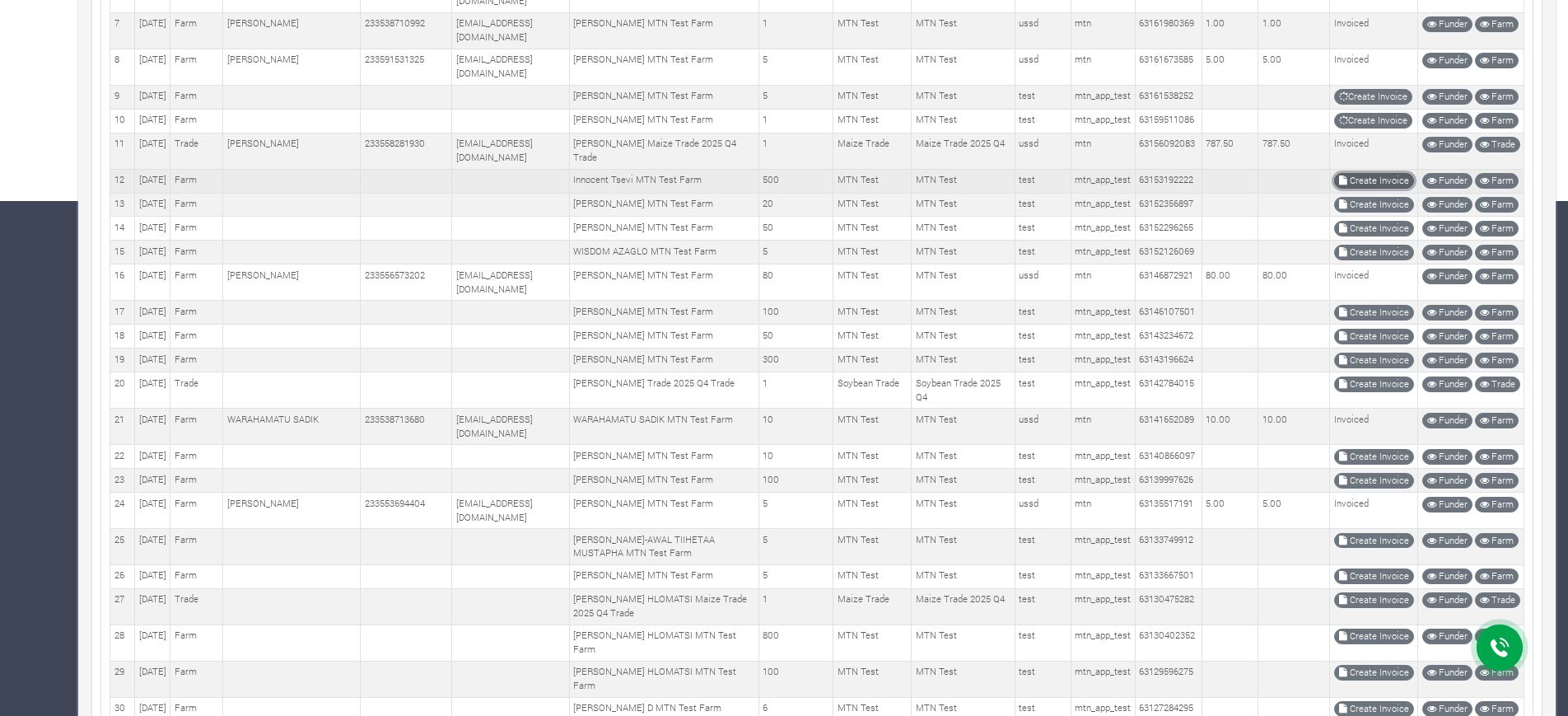
click at [1364, 188] on link "Create Invoice" at bounding box center [1374, 181] width 80 height 15
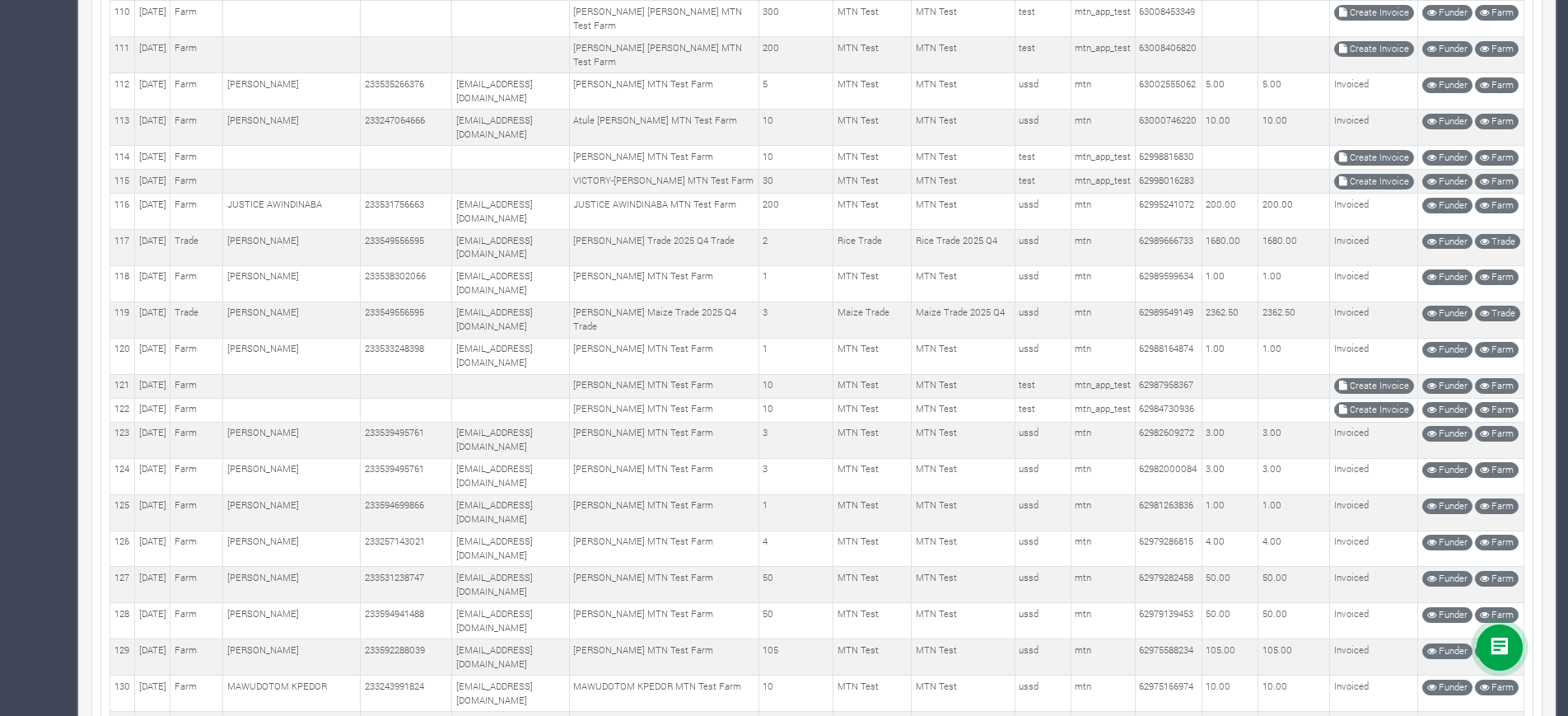
scroll to position [3162, 0]
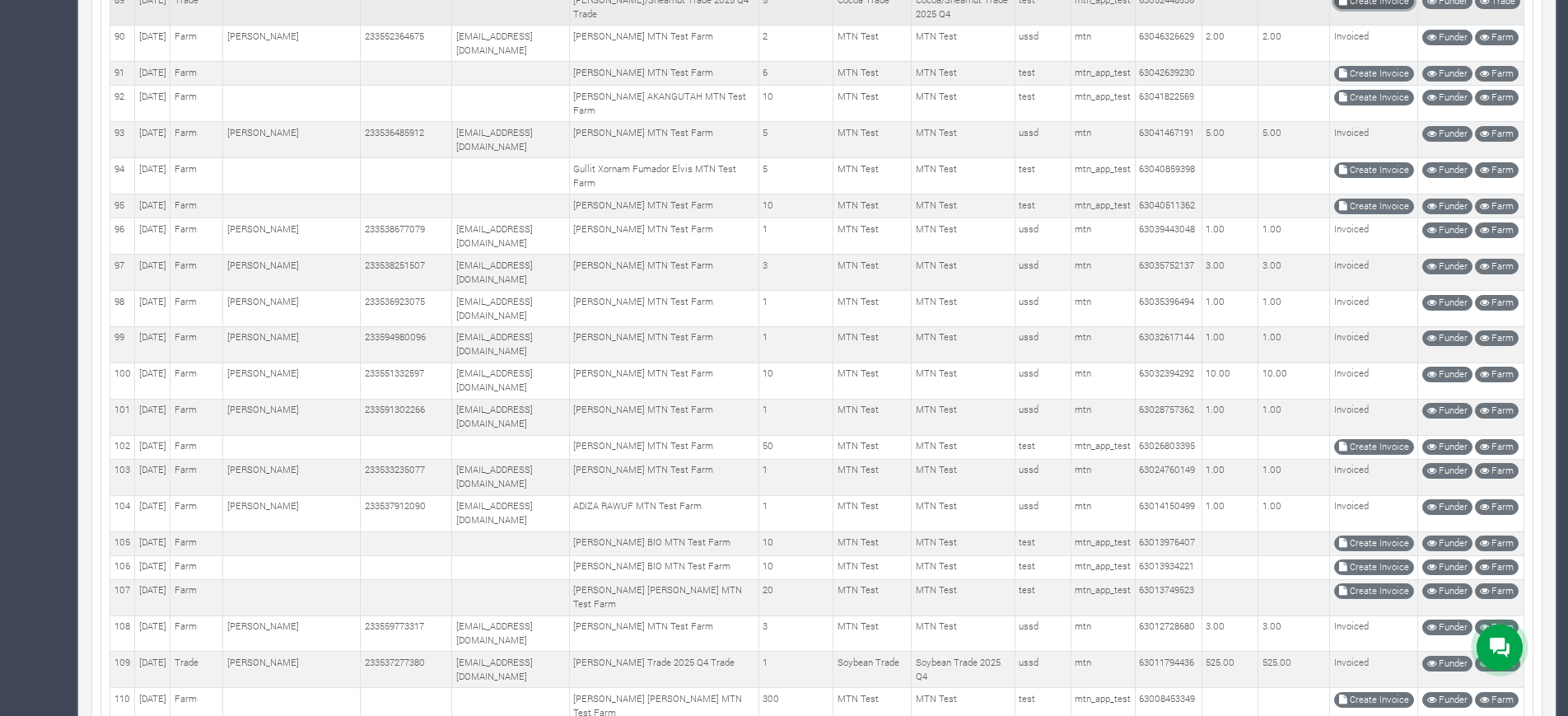
click at [1367, 10] on link "Create Invoice" at bounding box center [1374, 1] width 80 height 15
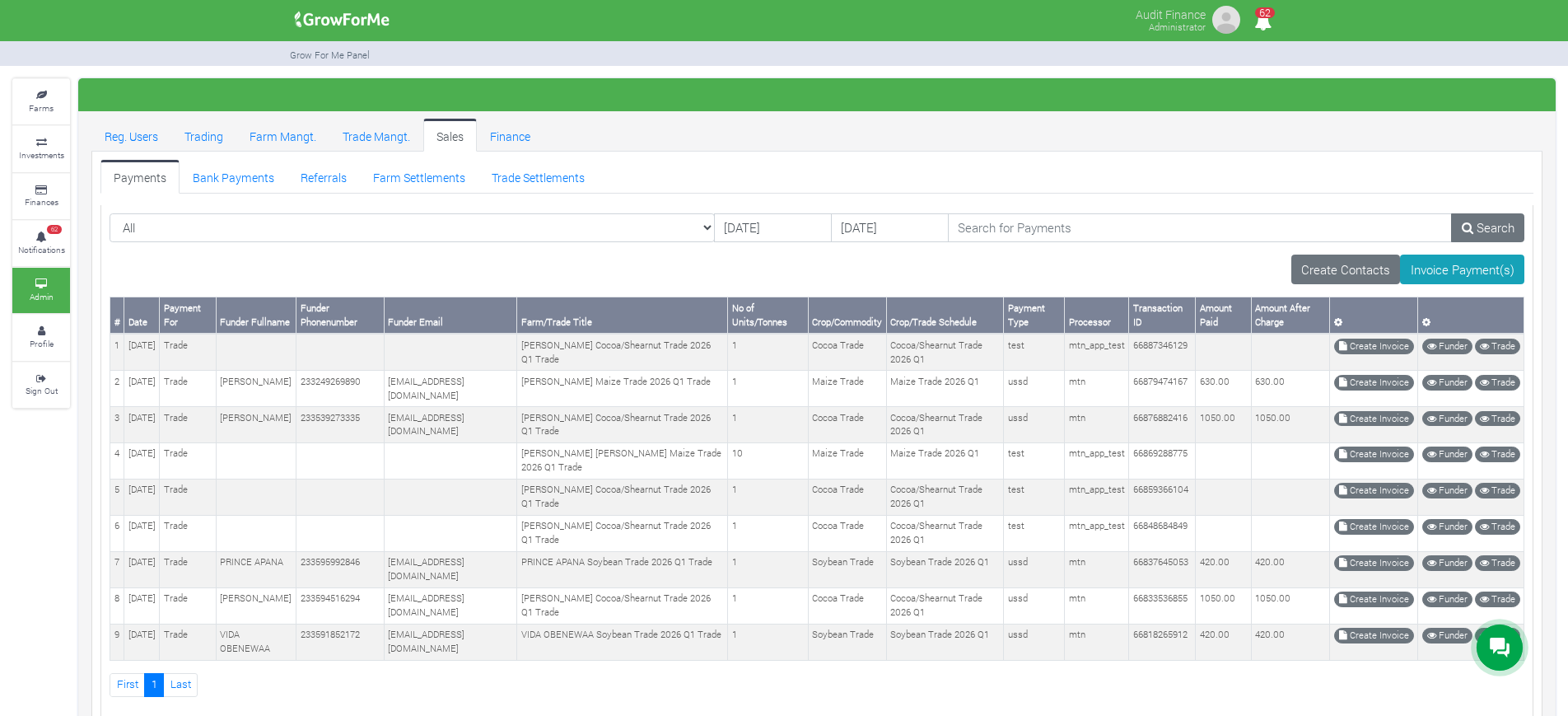
click at [0, 196] on div "Farms Investments Finances 62 Notifications Admin Profile Sign Out #" at bounding box center [784, 413] width 1568 height 669
click at [676, 257] on div "Create Contacts Invoice Payment(s)" at bounding box center [816, 269] width 1415 height 29
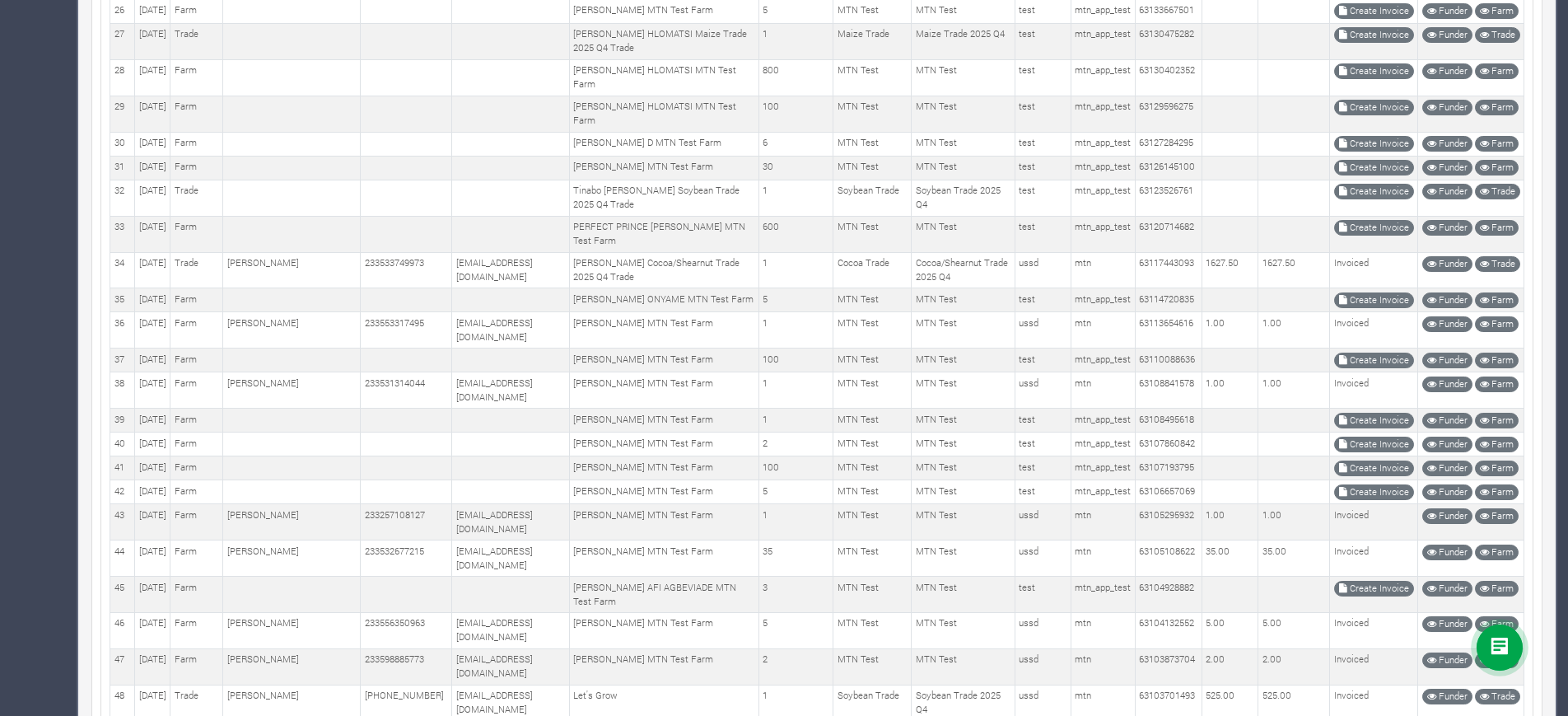
scroll to position [1079, 0]
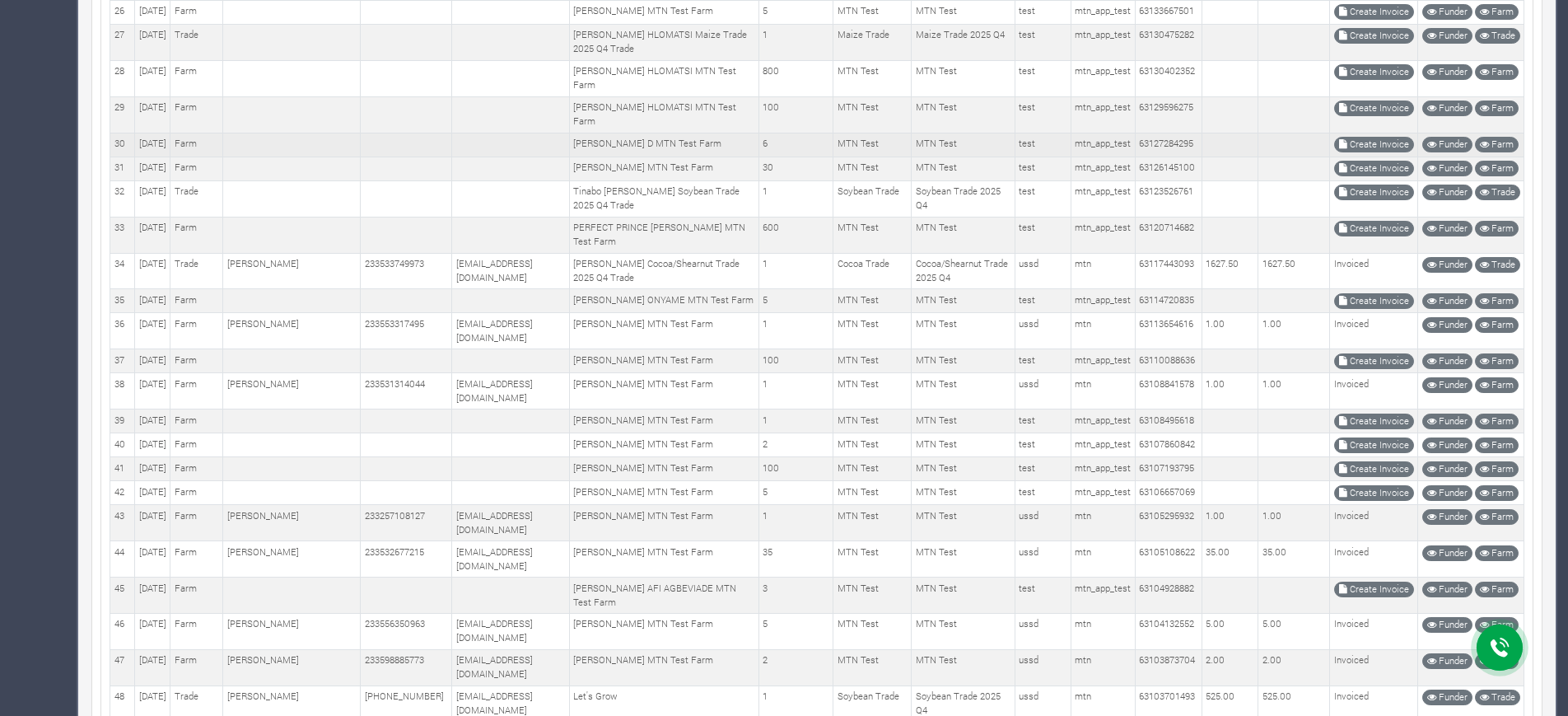
click at [966, 157] on td "MTN Test" at bounding box center [963, 145] width 103 height 24
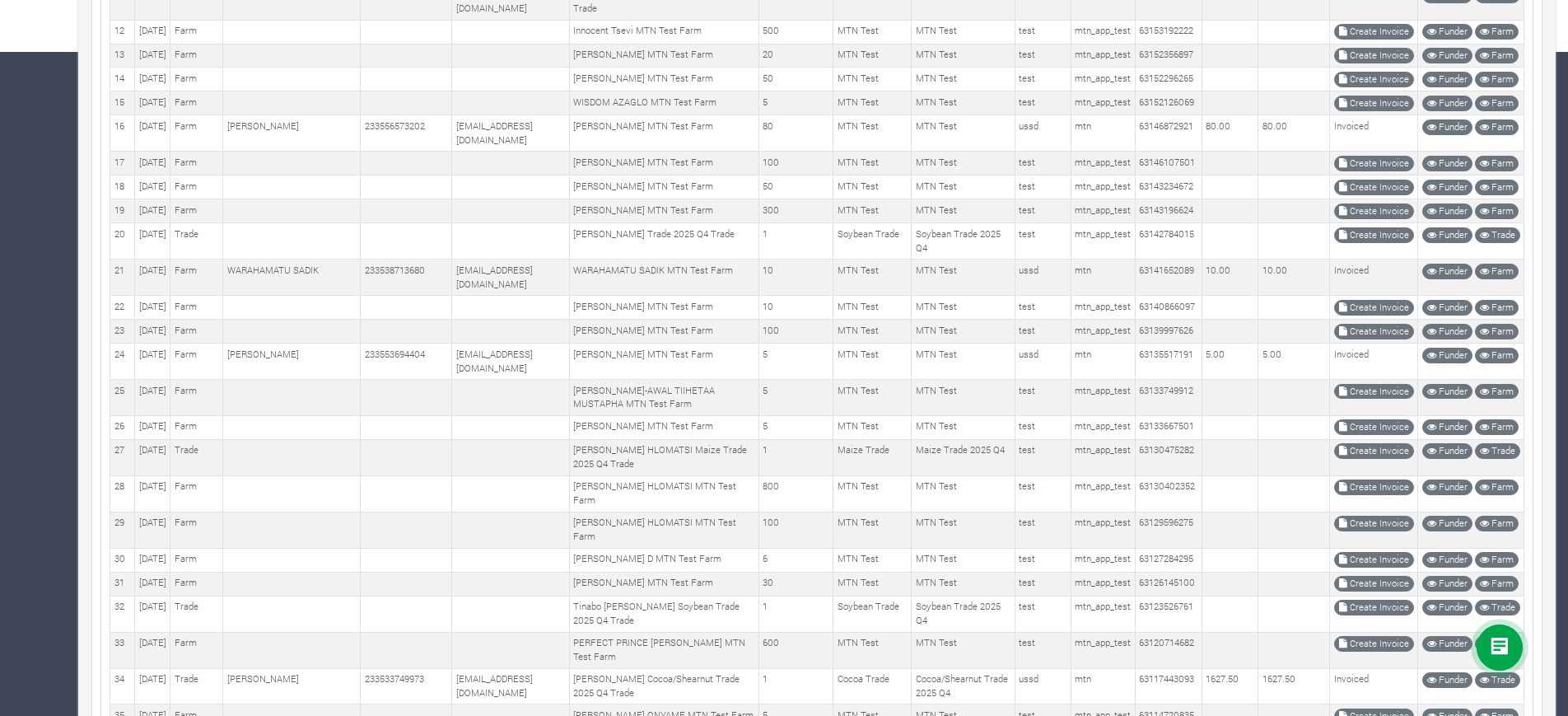
scroll to position [669, 0]
